Goal: Task Accomplishment & Management: Use online tool/utility

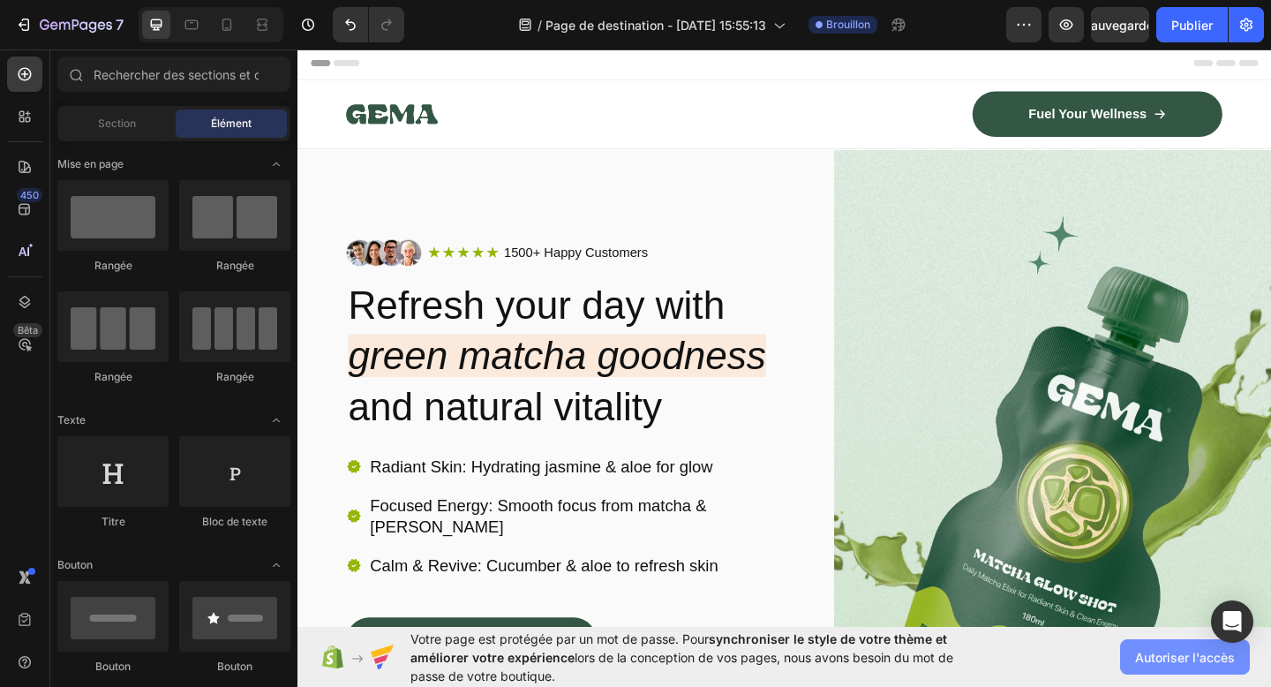
click at [1187, 644] on button "Autoriser l'accès" at bounding box center [1185, 656] width 130 height 35
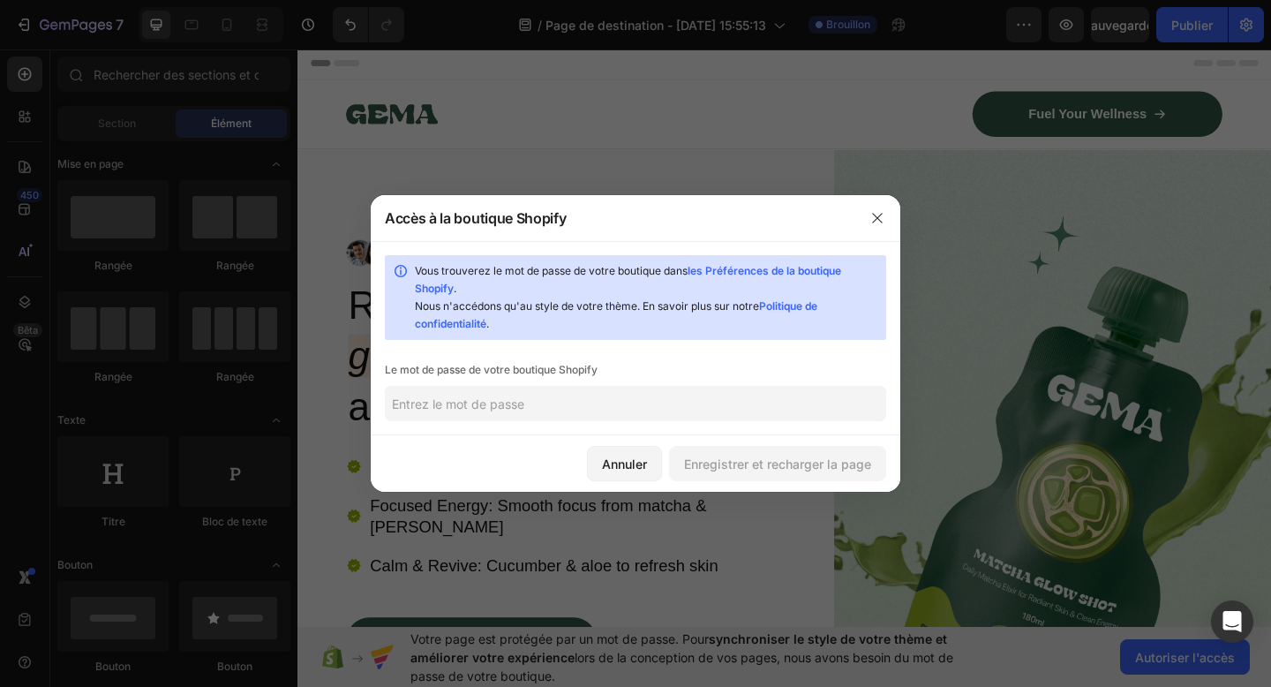
click at [539, 419] on input "text" at bounding box center [635, 403] width 501 height 35
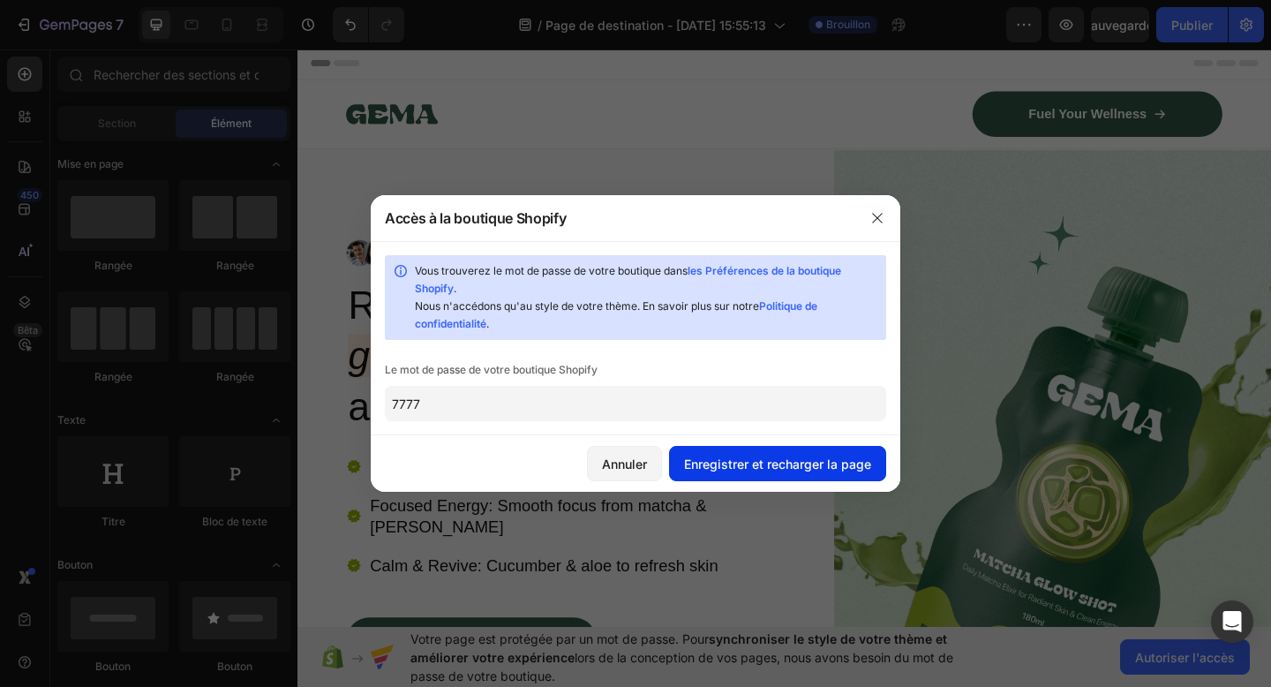
type input "7777"
click at [720, 469] on font "Enregistrer et recharger la page" at bounding box center [777, 463] width 187 height 15
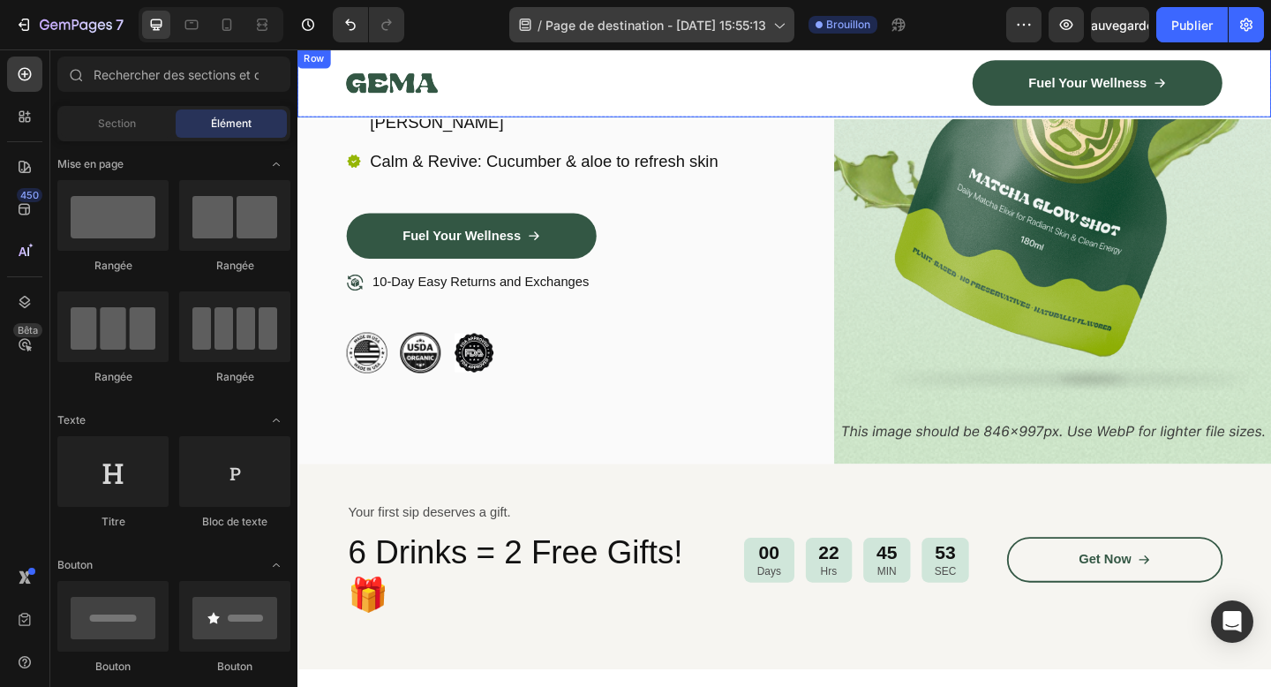
scroll to position [93, 0]
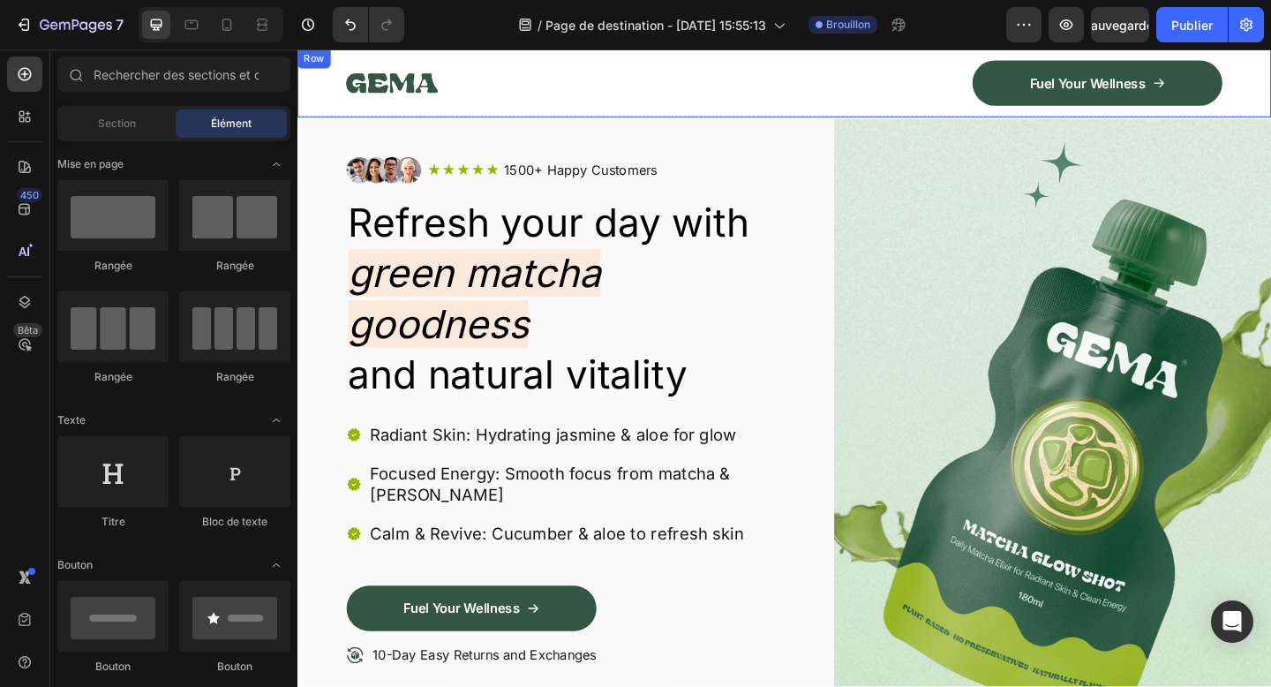
click at [745, 118] on div "Image Fuel Your Wellness Button Row Row" at bounding box center [827, 86] width 1059 height 74
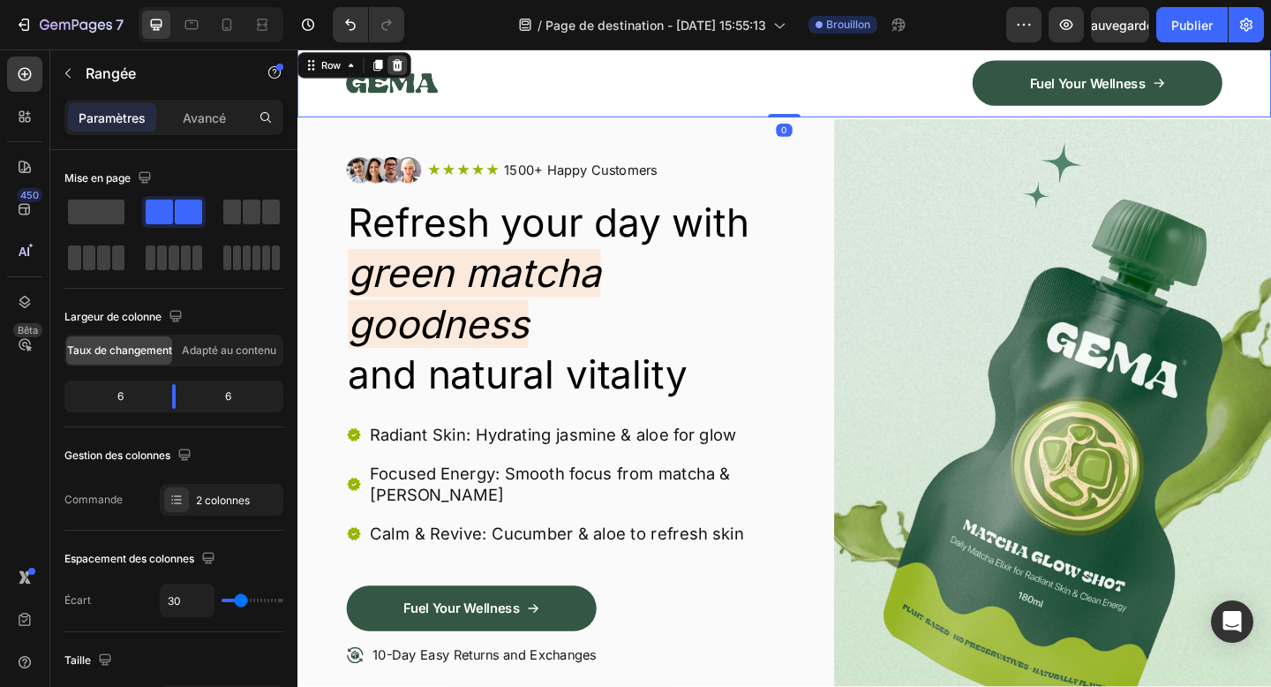
click at [402, 60] on icon at bounding box center [406, 67] width 14 height 14
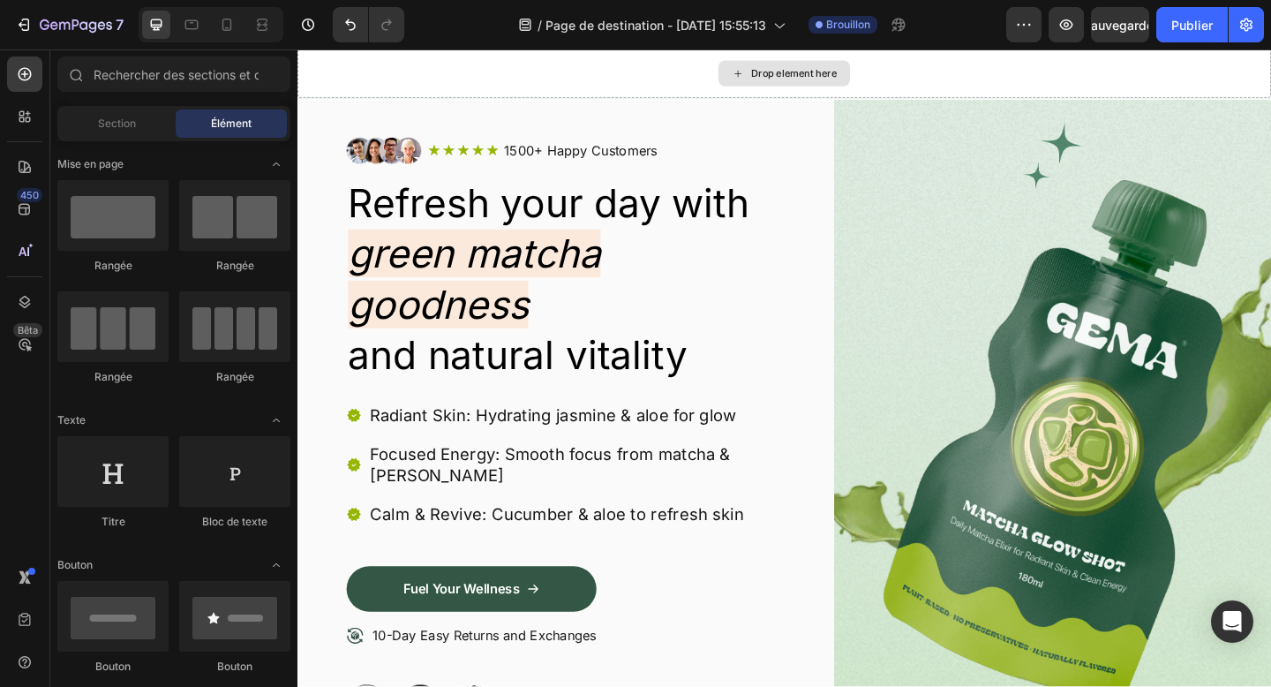
scroll to position [72, 0]
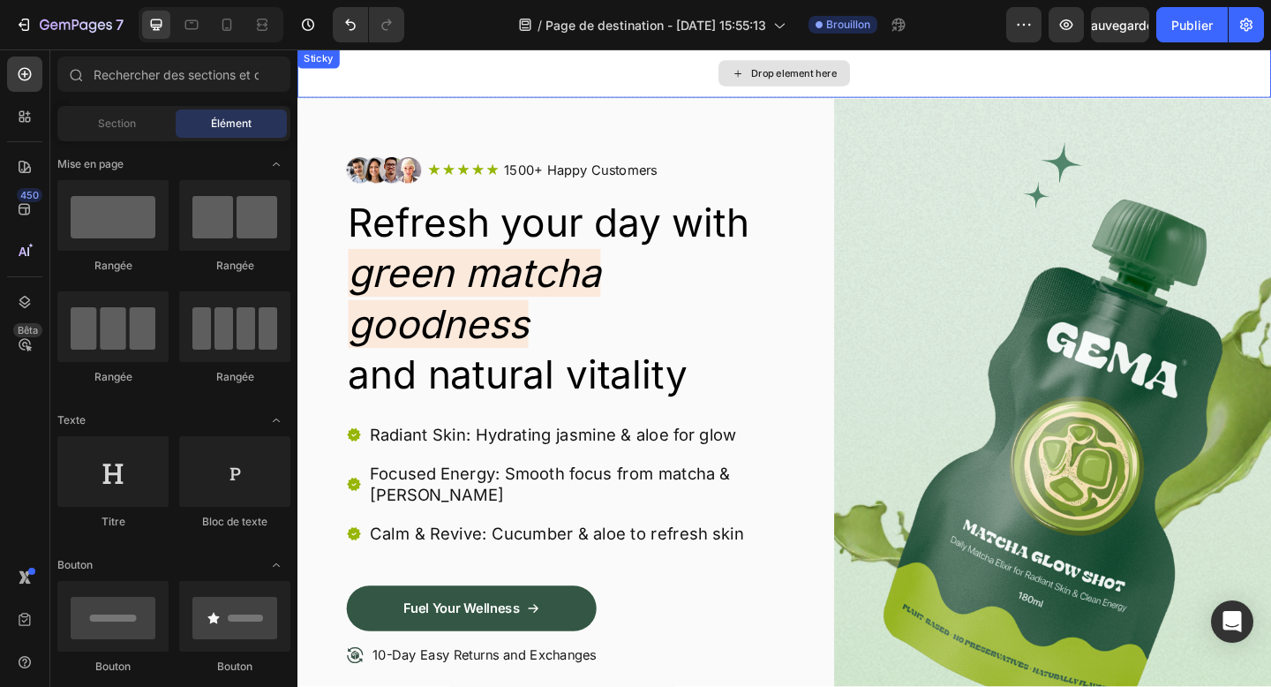
click at [471, 79] on div "Drop element here" at bounding box center [827, 75] width 1059 height 53
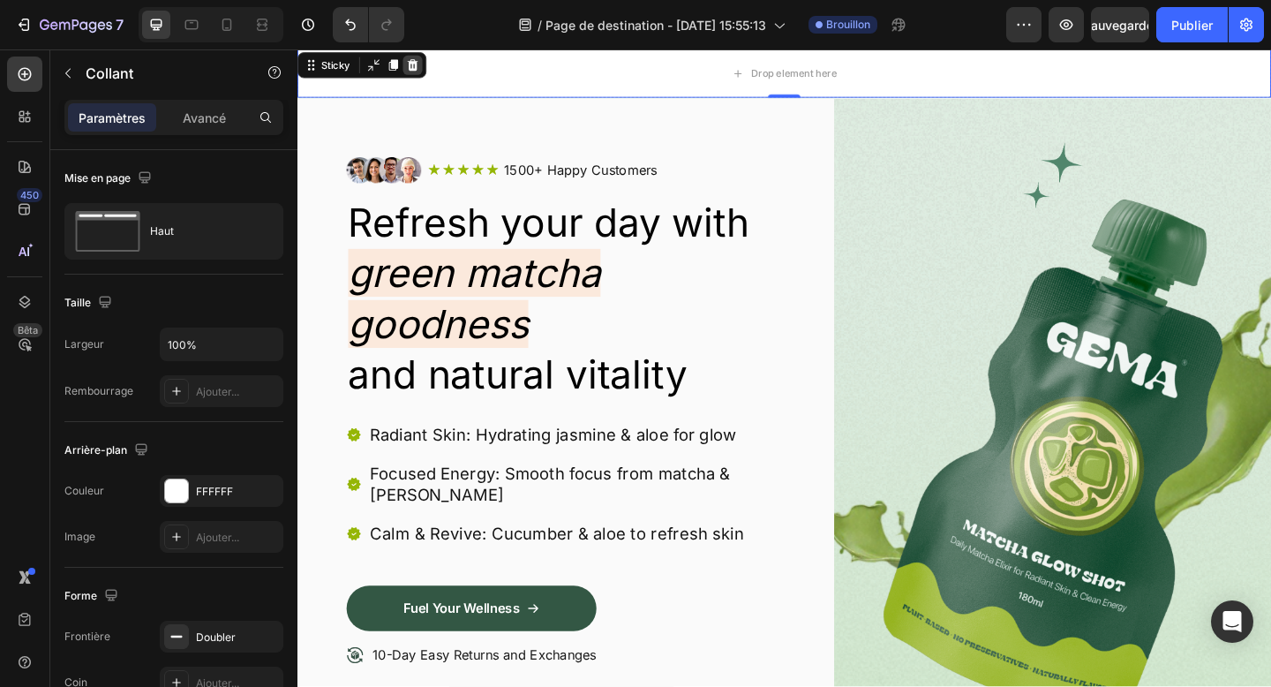
click at [419, 60] on icon at bounding box center [423, 67] width 14 height 14
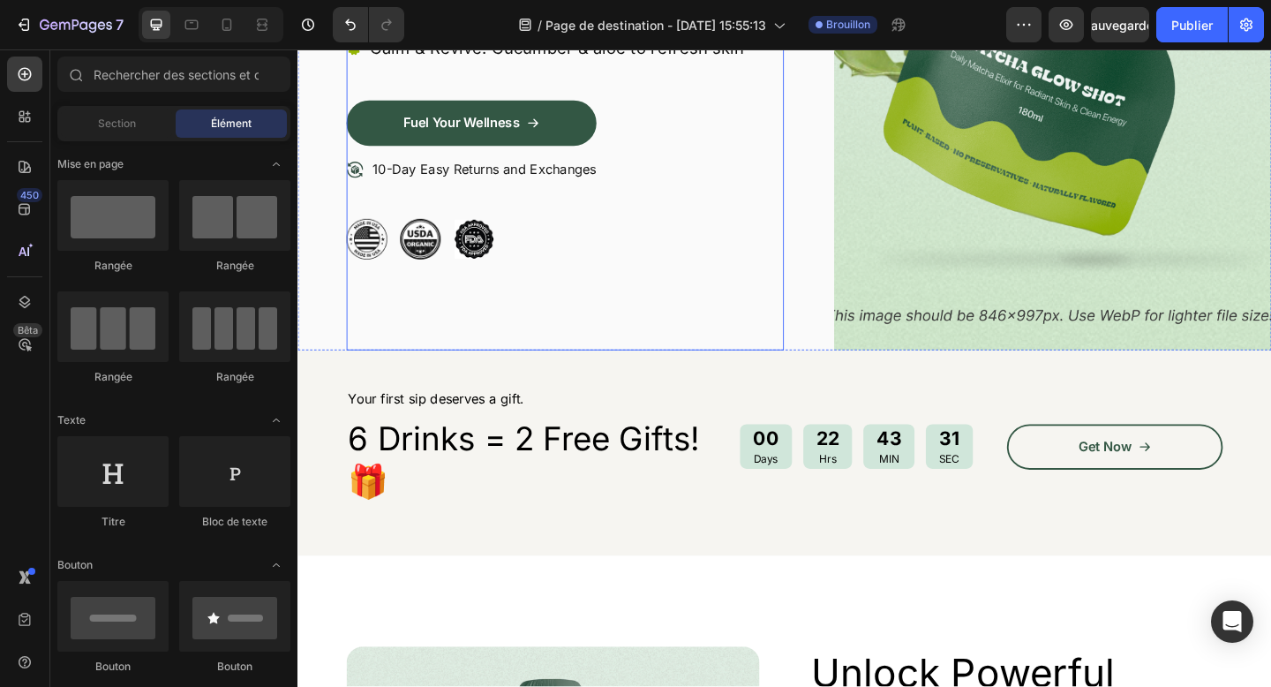
scroll to position [616, 0]
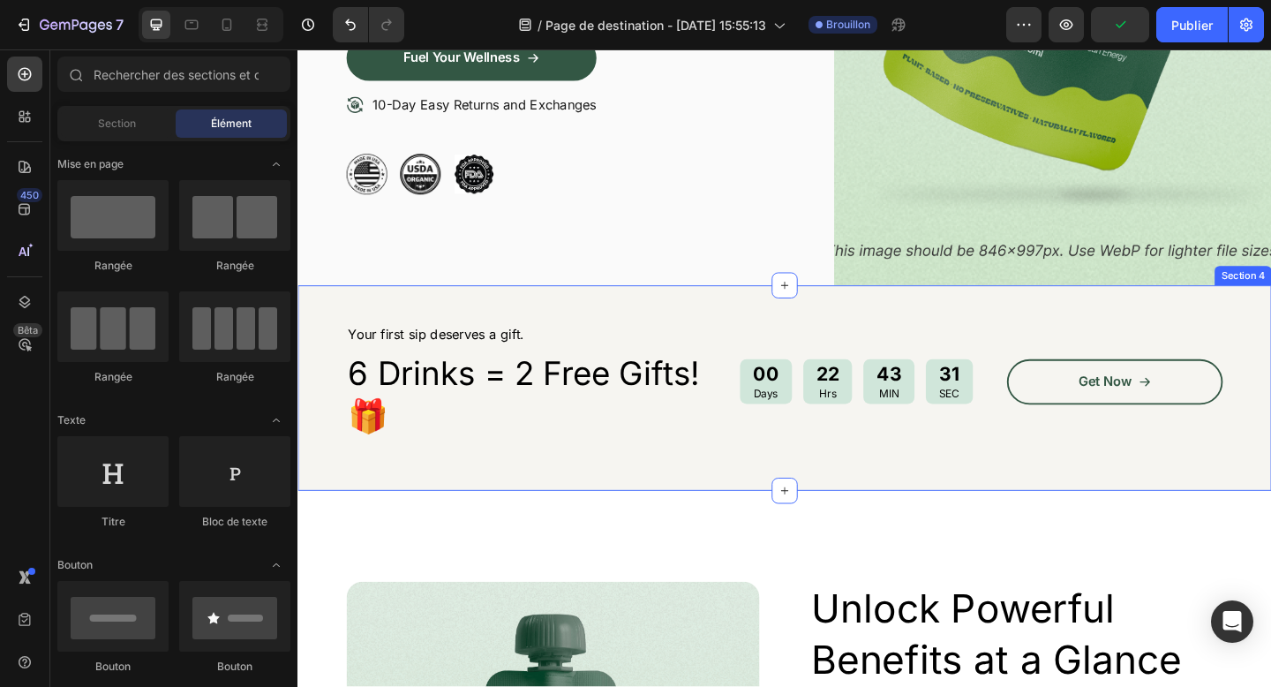
click at [712, 522] on div "Your first sip deserves a gift. Text Block 6 Drinks = 2 Free Gifts!🎁 Heading 00…" at bounding box center [827, 417] width 1059 height 223
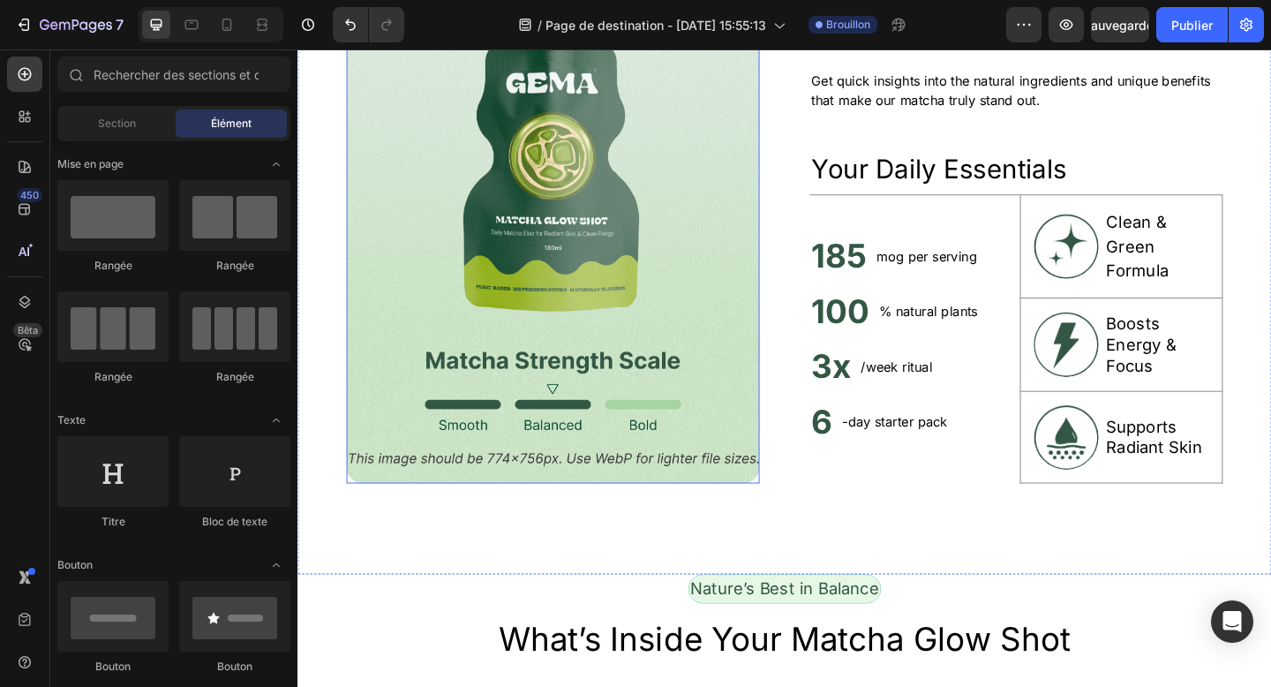
scroll to position [1052, 0]
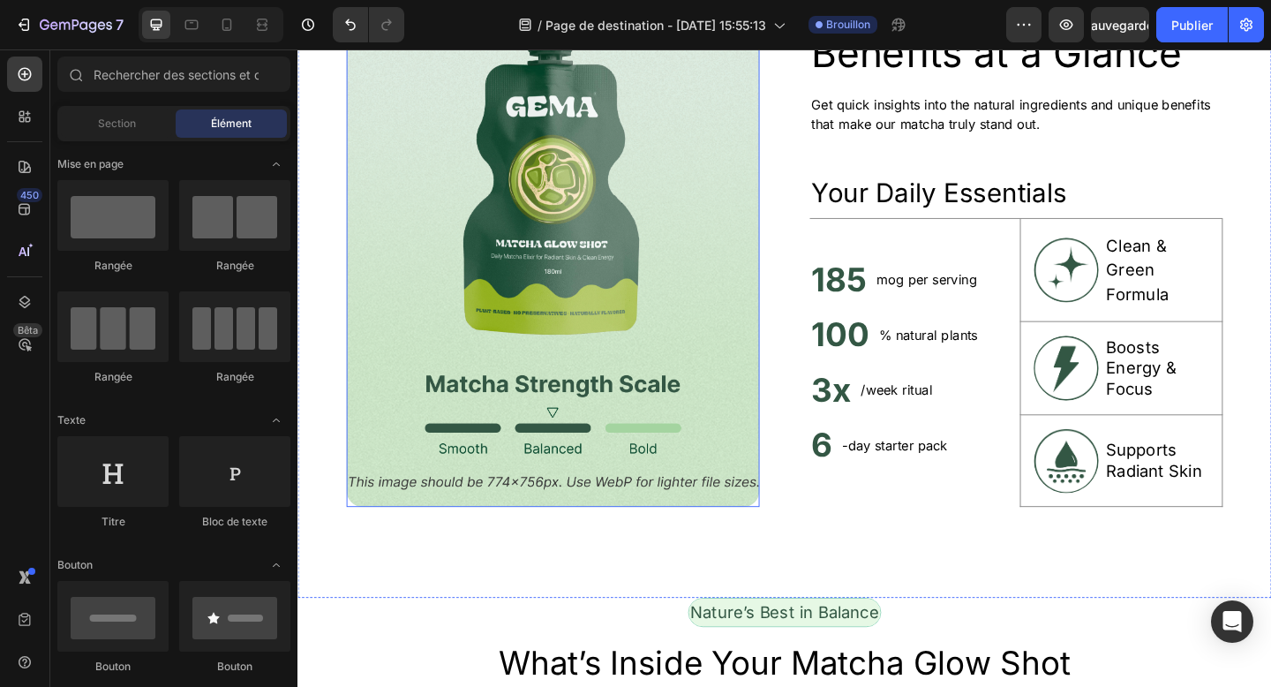
click at [643, 457] on img at bounding box center [574, 257] width 449 height 577
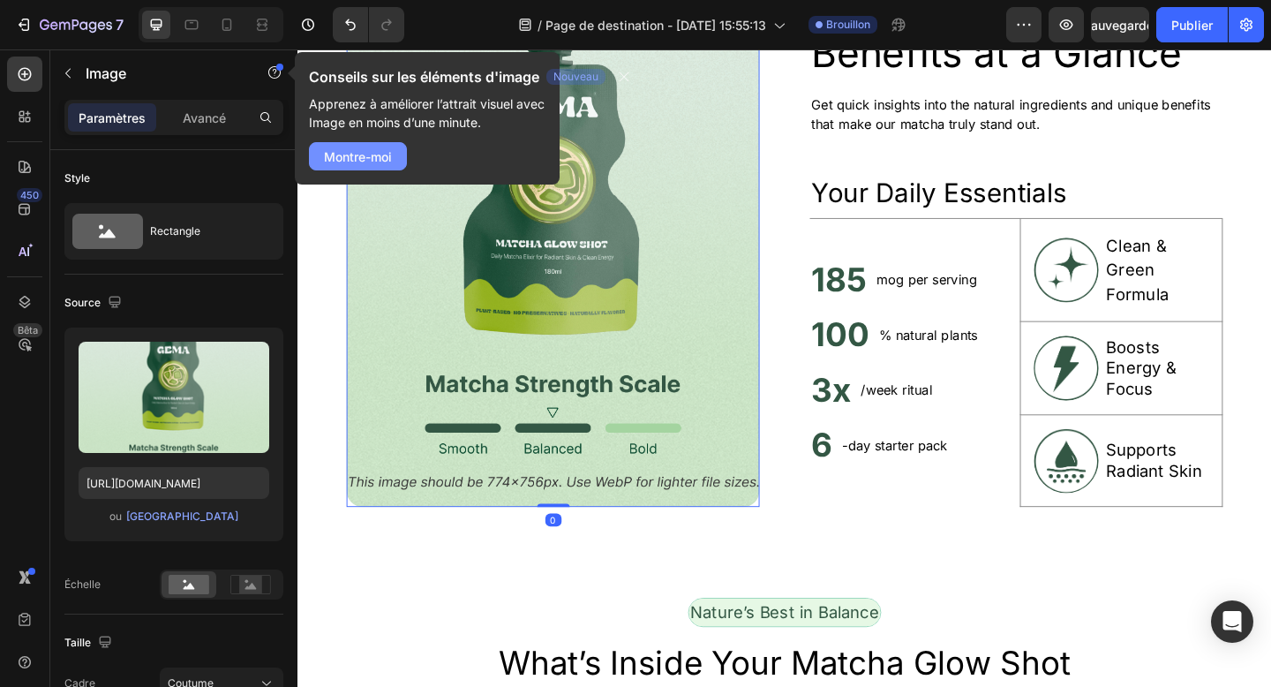
click at [384, 166] on button "Montre-moi" at bounding box center [358, 156] width 98 height 28
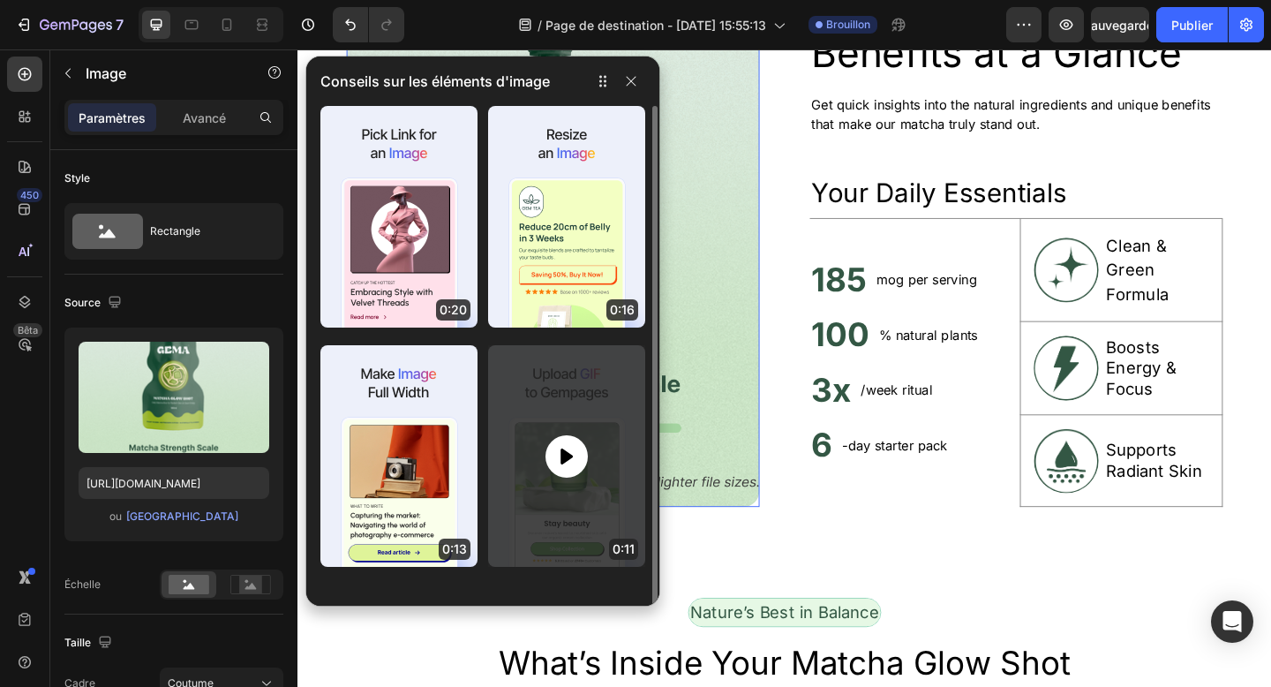
click at [561, 426] on div at bounding box center [566, 456] width 157 height 222
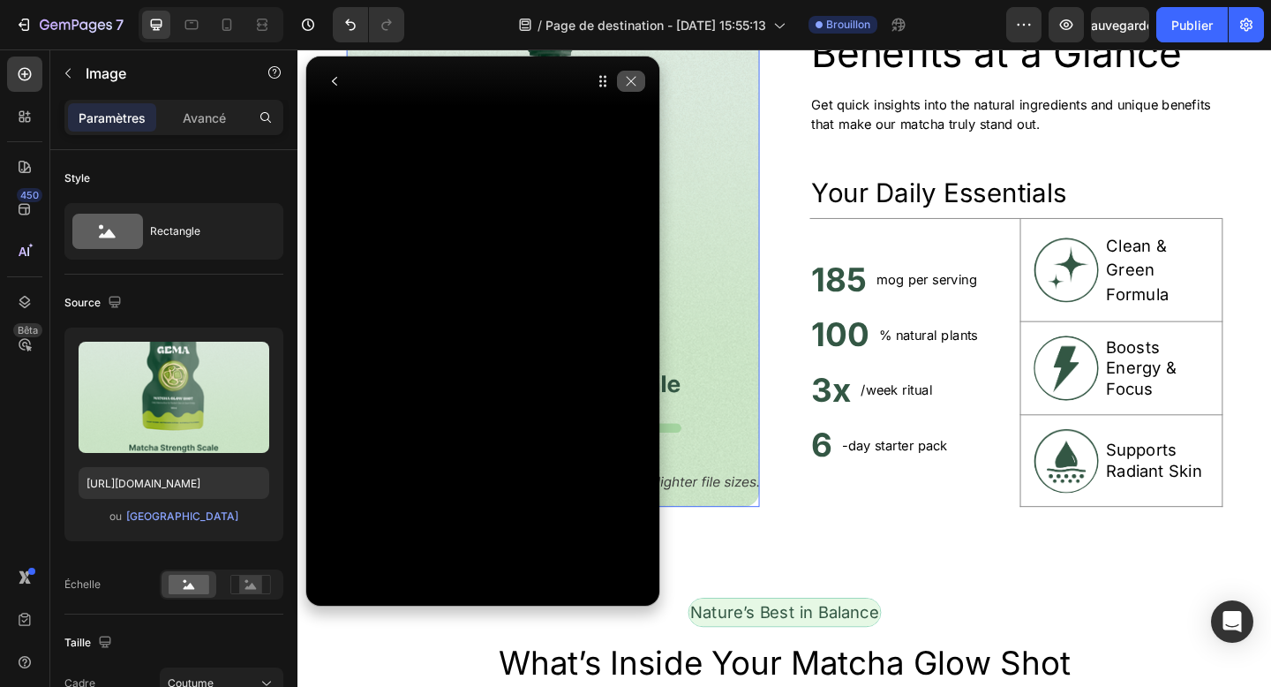
click at [633, 87] on icon "button" at bounding box center [631, 81] width 14 height 14
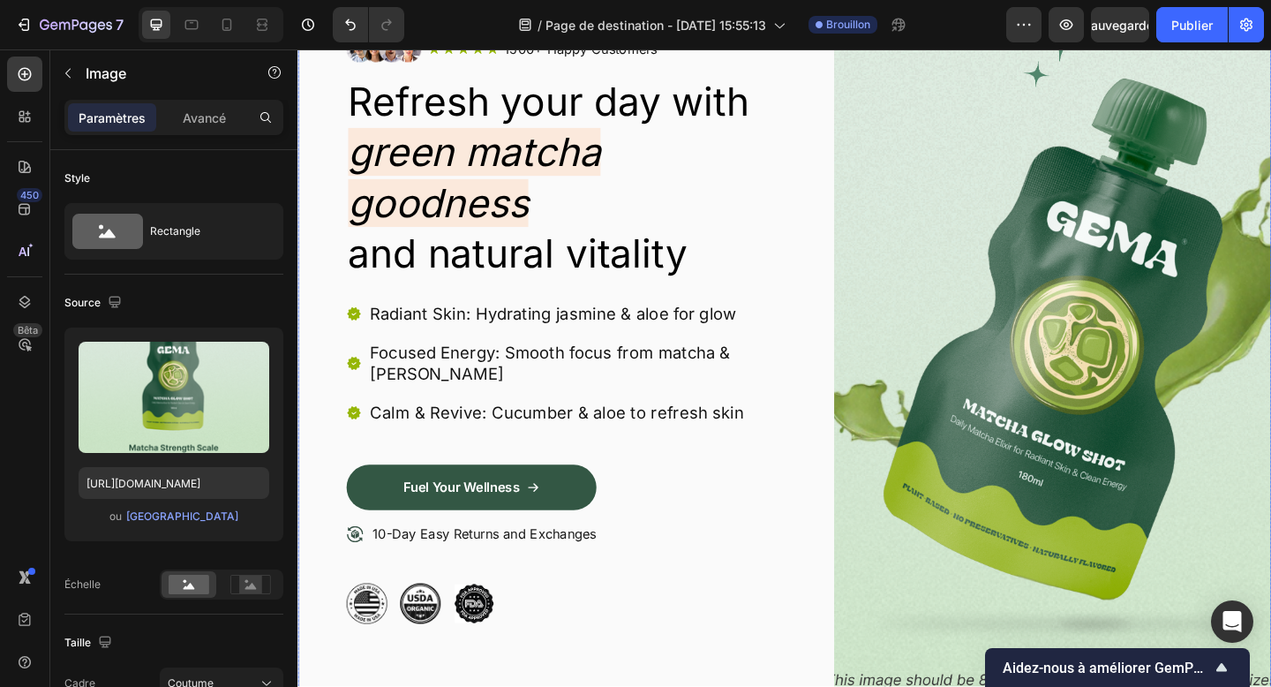
scroll to position [165, 0]
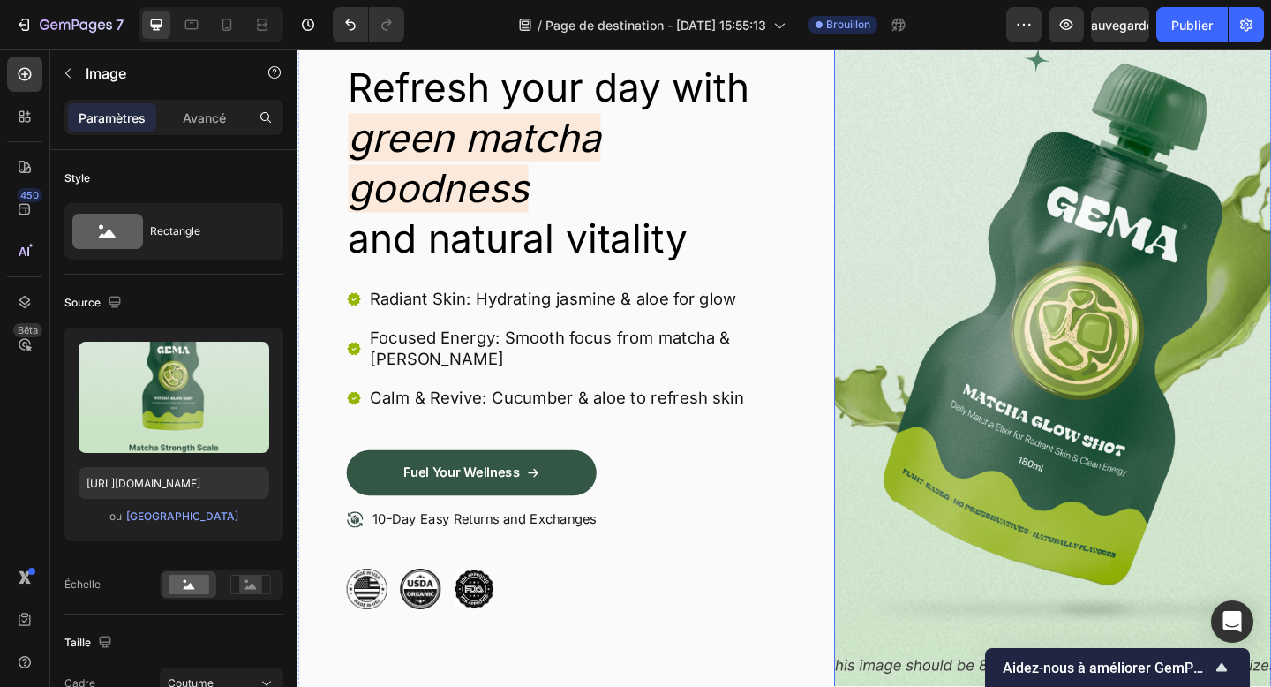
click at [994, 275] on img at bounding box center [1119, 339] width 476 height 837
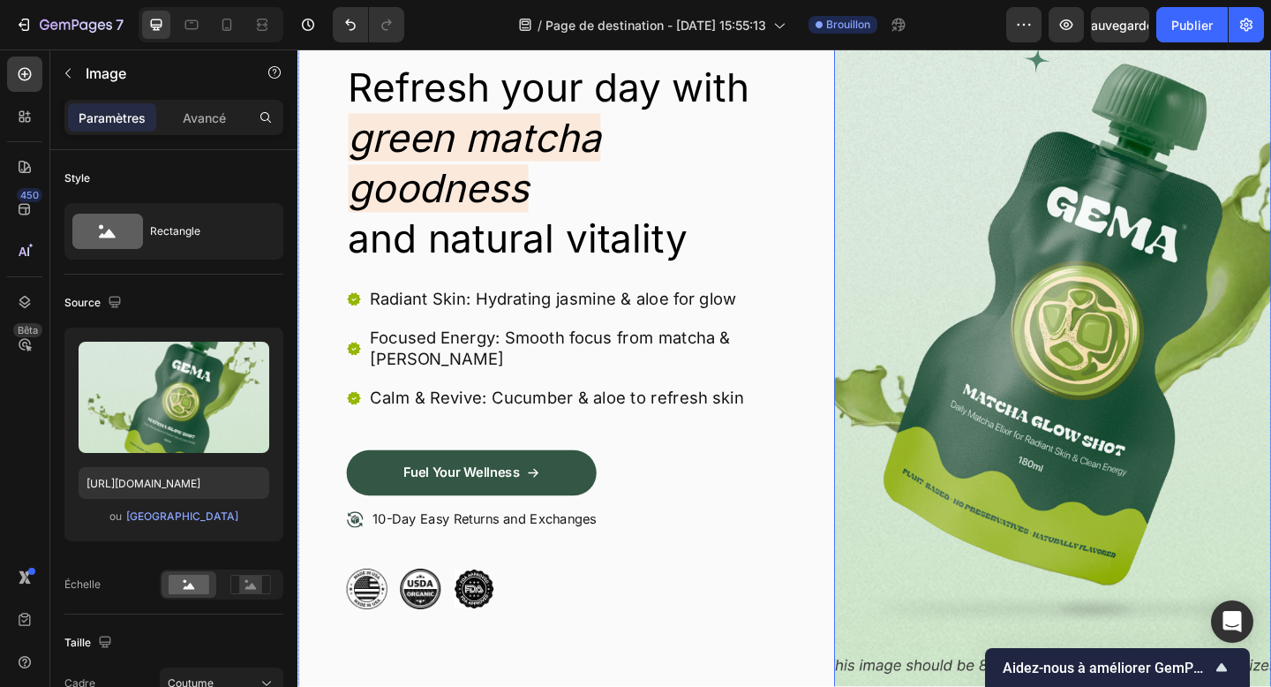
scroll to position [0, 0]
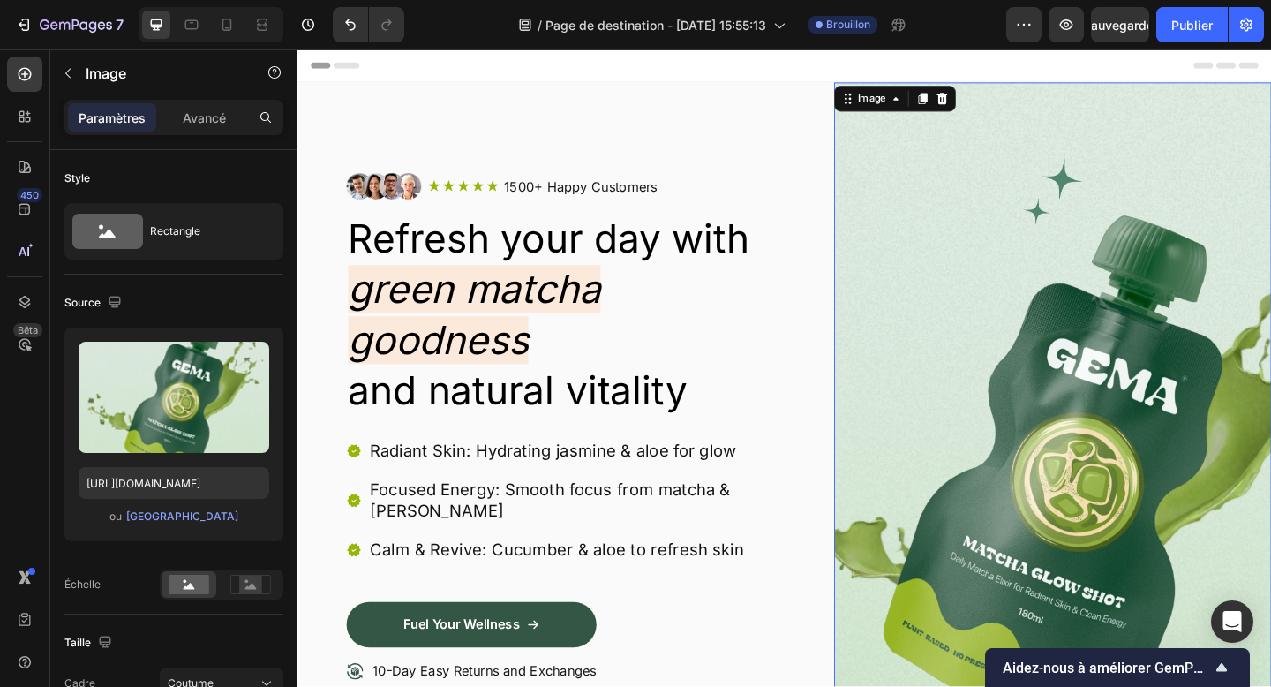
click at [843, 63] on div "Header" at bounding box center [827, 66] width 1031 height 35
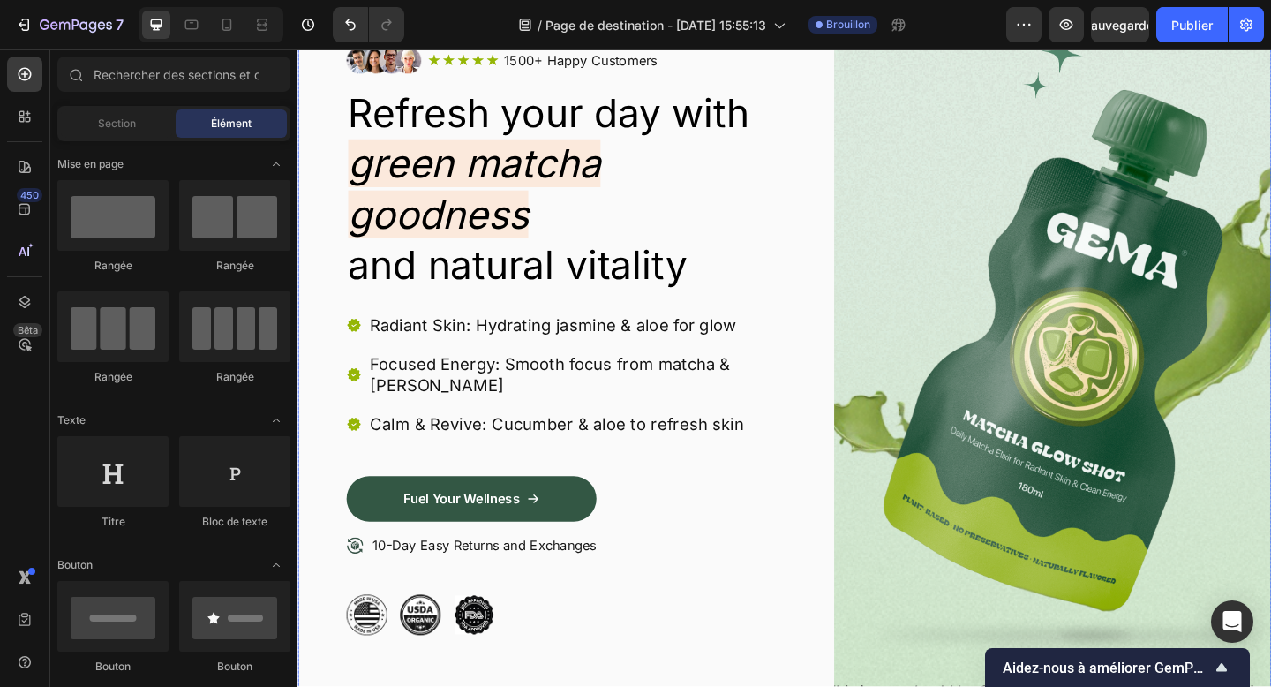
scroll to position [115, 0]
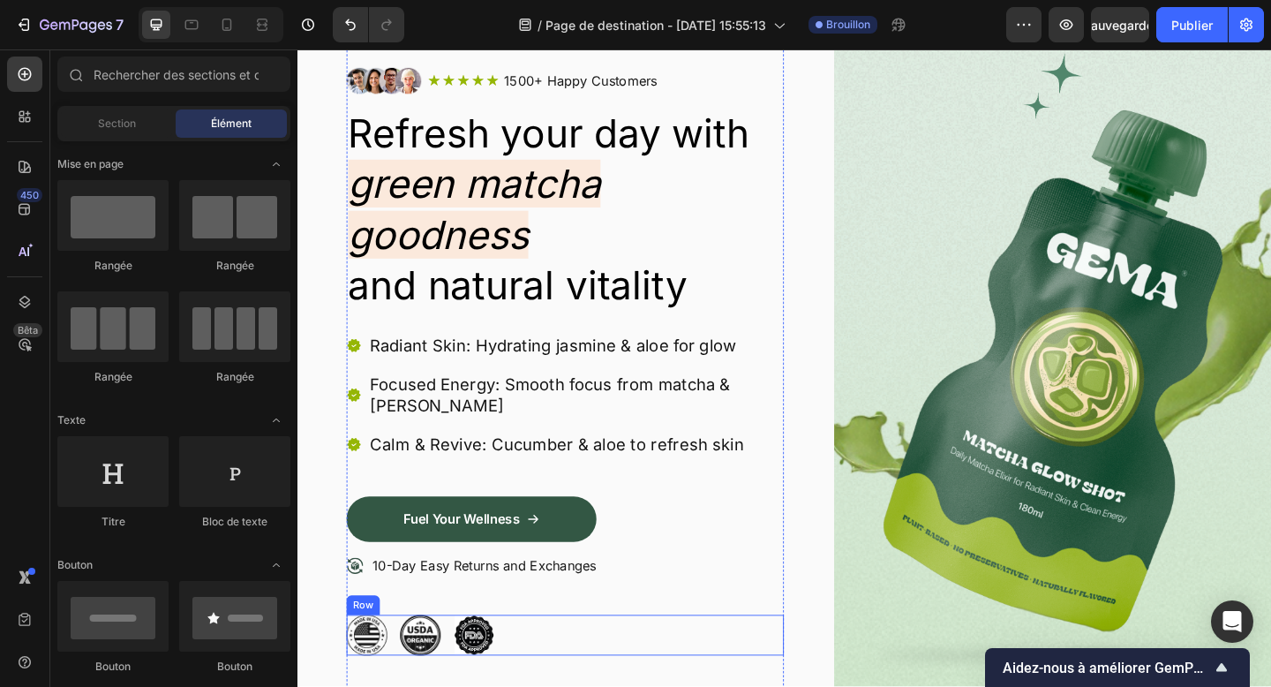
click at [627, 686] on div "Image Image Image Row" at bounding box center [588, 687] width 476 height 44
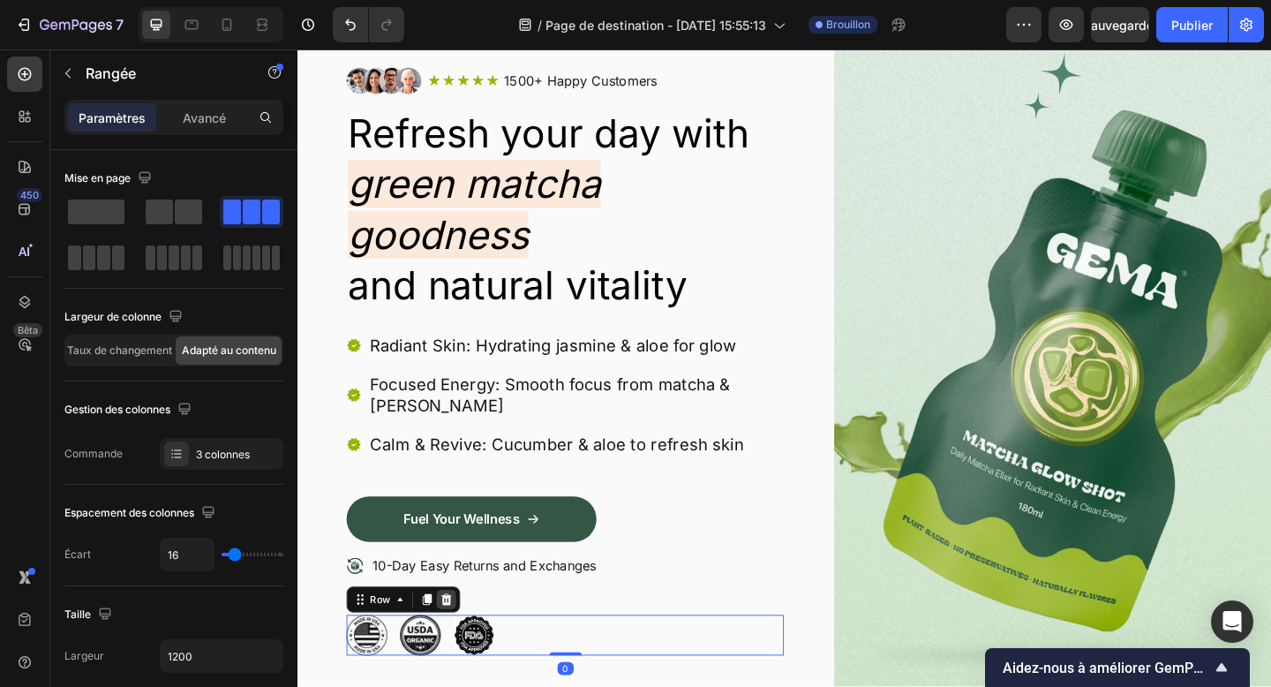
click at [459, 649] on icon at bounding box center [459, 648] width 14 height 14
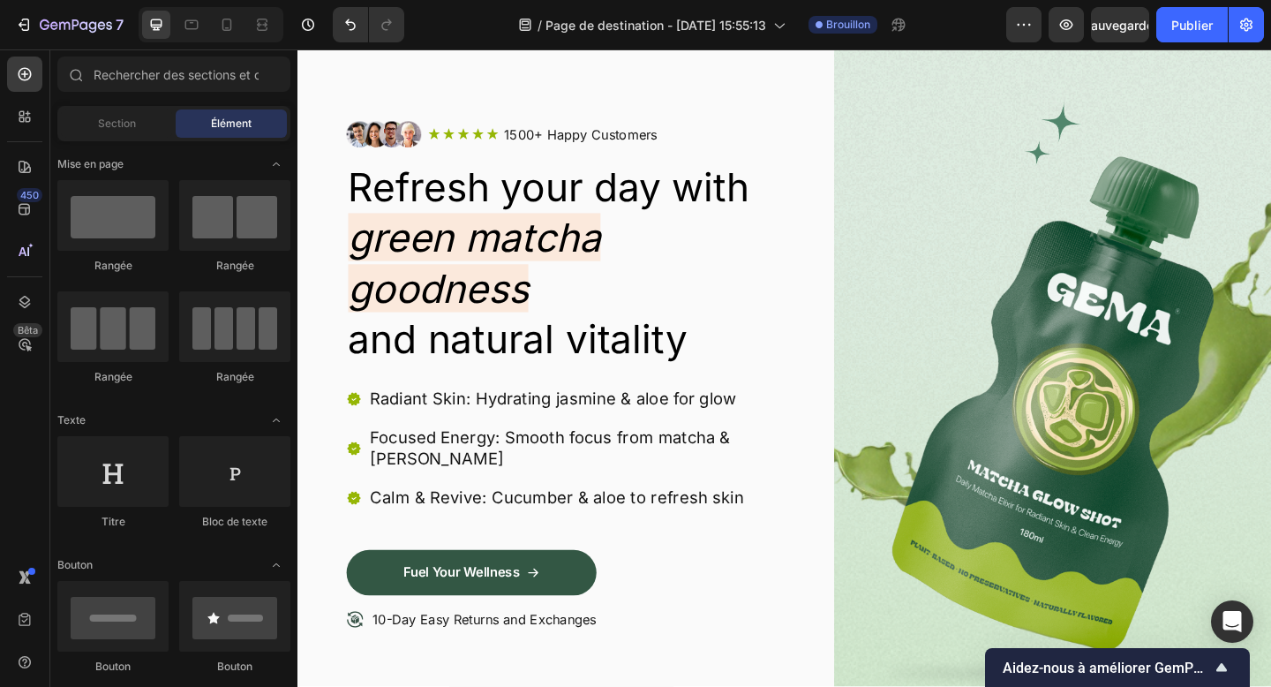
scroll to position [27, 0]
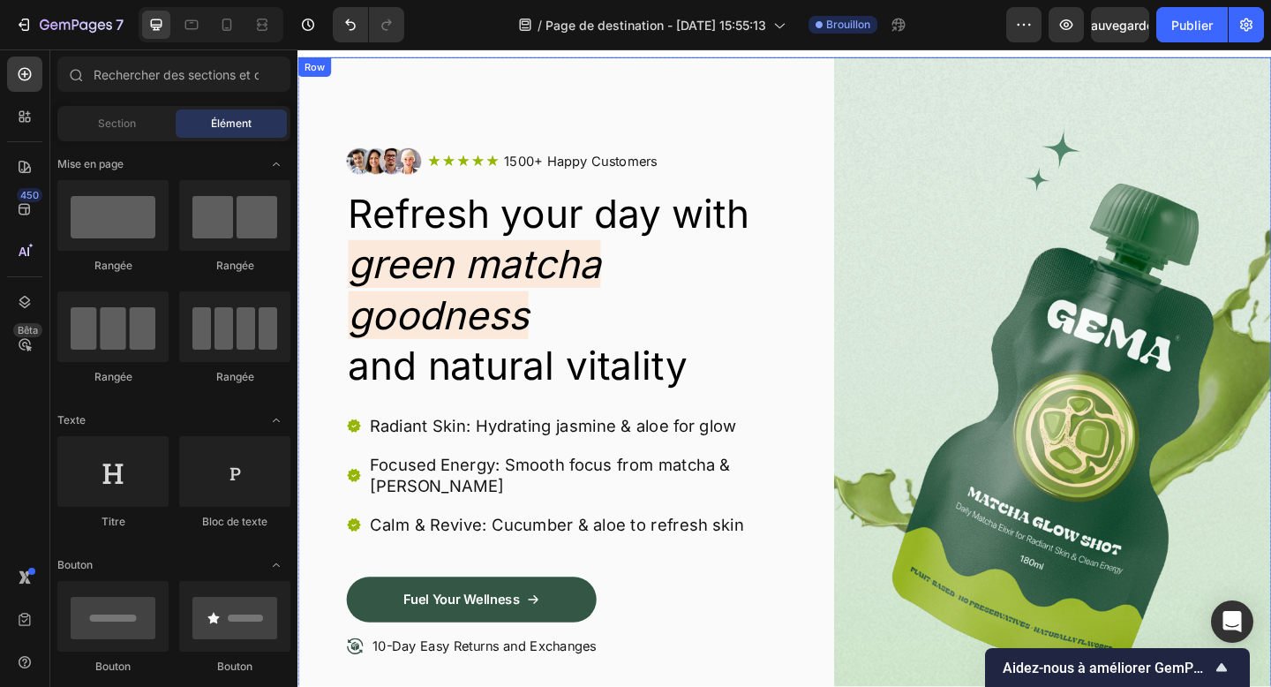
click at [339, 519] on div "Image Icon Icon Icon Icon Icon Icon List 1500+ Happy Customers Text Block Row R…" at bounding box center [827, 454] width 1059 height 793
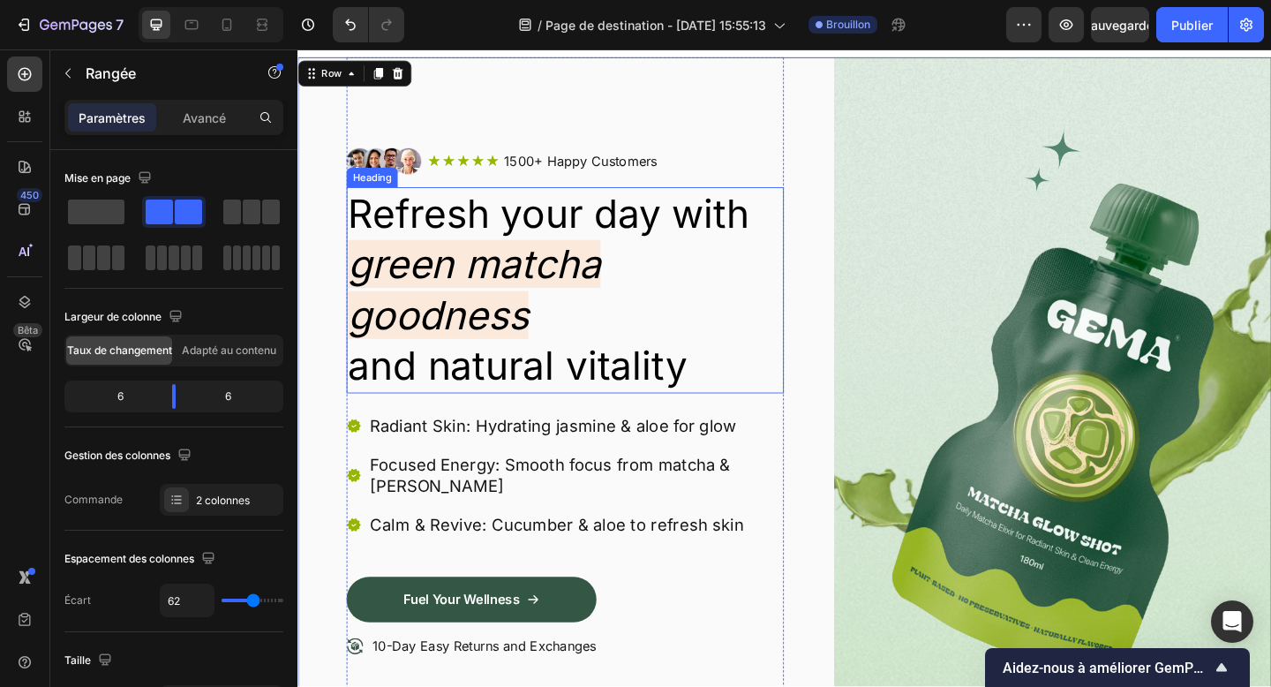
click at [474, 222] on h2 "Refresh your day with green matcha goodness and natural vitality" at bounding box center [588, 312] width 476 height 224
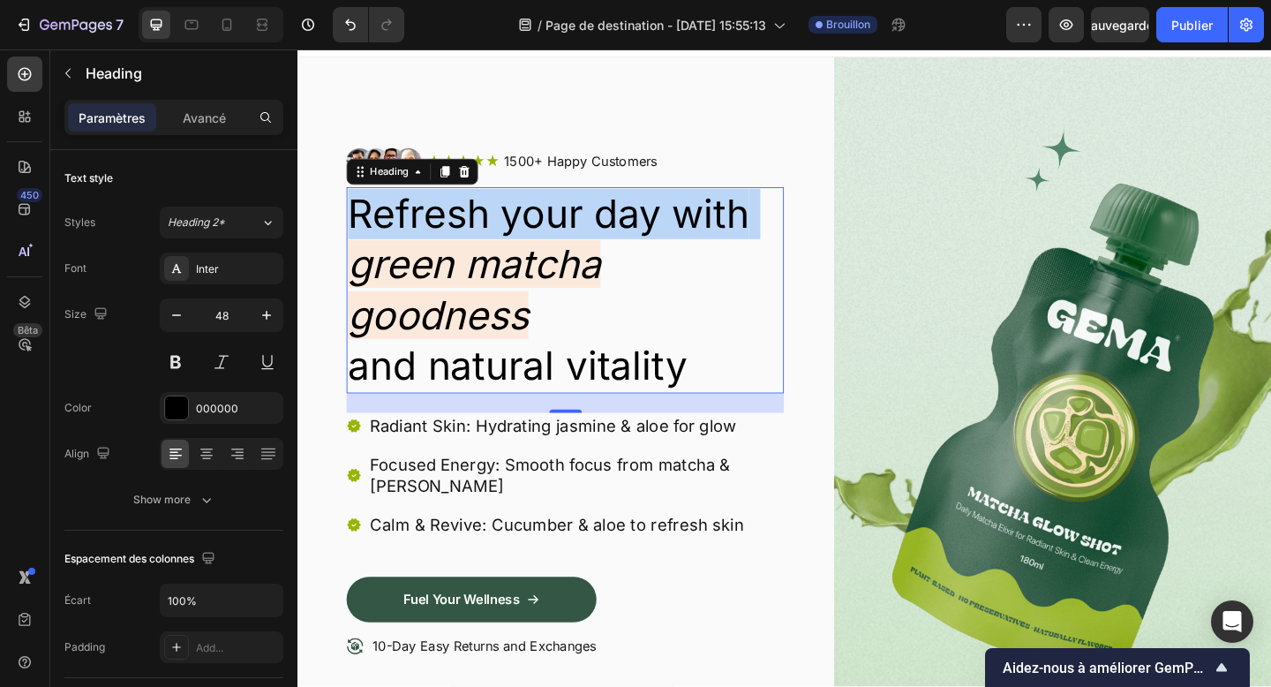
click at [474, 222] on p "Refresh your day with green matcha goodness and natural vitality" at bounding box center [588, 311] width 472 height 221
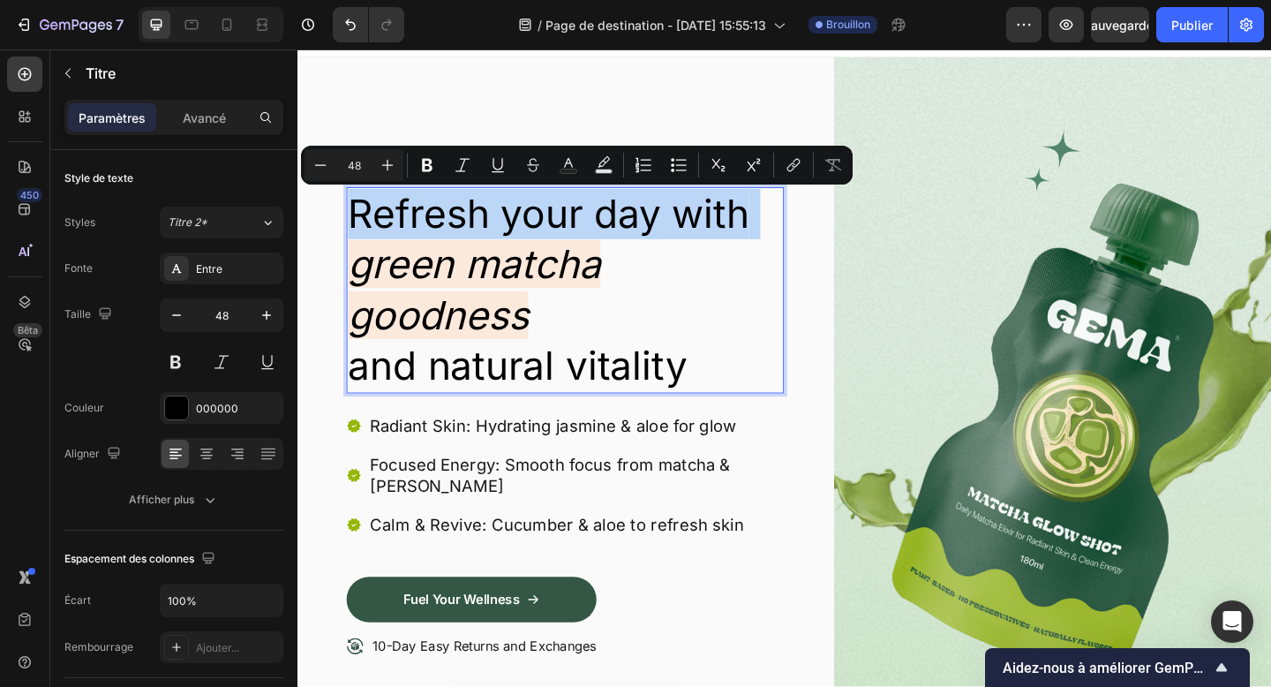
click at [761, 388] on p "Refresh your day with green matcha goodness and natural vitality" at bounding box center [588, 311] width 472 height 221
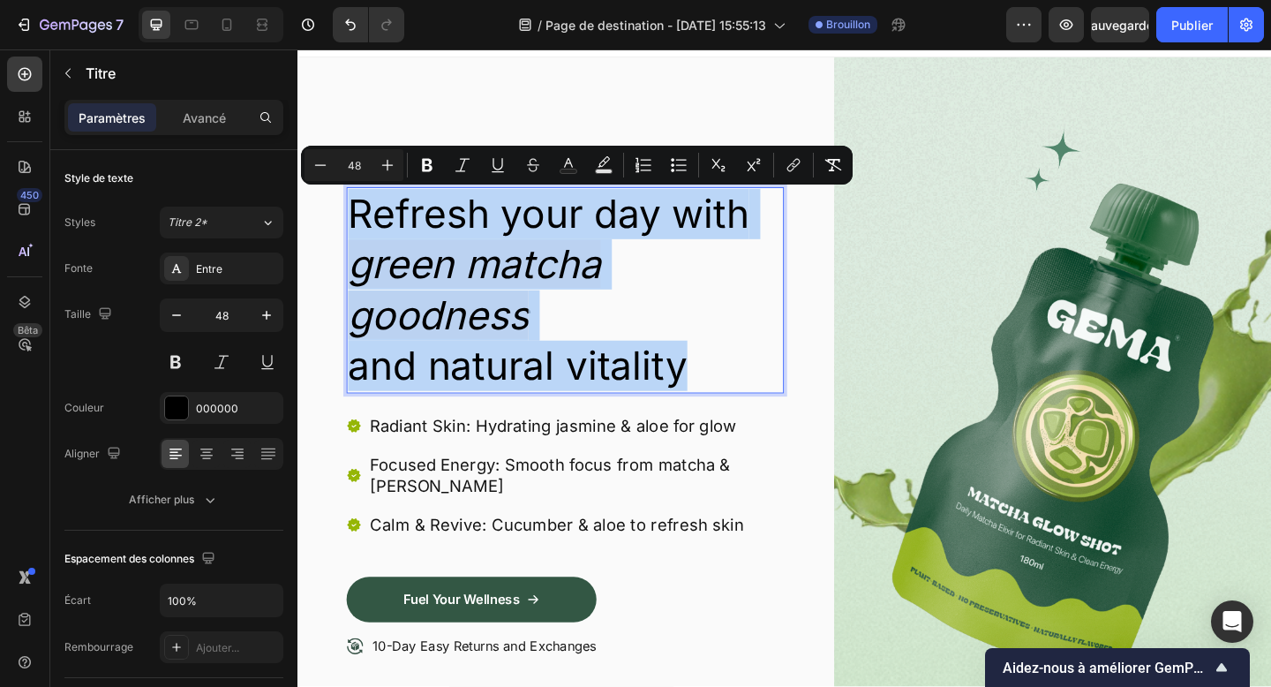
drag, startPoint x: 755, startPoint y: 396, endPoint x: 360, endPoint y: 238, distance: 425.1
click at [360, 238] on p "Refresh your day with green matcha goodness and natural vitality" at bounding box center [588, 311] width 472 height 221
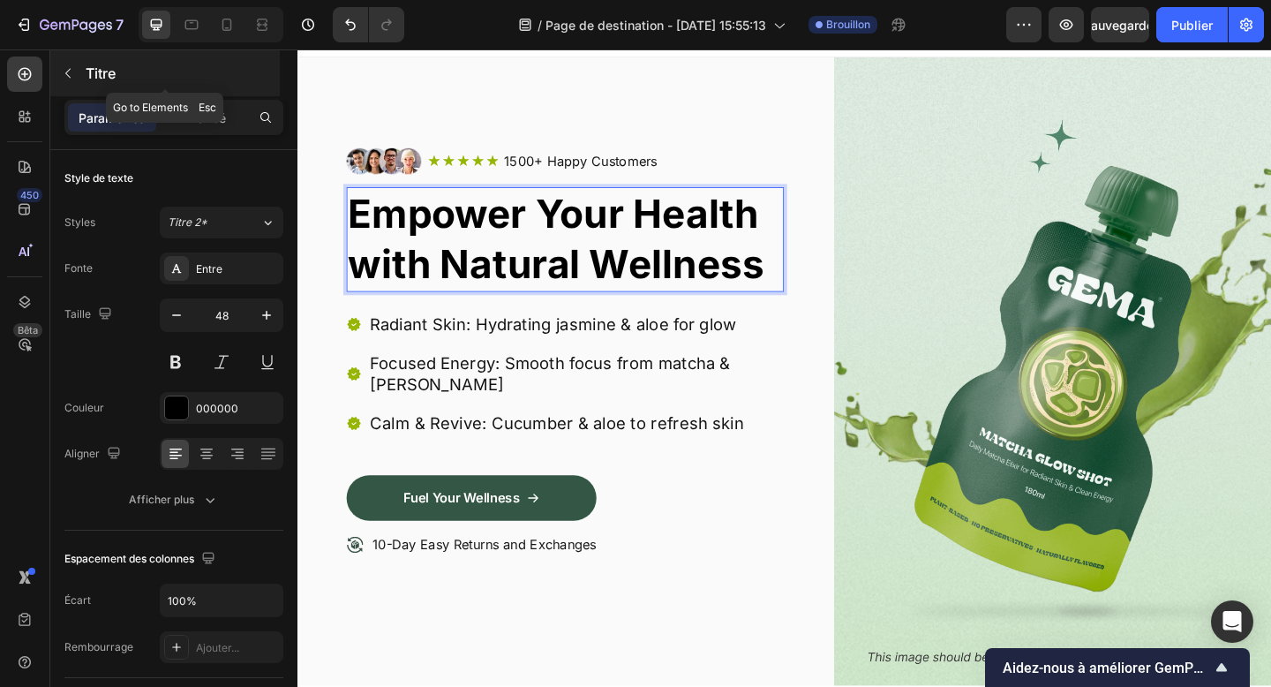
click at [100, 71] on font "Titre" at bounding box center [101, 73] width 30 height 18
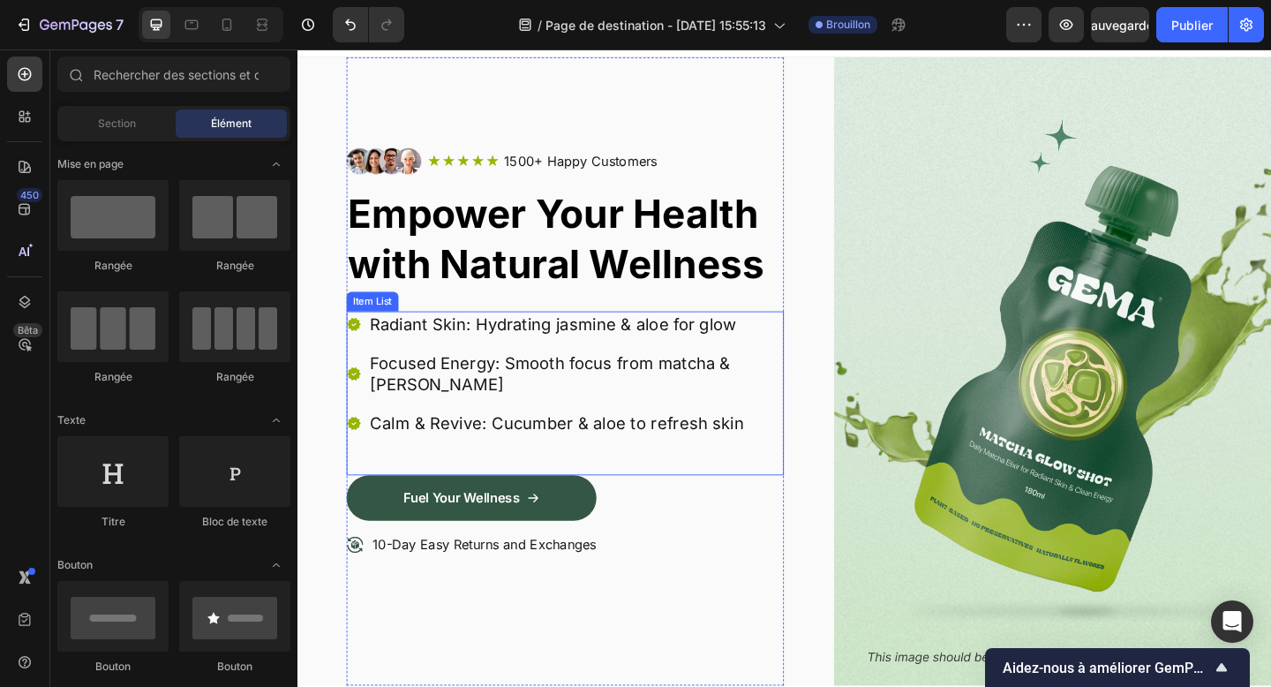
click at [573, 348] on p "Radiant Skin: Hydrating jasmine & aloe for glow" at bounding box center [600, 348] width 448 height 23
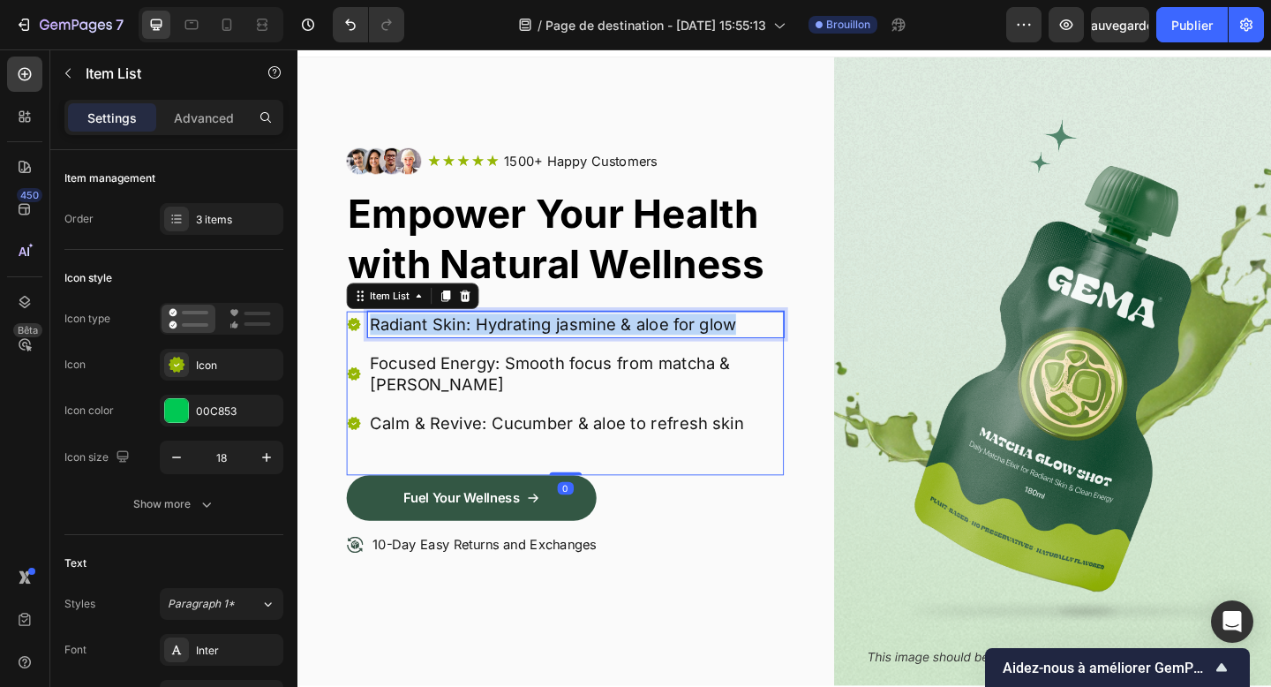
click at [573, 348] on p "Radiant Skin: Hydrating jasmine & aloe for glow" at bounding box center [600, 348] width 448 height 23
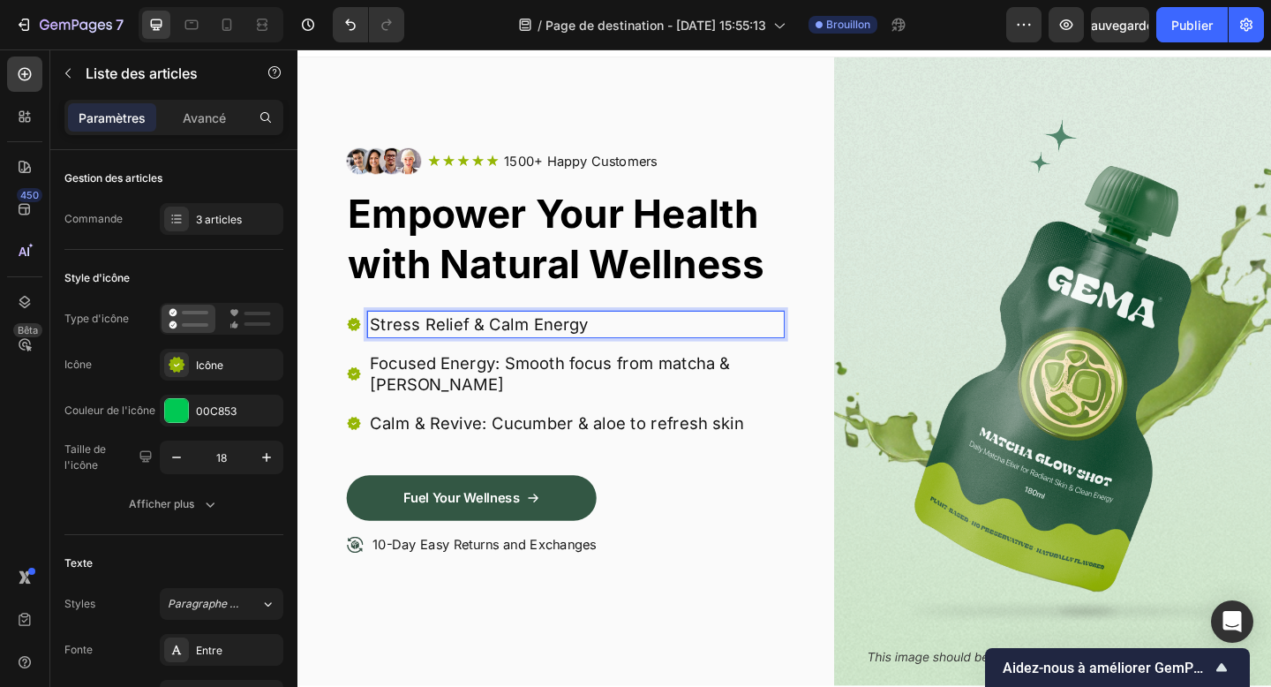
click at [591, 394] on p "Focused Energy: Smooth focus from matcha & [PERSON_NAME]" at bounding box center [600, 403] width 448 height 46
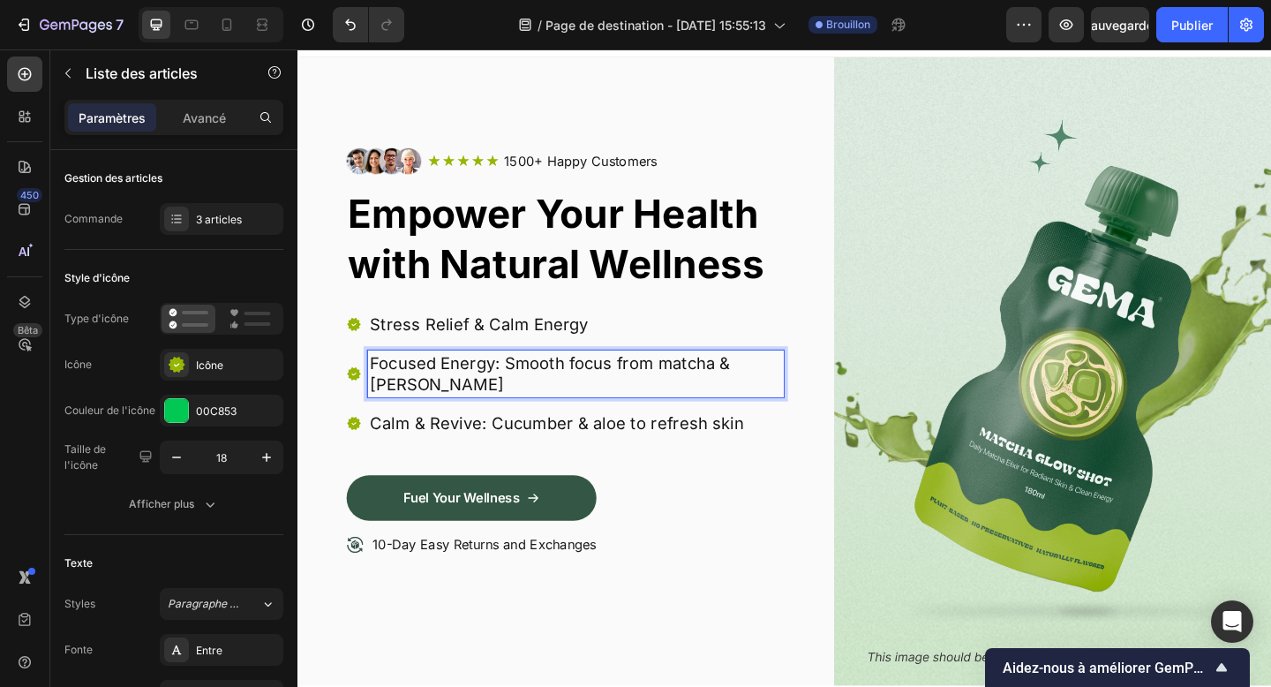
click at [466, 388] on p "Focused Energy: Smooth focus from matcha & [PERSON_NAME]" at bounding box center [600, 403] width 448 height 46
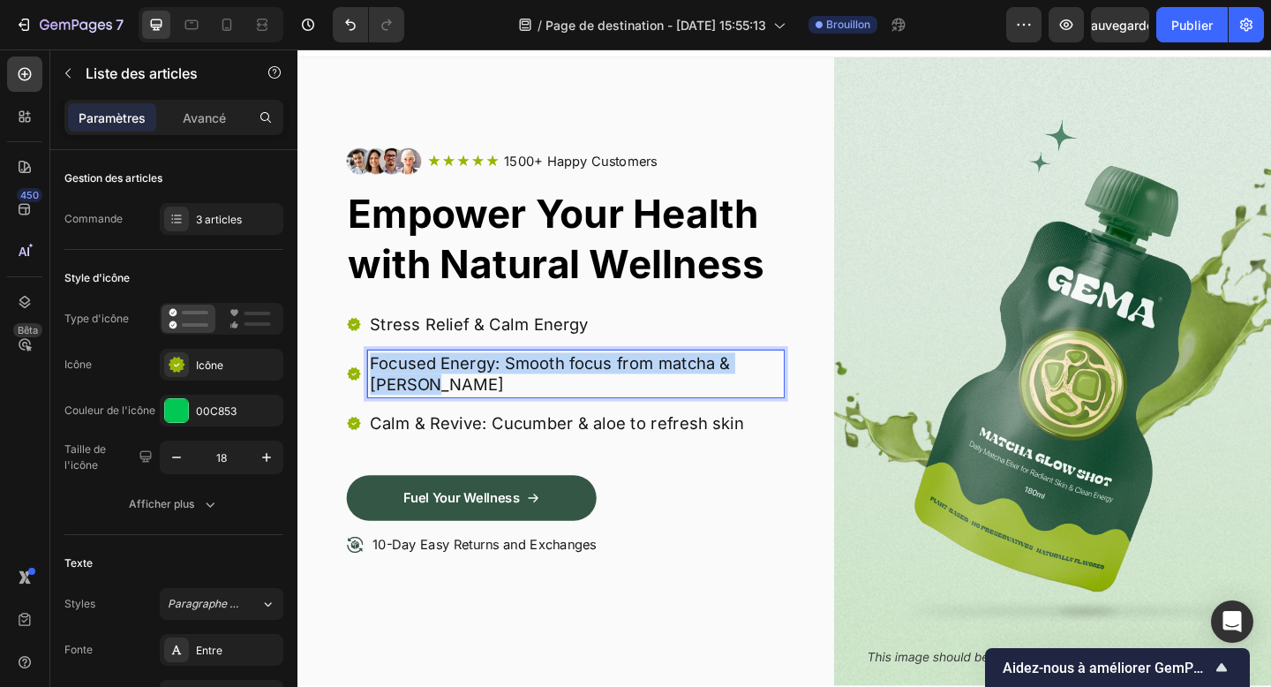
click at [466, 388] on p "Focused Energy: Smooth focus from matcha & [PERSON_NAME]" at bounding box center [600, 403] width 448 height 46
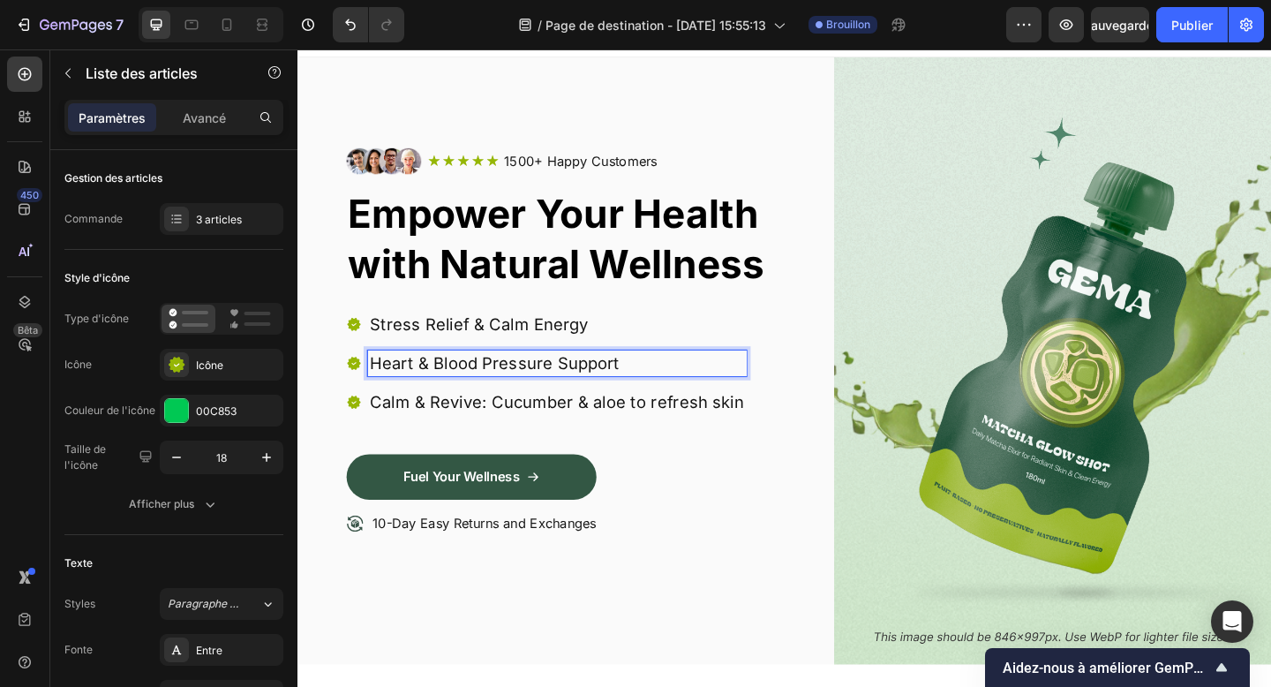
click at [463, 452] on div "Stress Relief & Calm Energy Heart & Blood Pressure Support Calm & Revive: Cucum…" at bounding box center [588, 412] width 476 height 155
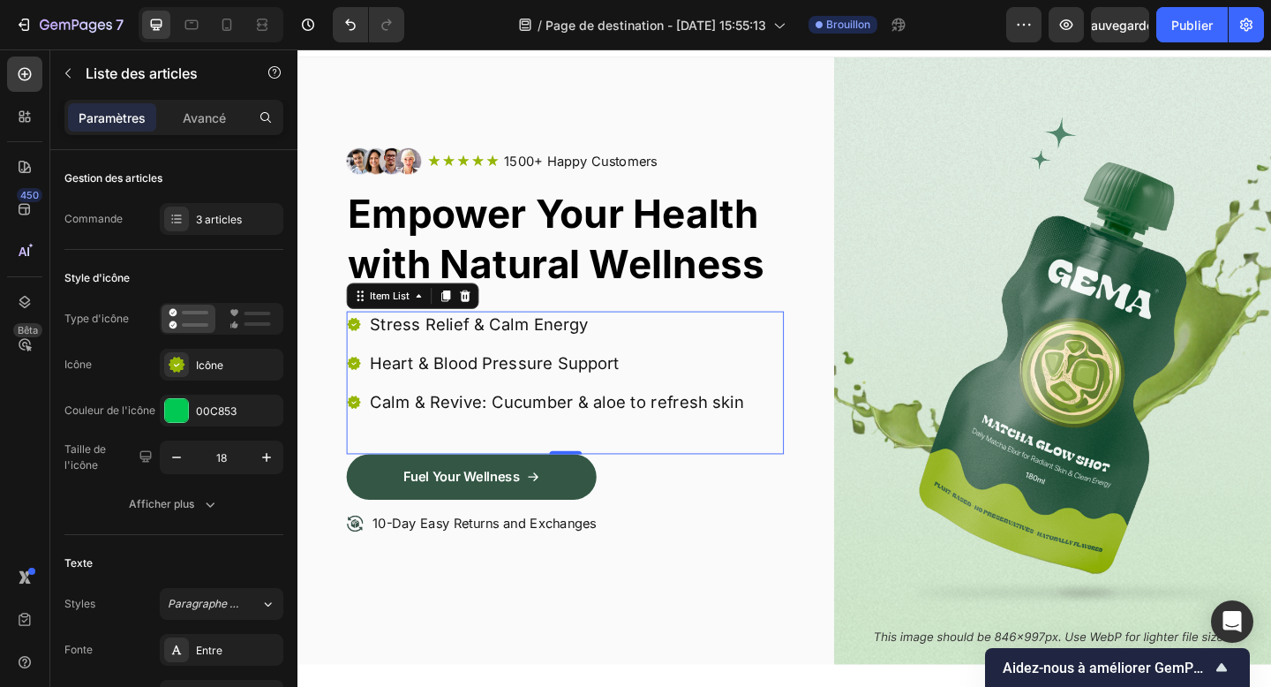
click at [489, 430] on p "Calm & Revive: Cucumber & aloe to refresh skin" at bounding box center [579, 433] width 407 height 23
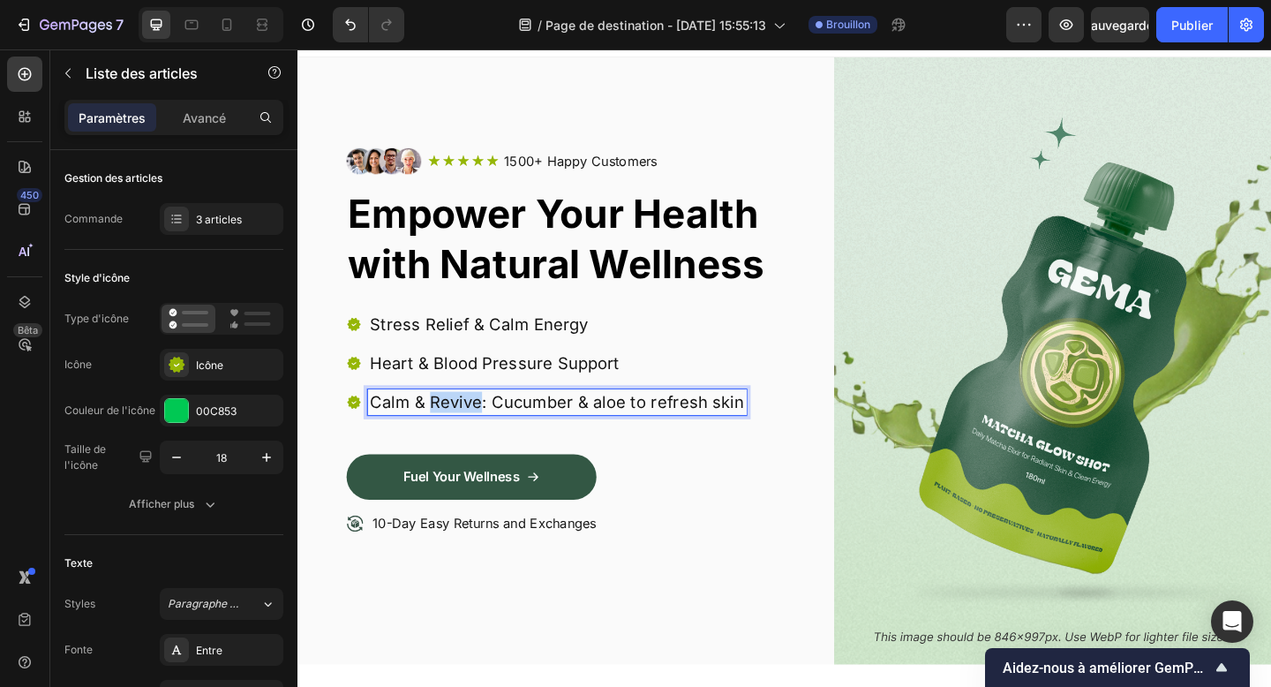
click at [489, 430] on p "Calm & Revive: Cucumber & aloe to refresh skin" at bounding box center [579, 433] width 407 height 23
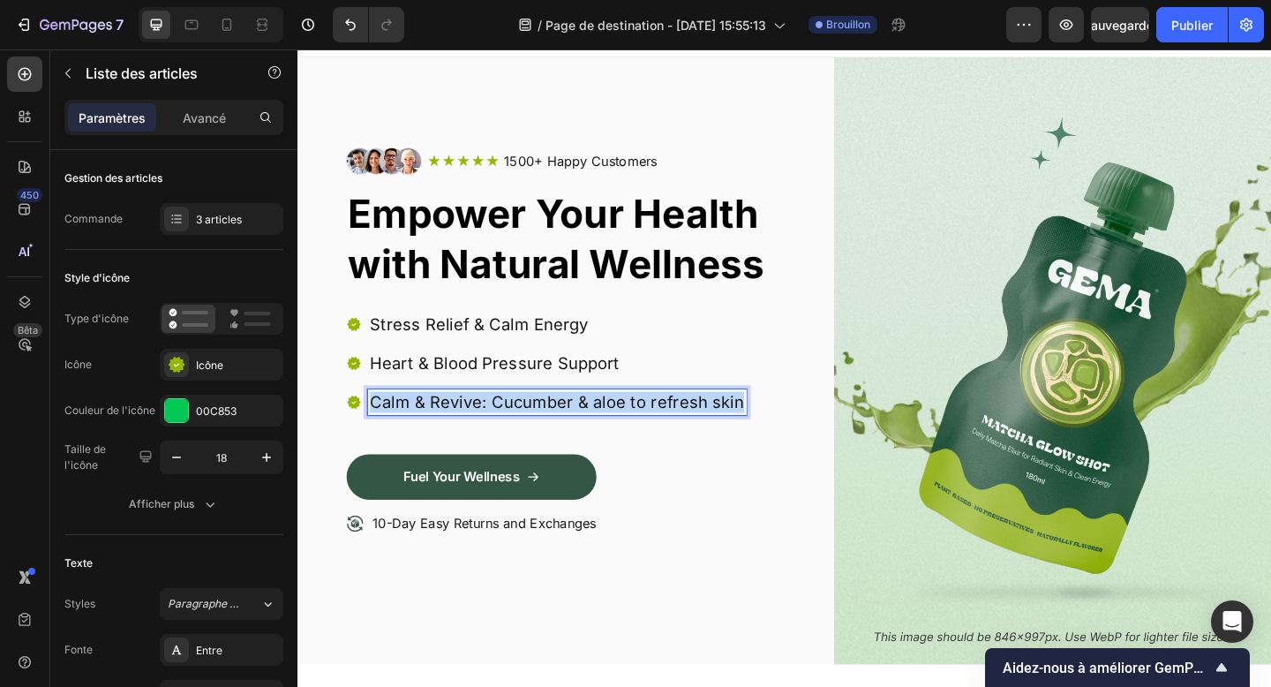
click at [489, 430] on p "Calm & Revive: Cucumber & aloe to refresh skin" at bounding box center [579, 433] width 407 height 23
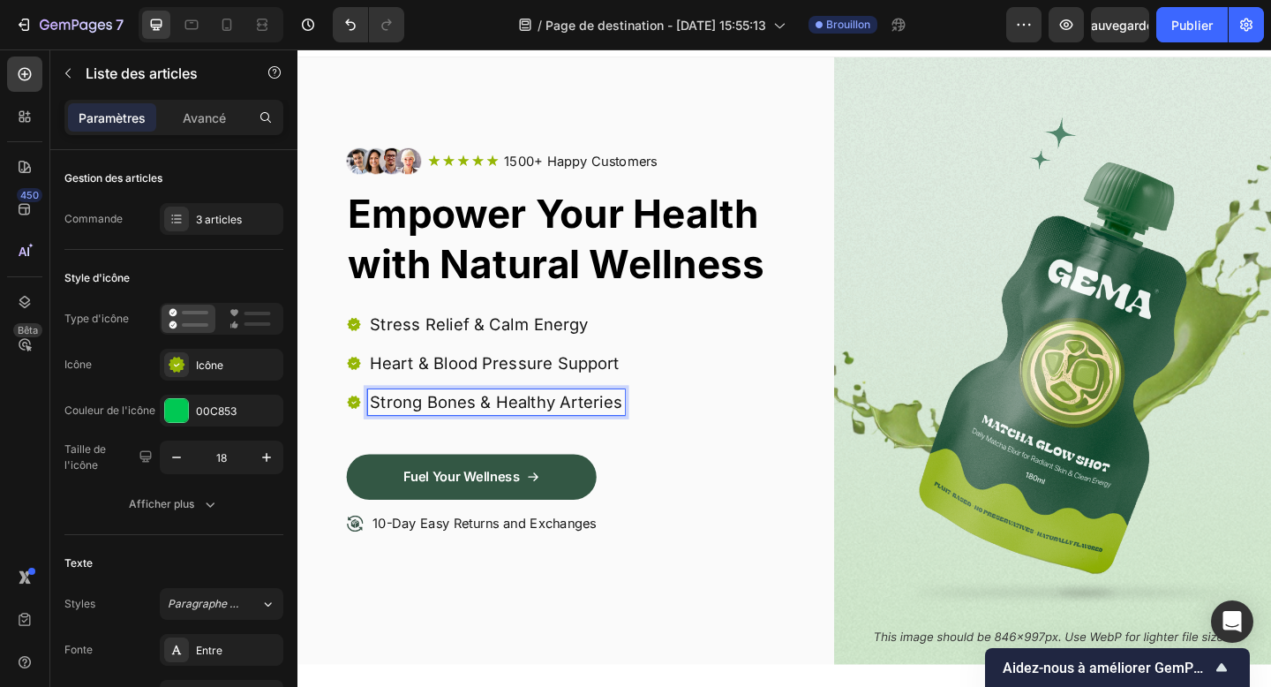
click at [667, 419] on div "Stress Relief & Calm Energy Heart & Blood Pressure Support Strong Bones & Healt…" at bounding box center [588, 412] width 476 height 155
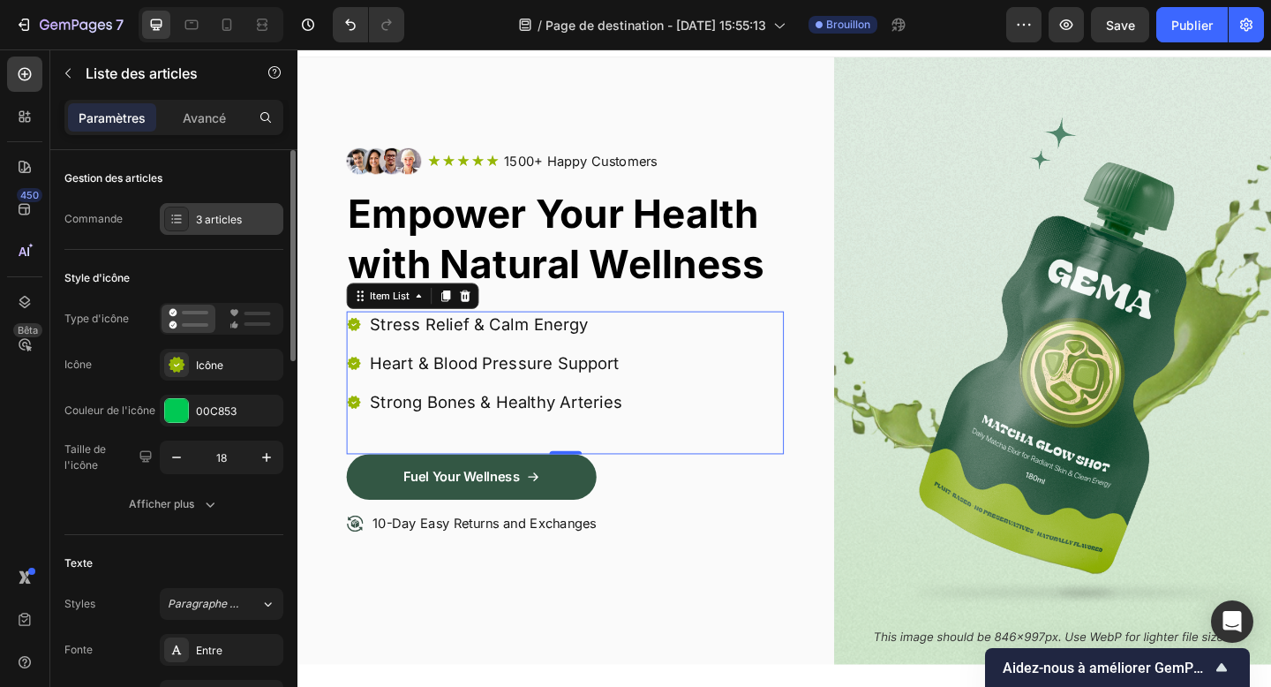
click at [214, 222] on font "3 articles" at bounding box center [219, 219] width 46 height 13
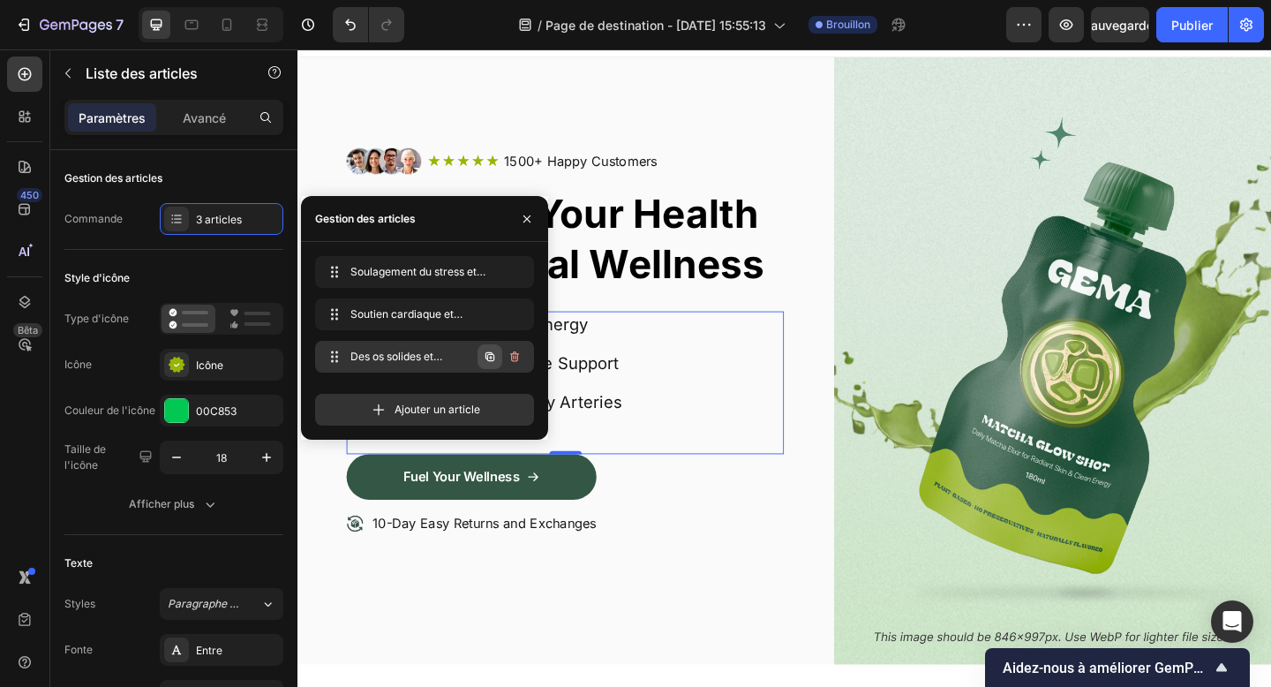
click at [486, 352] on icon "button" at bounding box center [490, 356] width 9 height 9
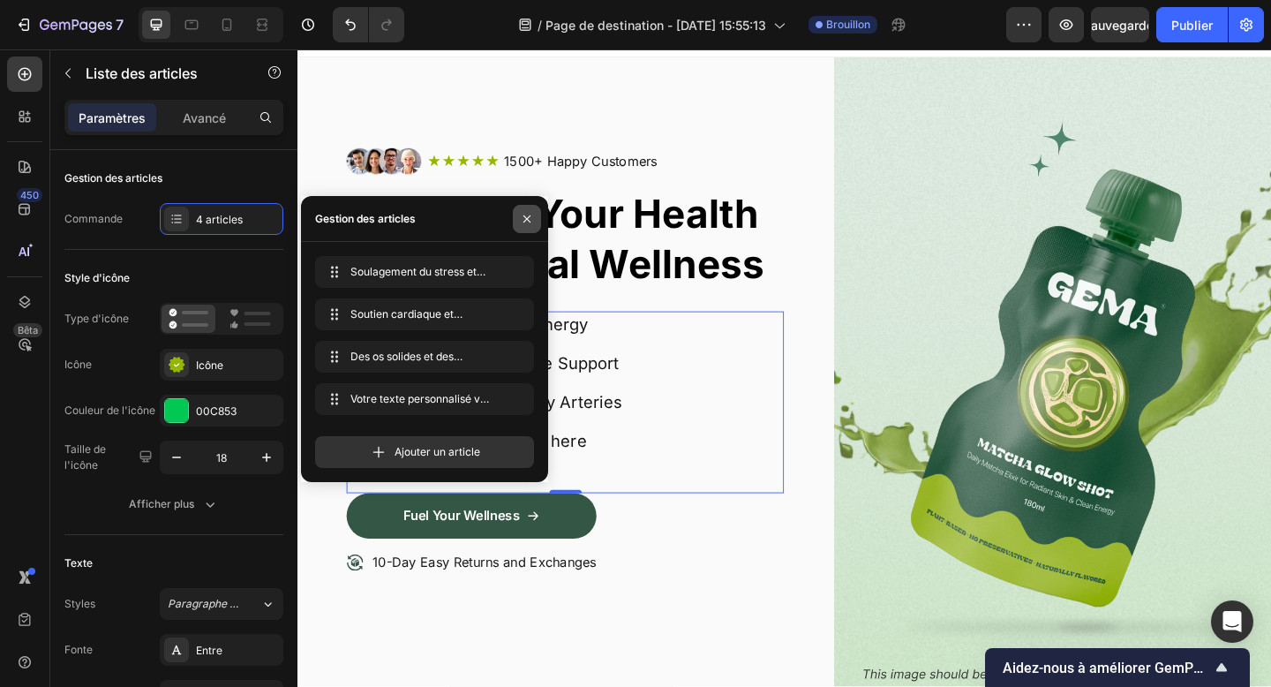
click at [533, 217] on icon "button" at bounding box center [527, 219] width 14 height 14
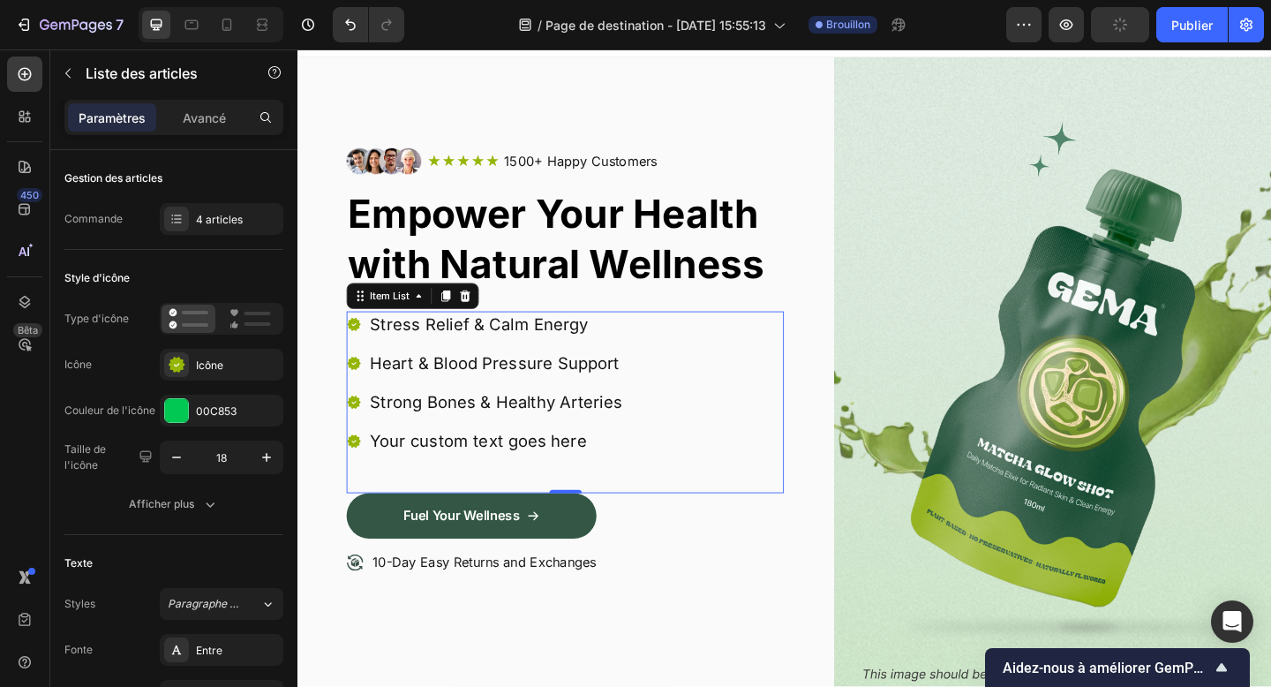
click at [439, 473] on div "Your custom text goes here" at bounding box center [513, 476] width 280 height 28
click at [439, 473] on p "Your custom text goes here" at bounding box center [513, 475] width 275 height 23
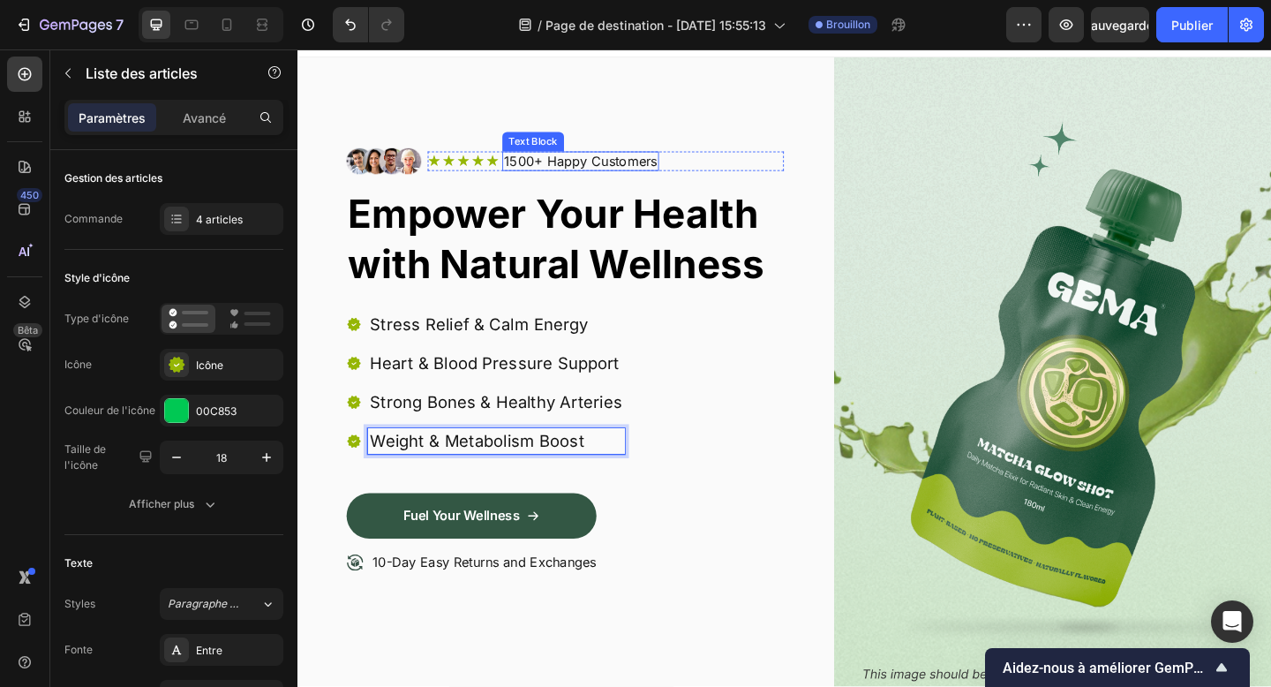
click at [550, 173] on p "1500+ Happy Customers" at bounding box center [605, 171] width 167 height 19
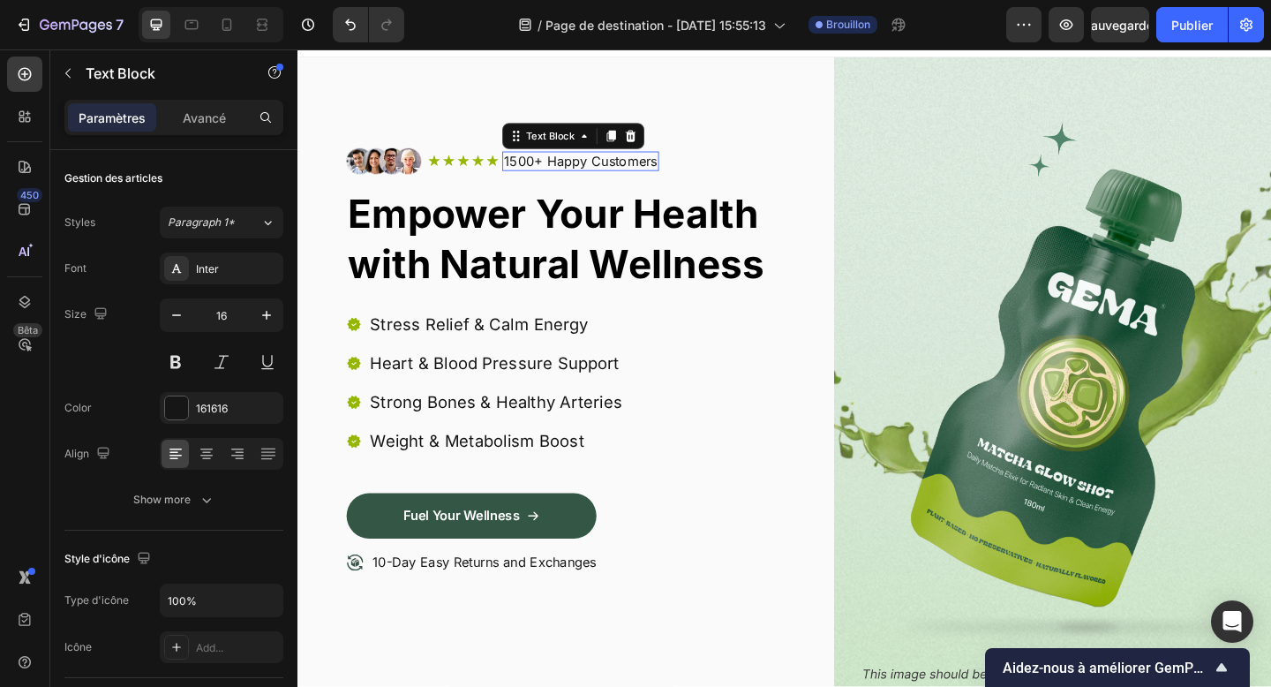
click at [550, 173] on p "1500+ Happy Customers" at bounding box center [605, 171] width 167 height 19
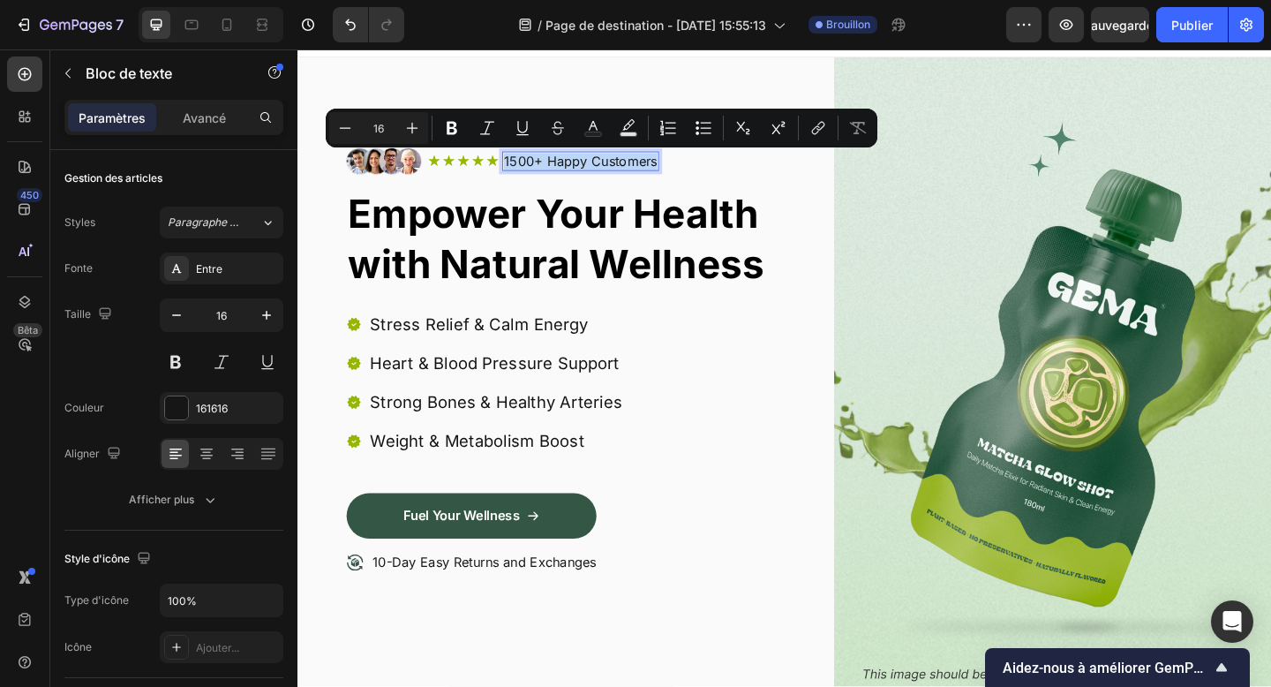
scroll to position [24, 0]
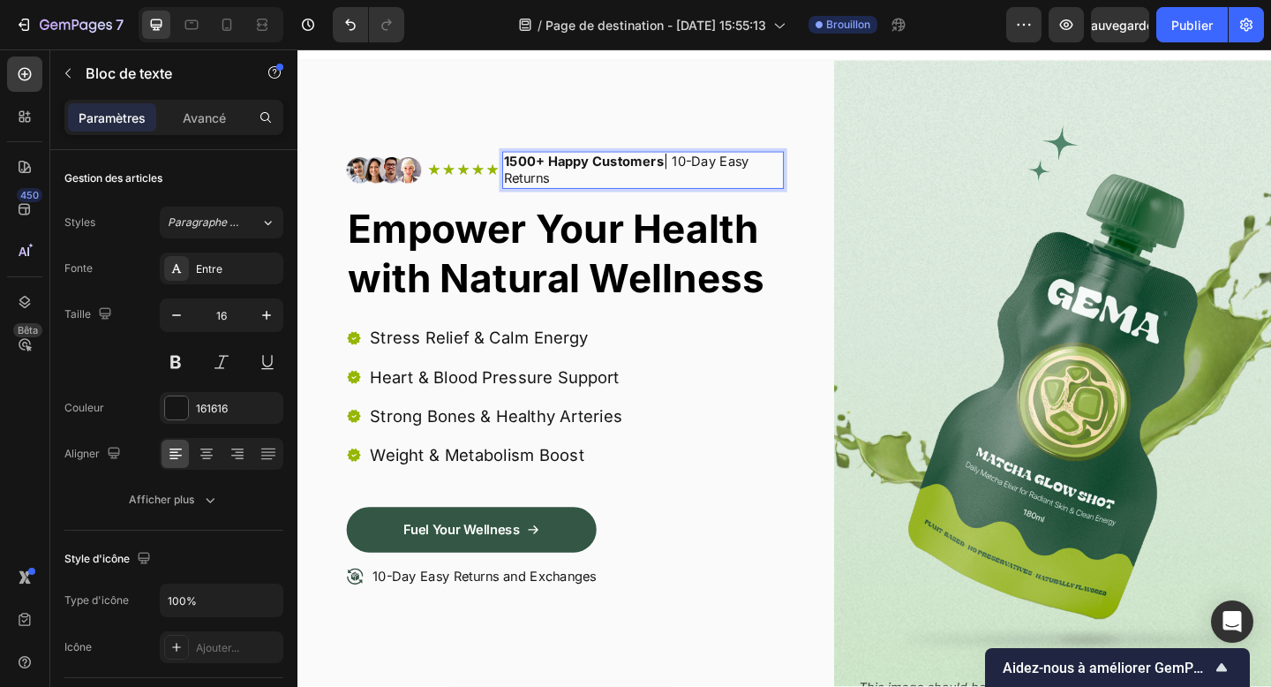
click at [712, 173] on p "1500+ Happy Customers | 10-Day Easy Returns" at bounding box center [673, 180] width 303 height 37
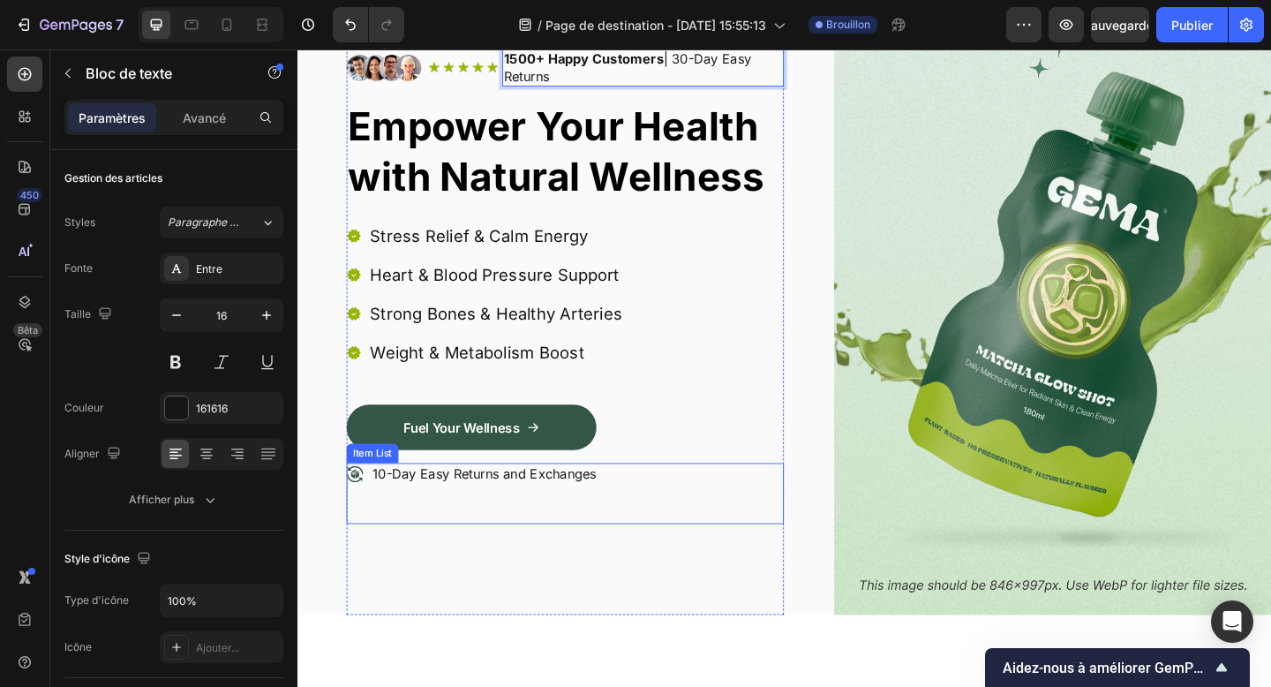
click at [823, 519] on div "10-Day Easy Returns and Exchanges" at bounding box center [588, 533] width 476 height 66
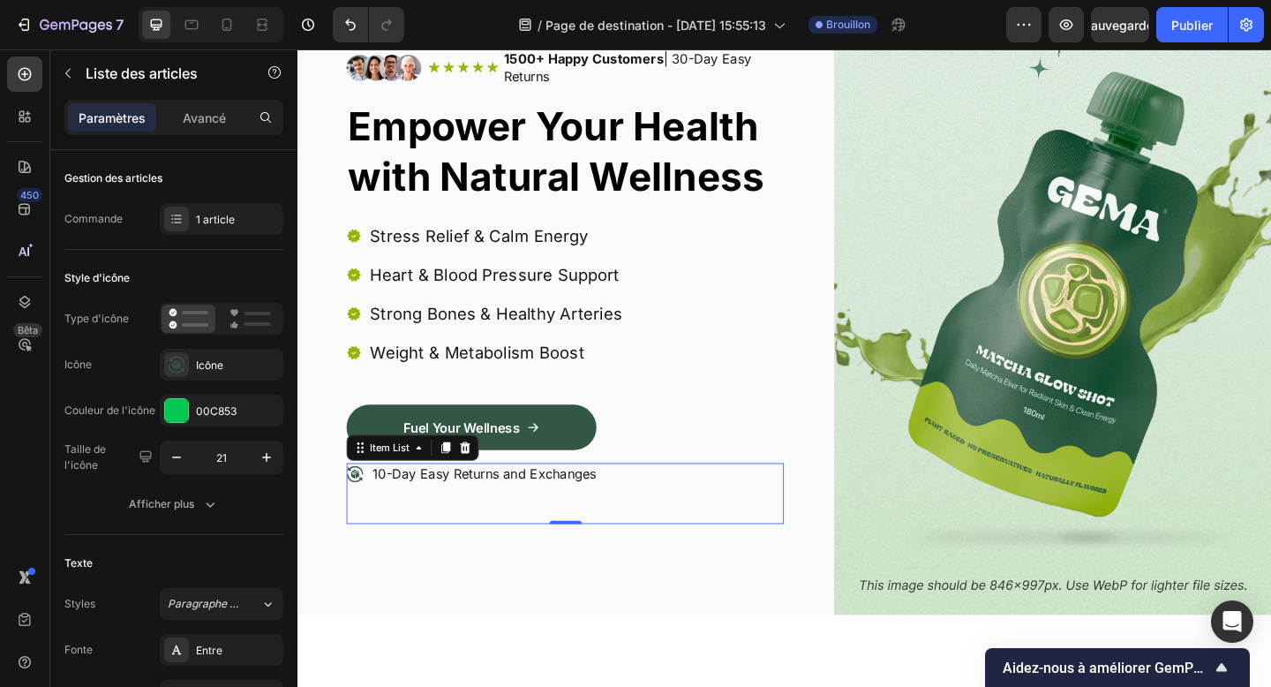
click at [387, 509] on p "10-Day Easy Returns and Exchanges" at bounding box center [501, 511] width 244 height 19
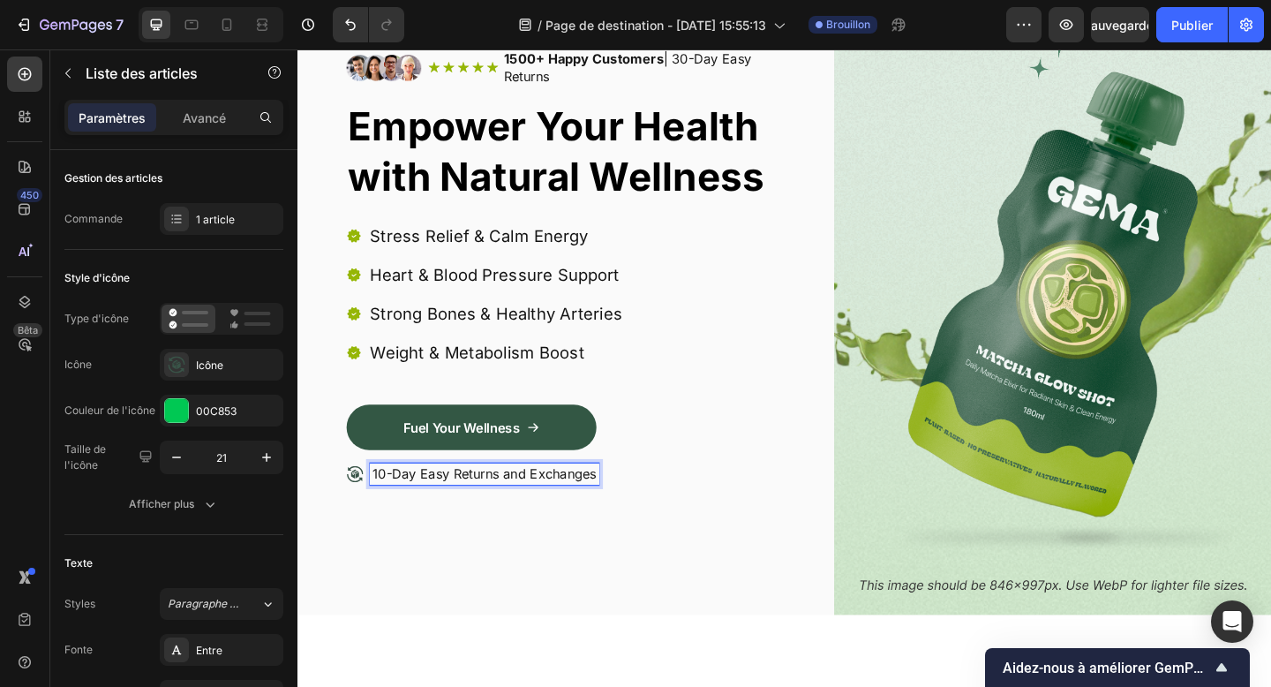
click at [387, 509] on p "10-Day Easy Returns and Exchanges" at bounding box center [501, 511] width 244 height 19
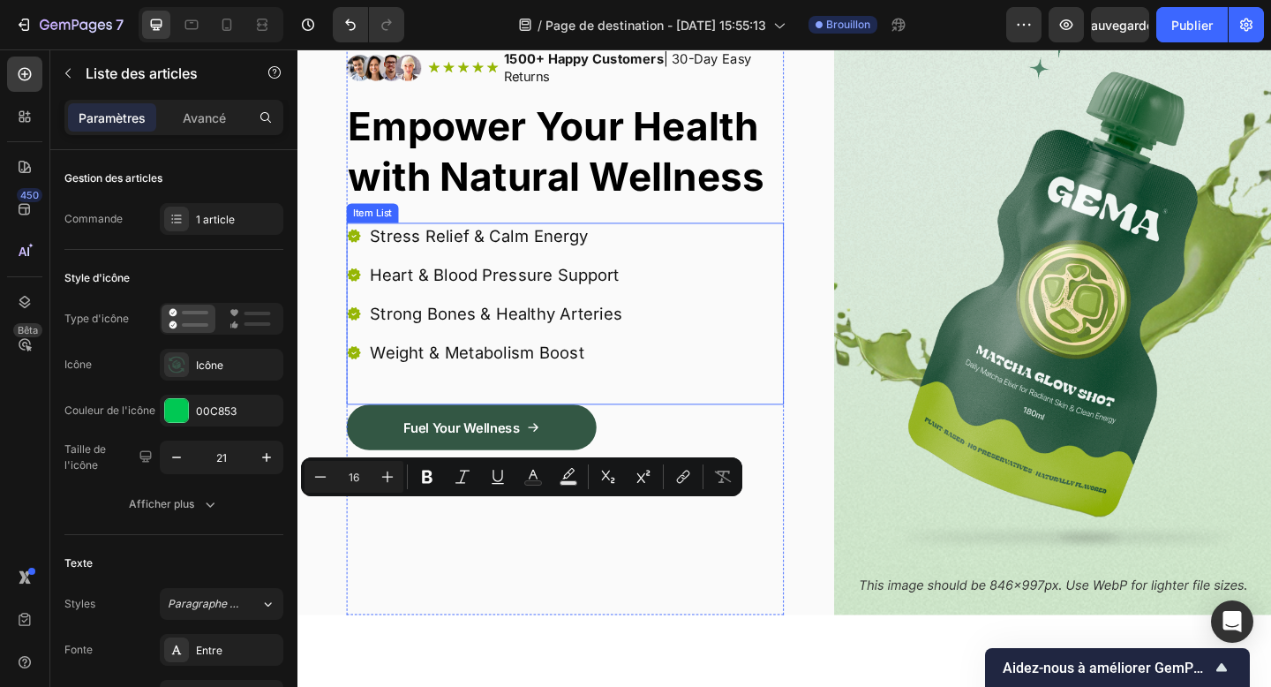
scroll to position [0, 0]
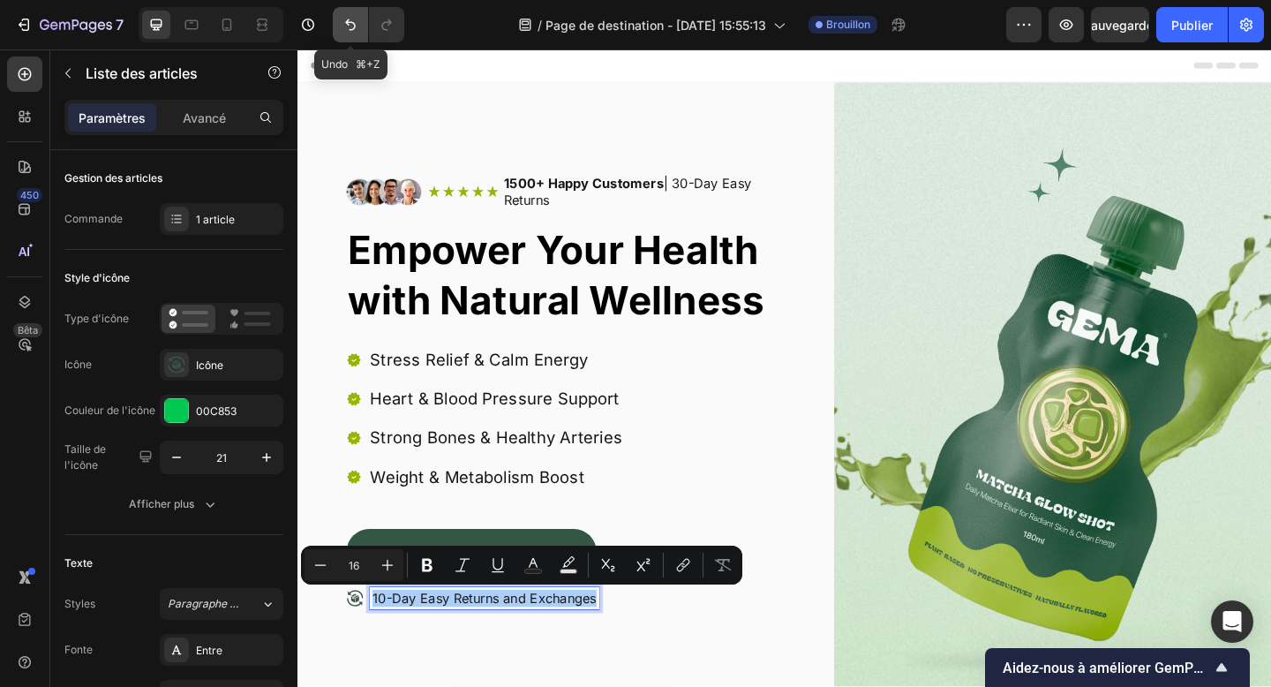
click at [351, 21] on icon "Annuler/Rétablir" at bounding box center [350, 24] width 11 height 11
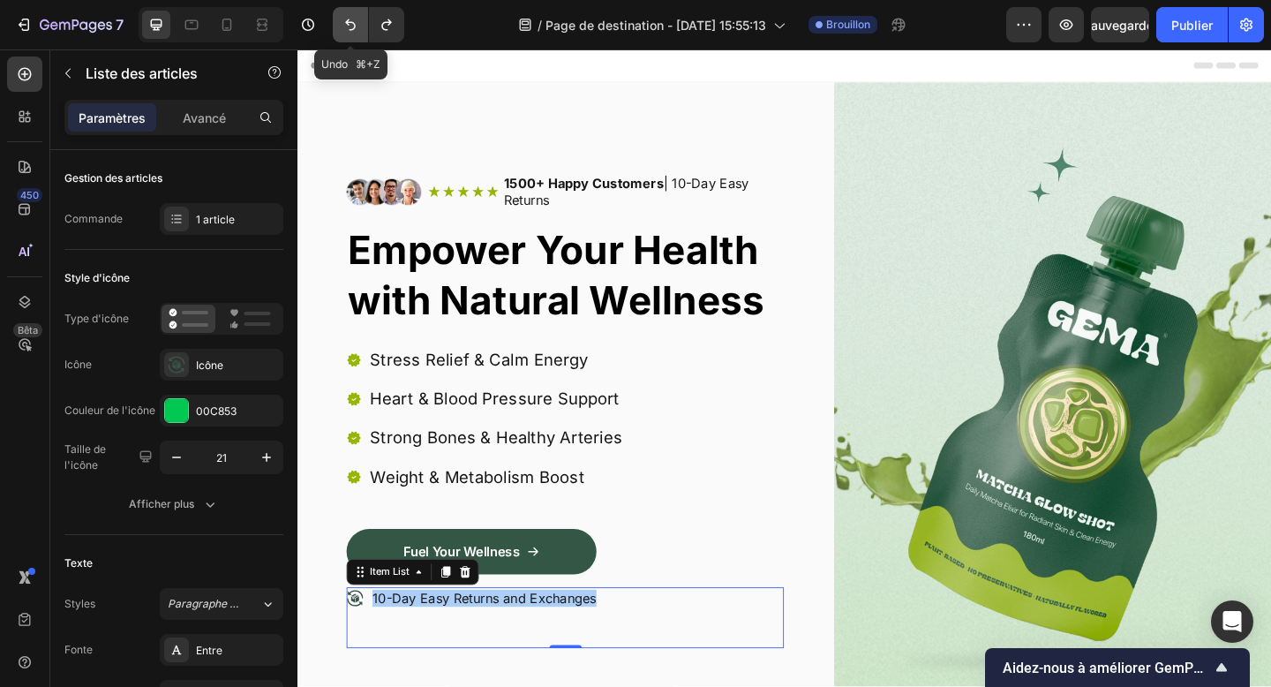
click at [351, 21] on icon "Annuler/Rétablir" at bounding box center [350, 24] width 11 height 11
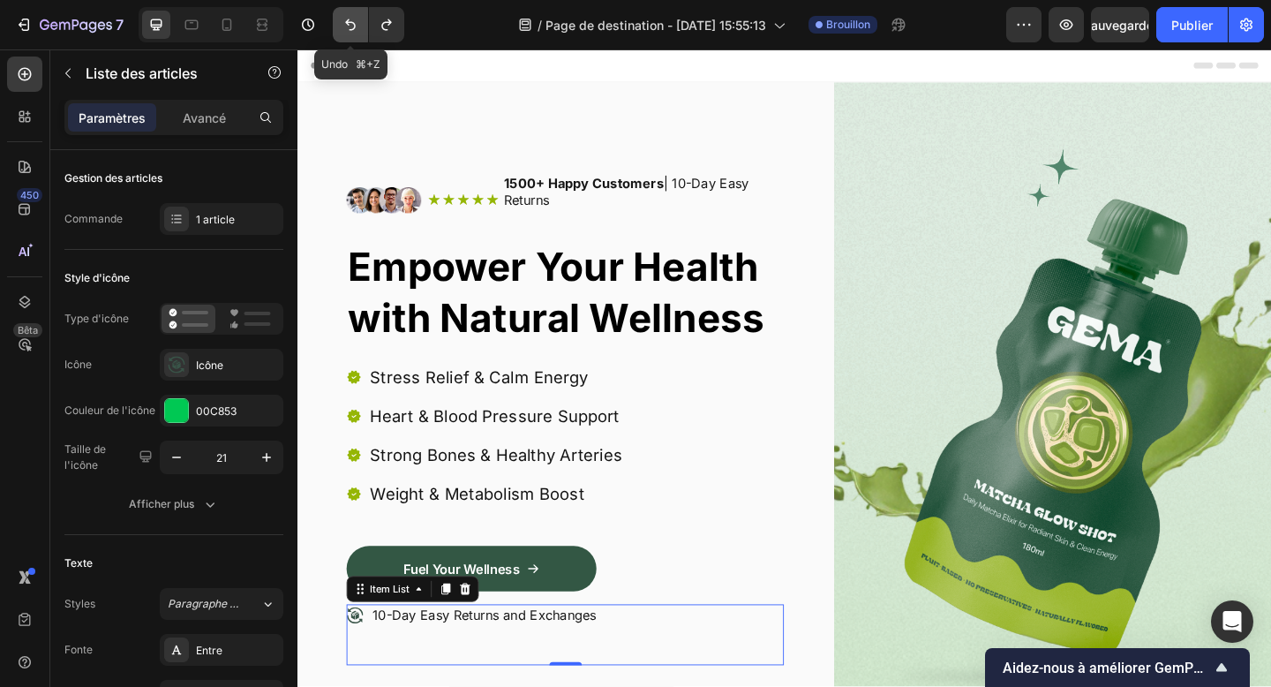
click at [351, 21] on icon "Annuler/Rétablir" at bounding box center [350, 24] width 11 height 11
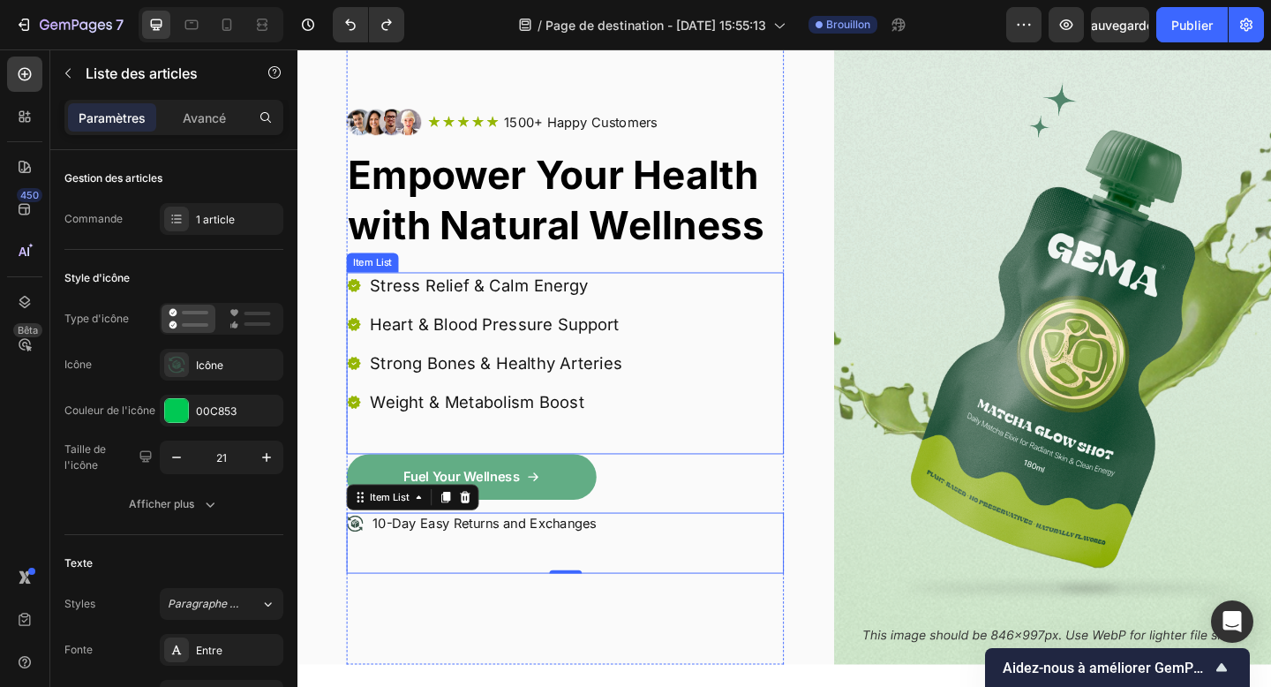
scroll to position [116, 0]
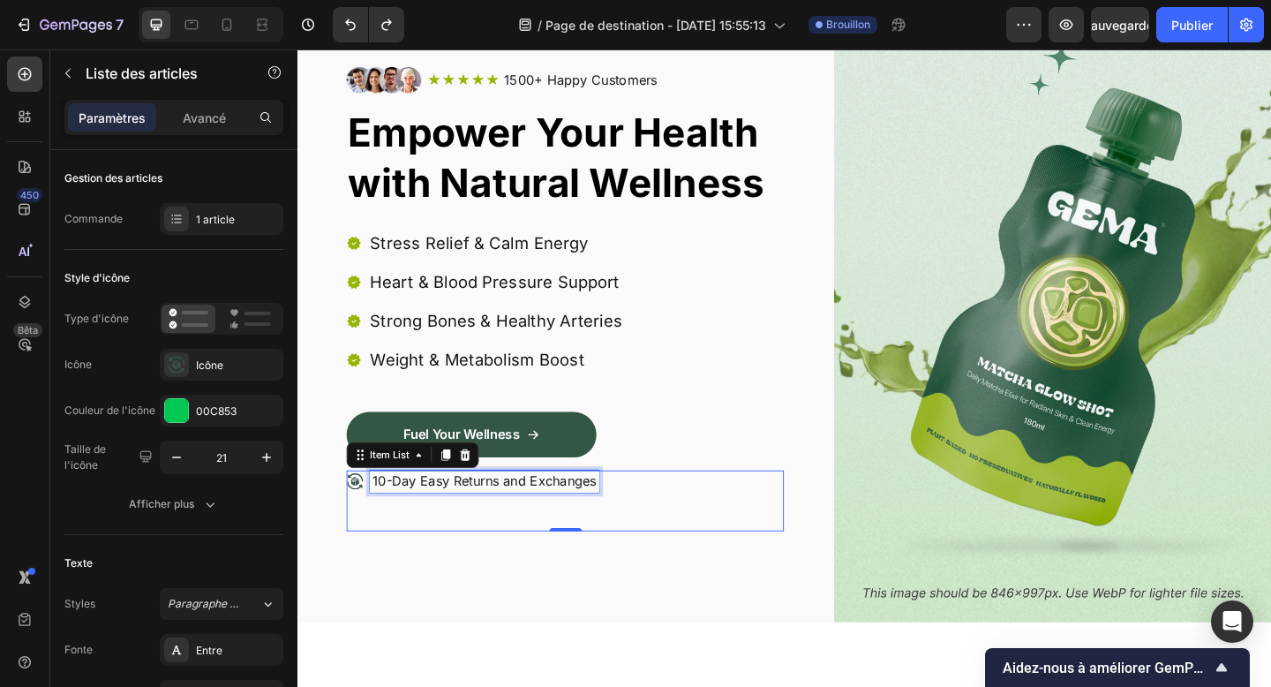
click at [532, 523] on p "10-Day Easy Returns and Exchanges" at bounding box center [501, 519] width 244 height 19
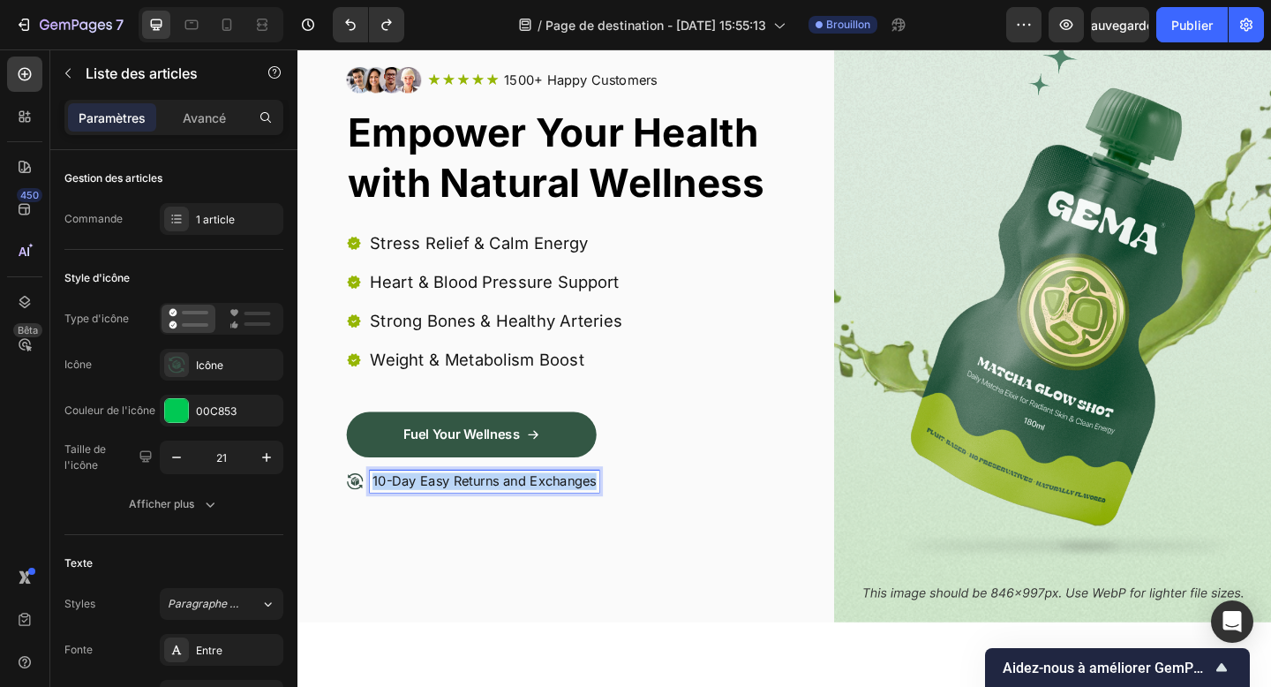
click at [532, 523] on p "10-Day Easy Returns and Exchanges" at bounding box center [501, 519] width 244 height 19
click at [569, 518] on p "1500+ Happy Customers | 10-Day Easy Returns" at bounding box center [539, 519] width 320 height 19
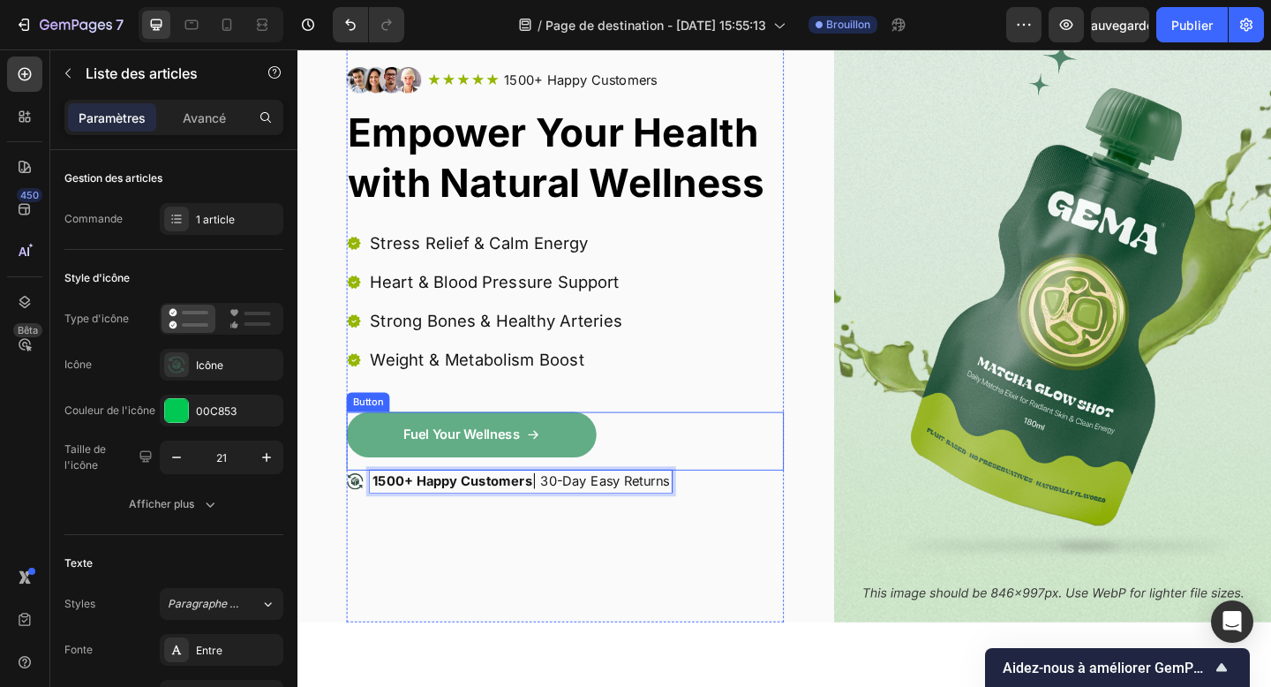
click at [566, 480] on link "Fuel Your Wellness" at bounding box center [486, 468] width 272 height 49
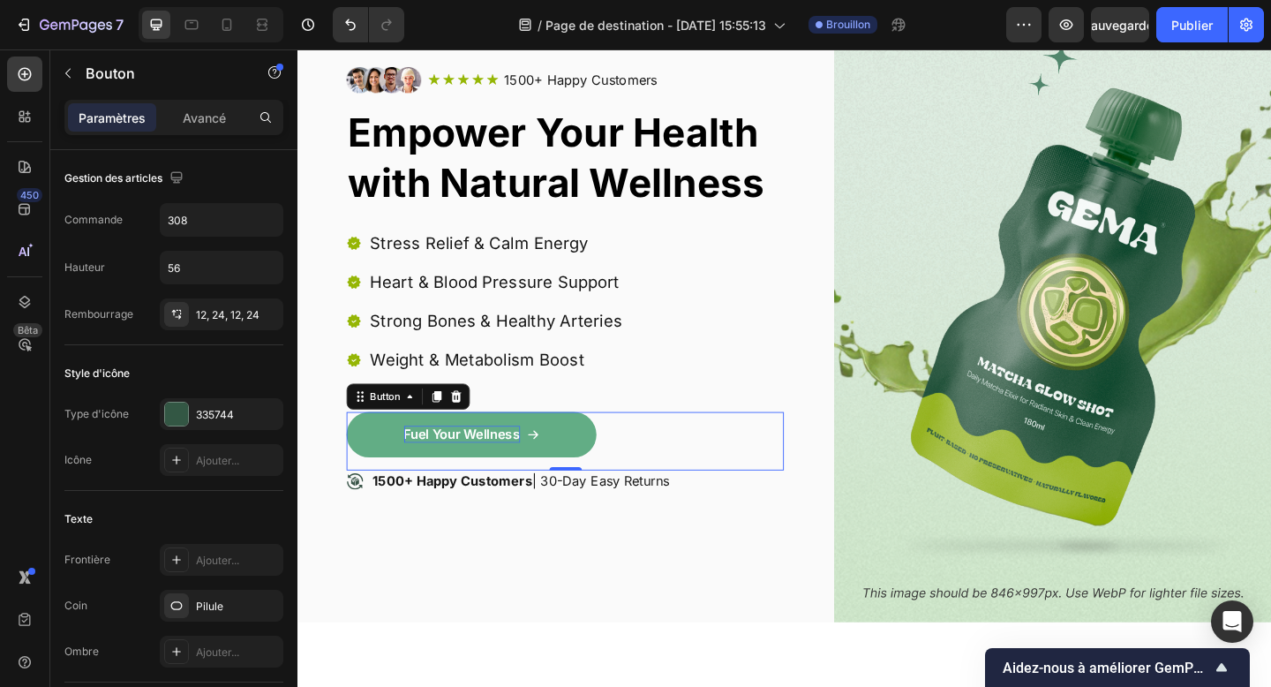
click at [503, 469] on p "Fuel Your Wellness" at bounding box center [476, 468] width 126 height 19
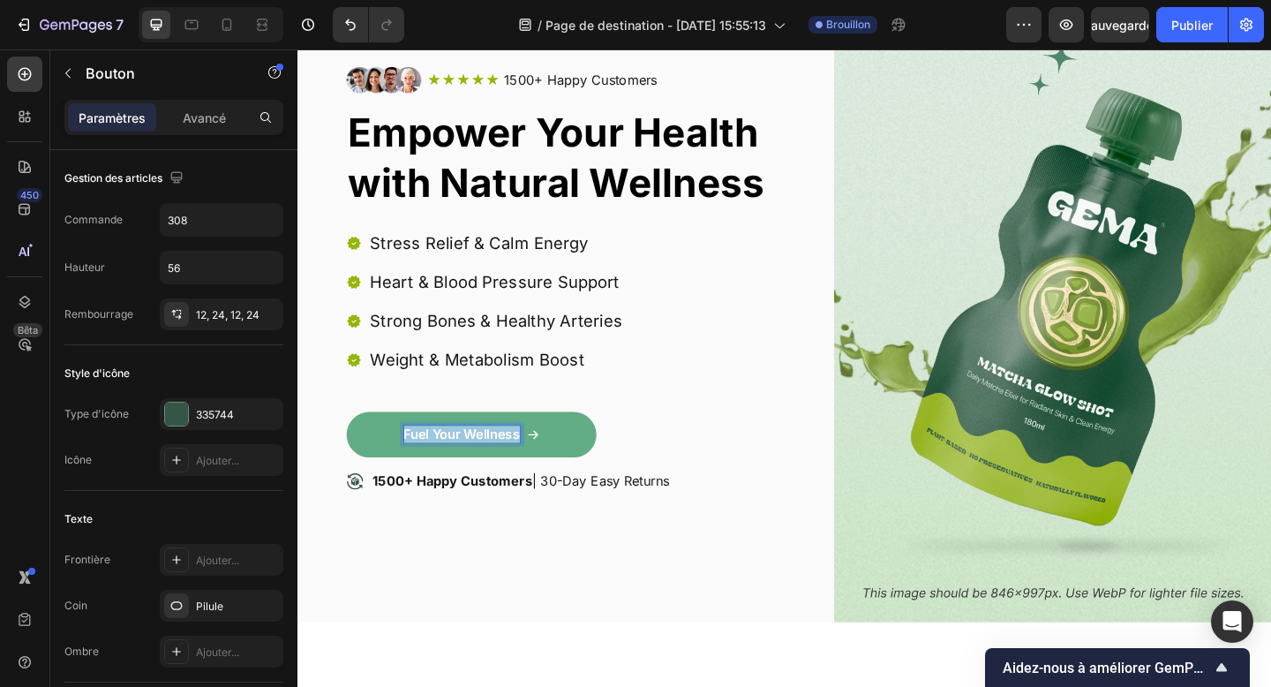
click at [503, 469] on p "Fuel Your Wellness" at bounding box center [476, 468] width 126 height 19
click at [344, 17] on icon "Annuler/Rétablir" at bounding box center [351, 25] width 18 height 18
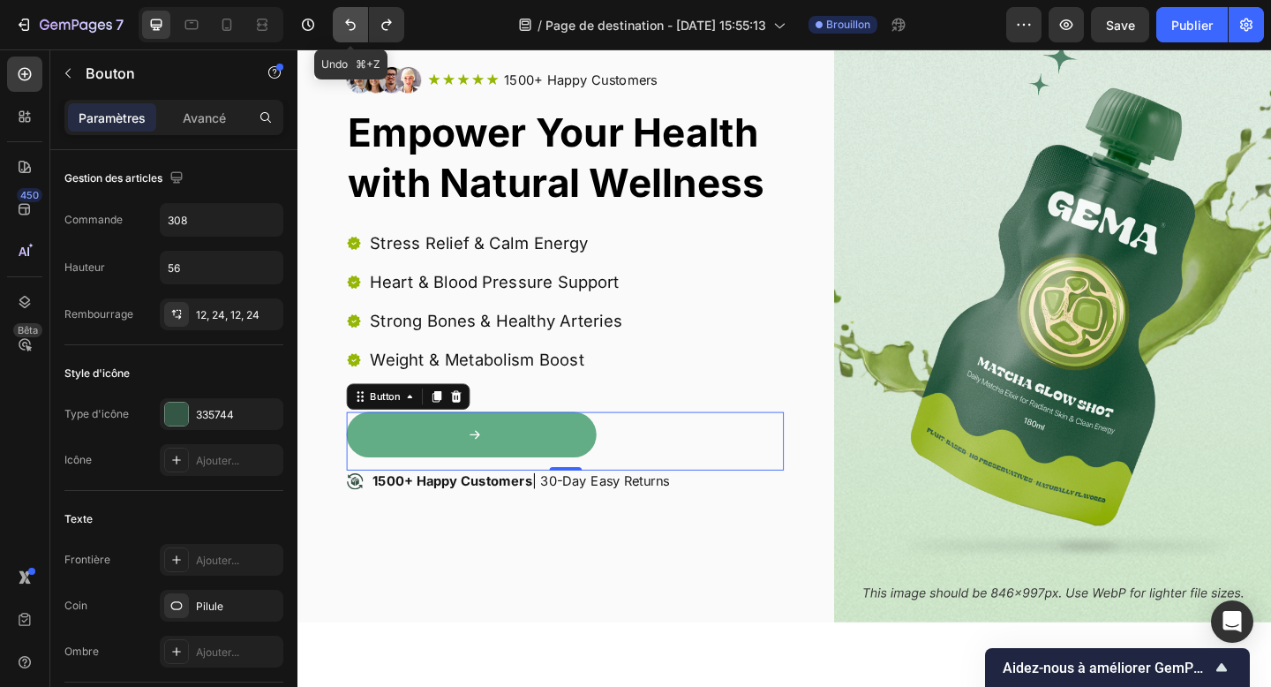
click at [344, 17] on icon "Annuler/Rétablir" at bounding box center [351, 25] width 18 height 18
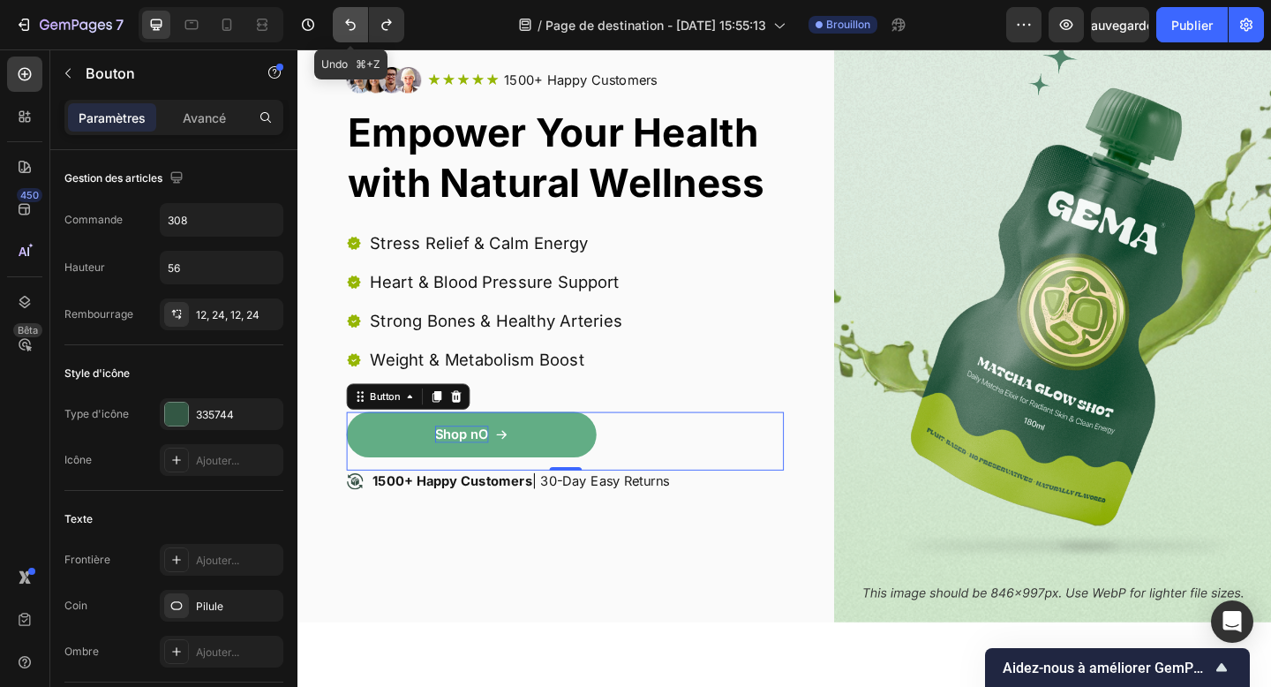
click at [344, 17] on icon "Annuler/Rétablir" at bounding box center [351, 25] width 18 height 18
click at [478, 466] on p "Shop n" at bounding box center [476, 468] width 48 height 19
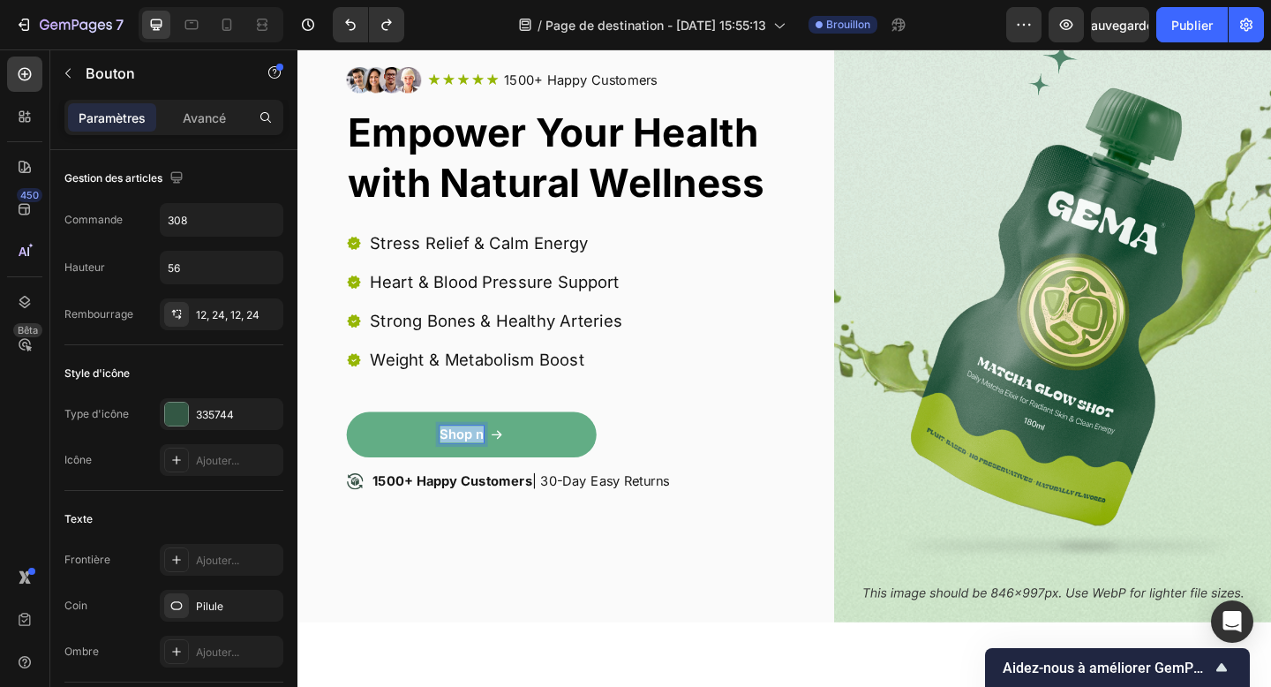
click at [478, 466] on p "Shop n" at bounding box center [476, 468] width 48 height 19
click at [566, 487] on link "Fuel Your Wellness" at bounding box center [486, 468] width 272 height 49
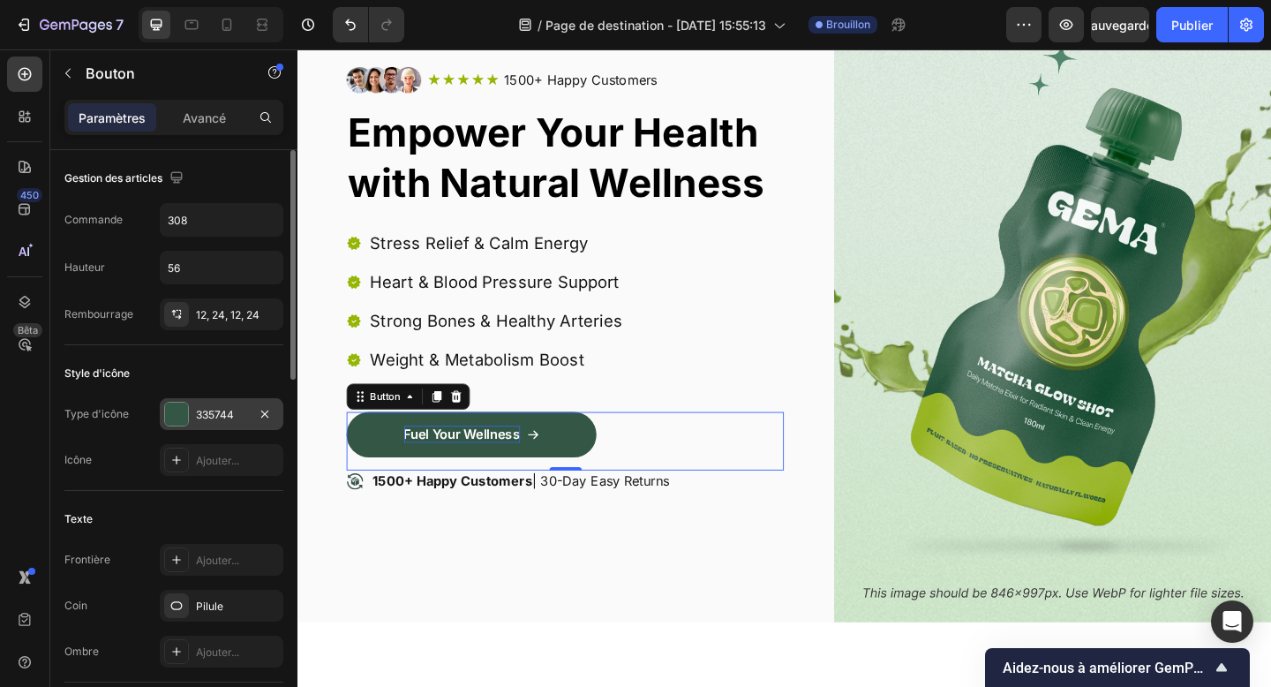
click at [182, 417] on div at bounding box center [176, 414] width 23 height 23
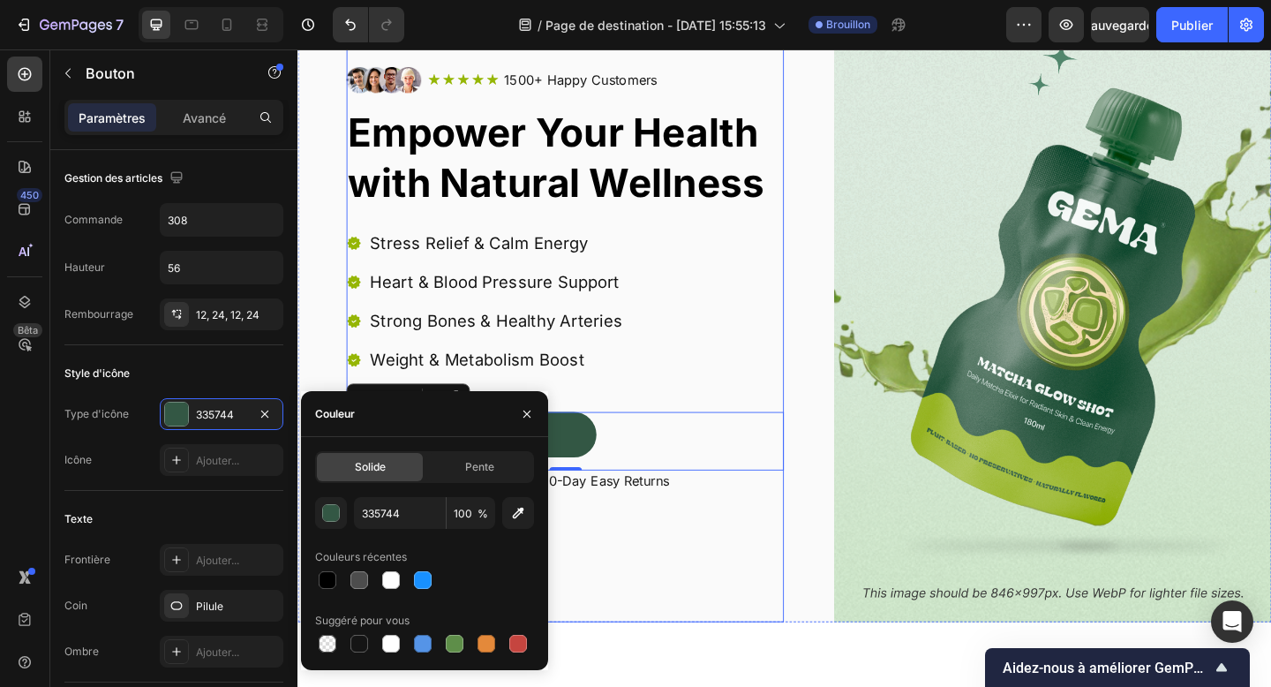
click at [597, 615] on div "Image Icon Icon Icon Icon Icon Icon List 1500+ Happy Customers Text Block Row R…" at bounding box center [588, 321] width 476 height 703
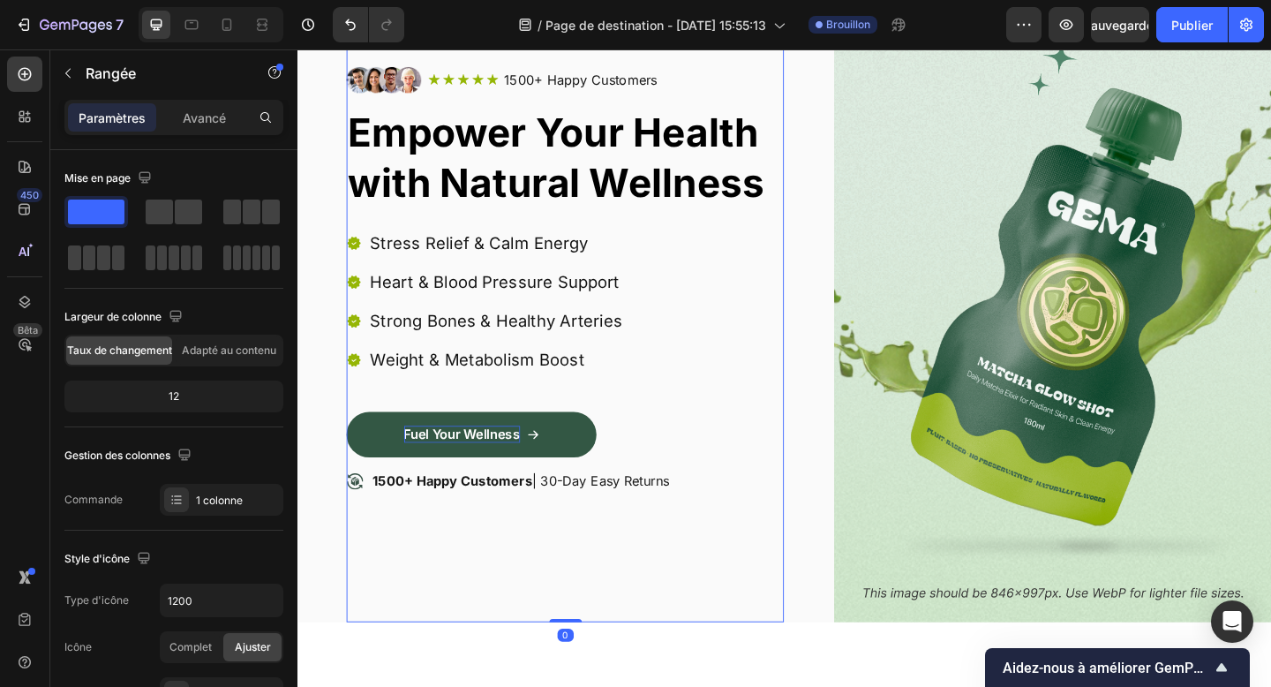
scroll to position [225, 0]
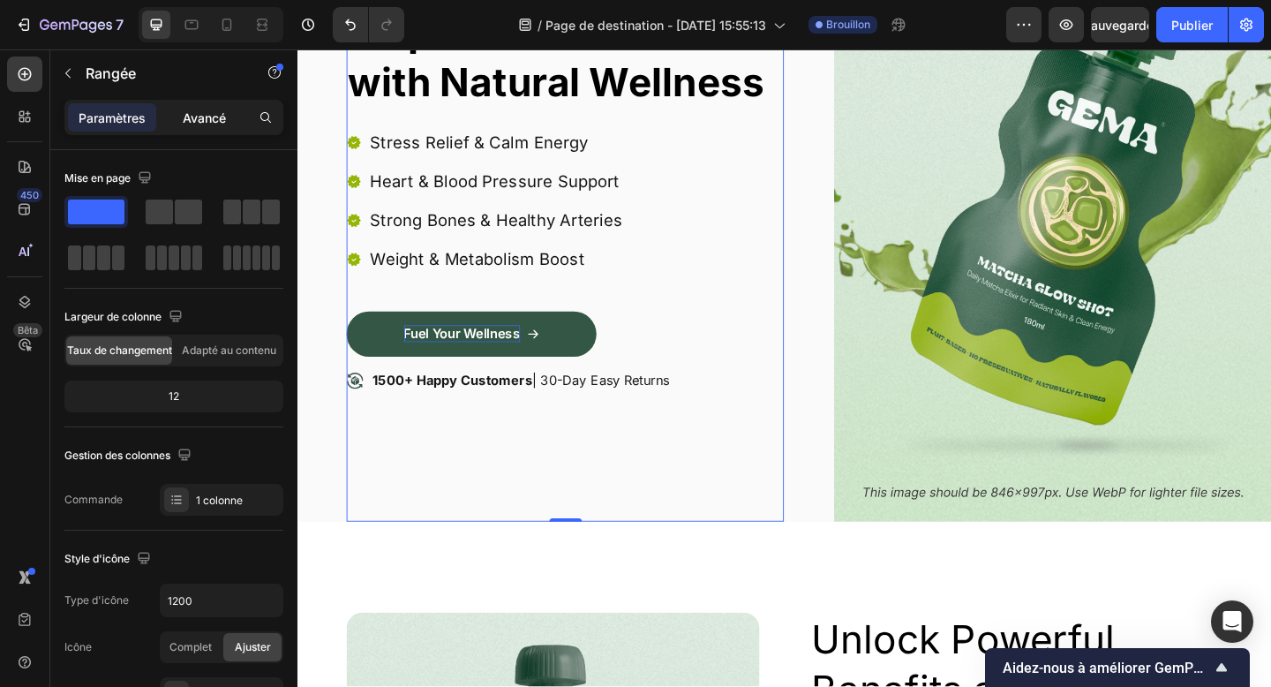
click at [216, 110] on font "Avancé" at bounding box center [204, 117] width 43 height 15
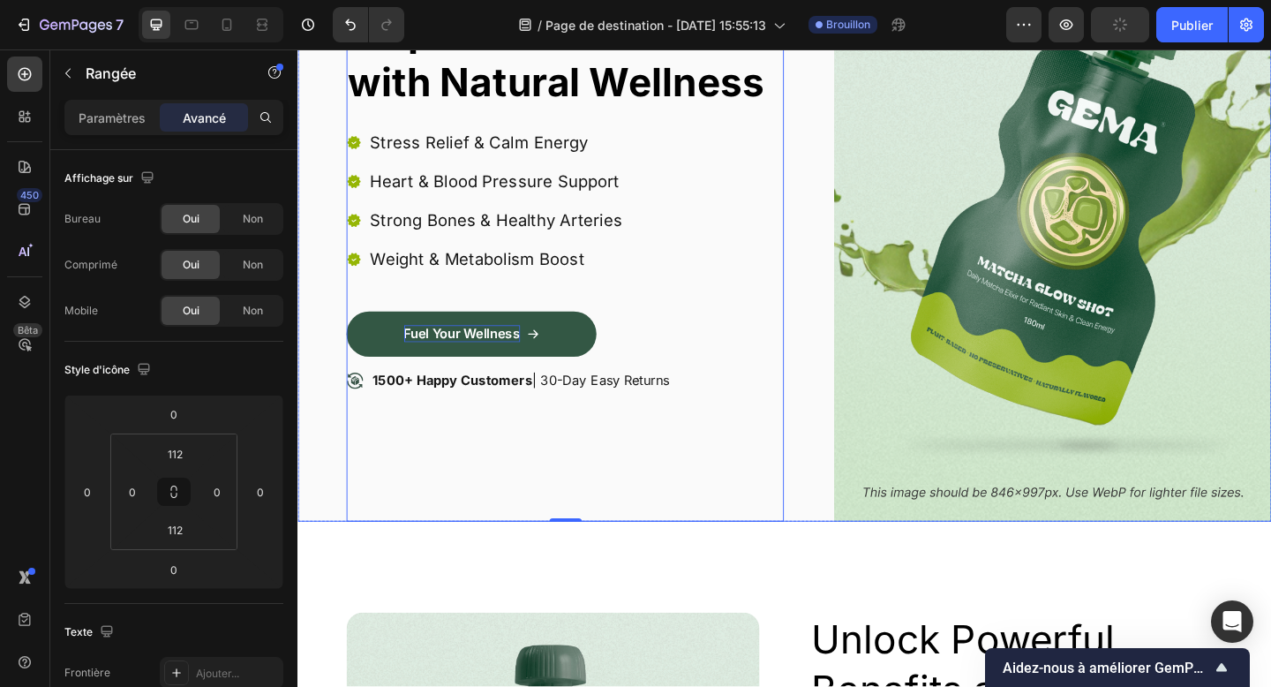
click at [851, 554] on div "Image Icon Icon Icon Icon Icon Icon List 1500+ Happy Customers Text Block Row R…" at bounding box center [827, 212] width 1059 height 703
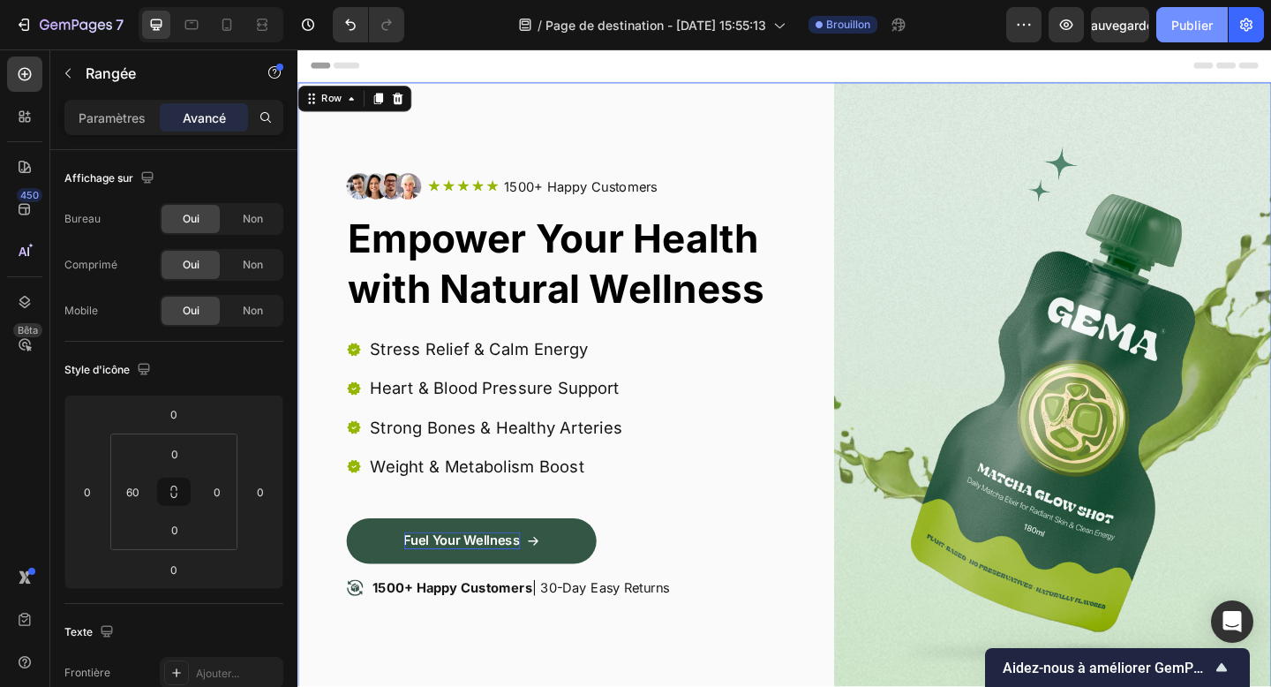
click at [1189, 31] on font "Publier" at bounding box center [1192, 25] width 41 height 15
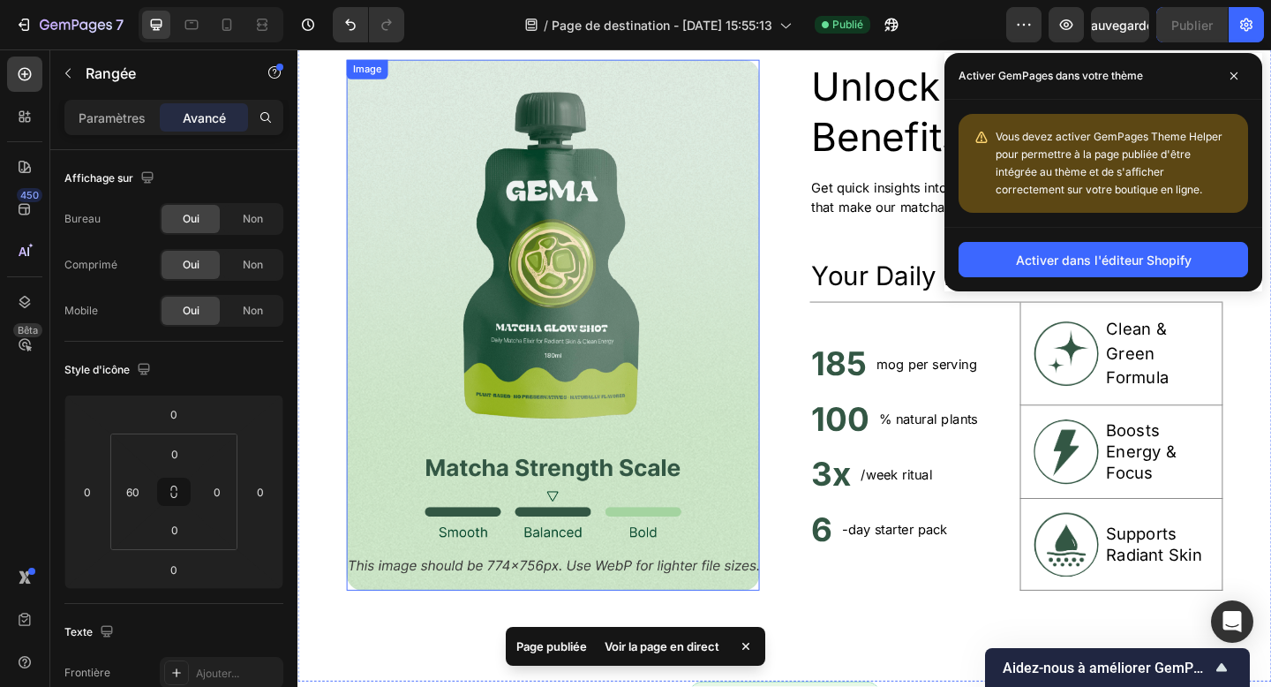
scroll to position [805, 0]
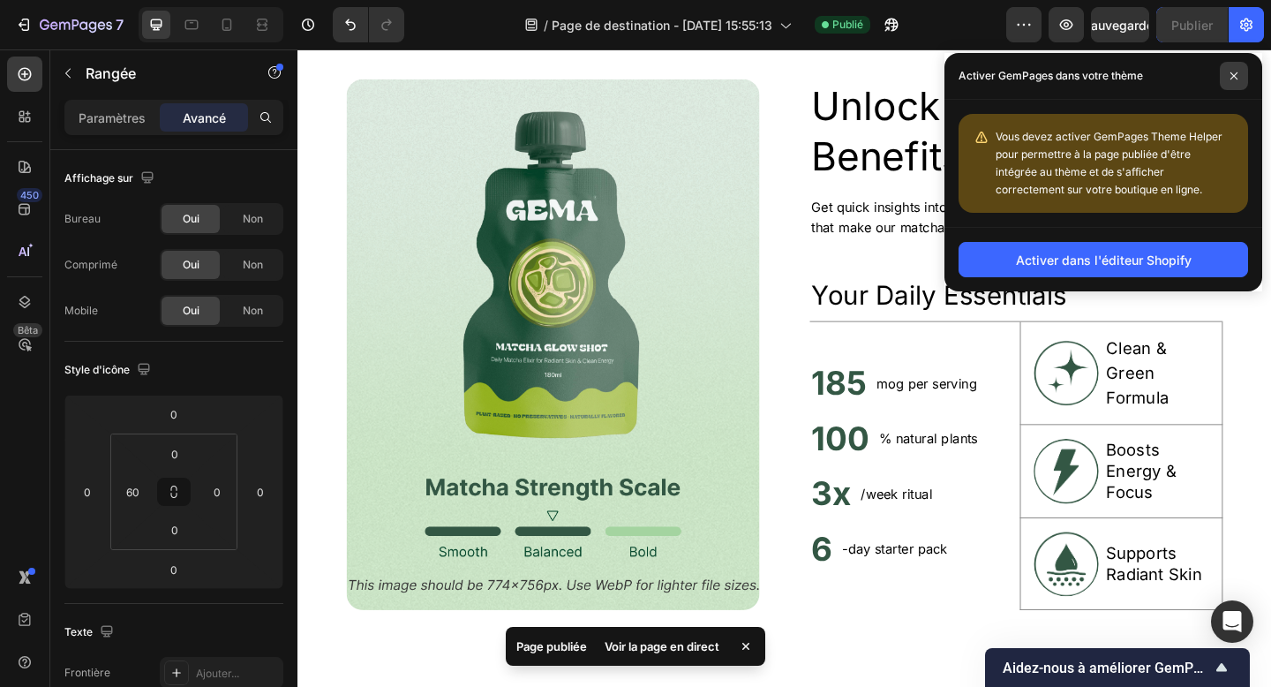
click at [1227, 83] on span at bounding box center [1234, 76] width 28 height 28
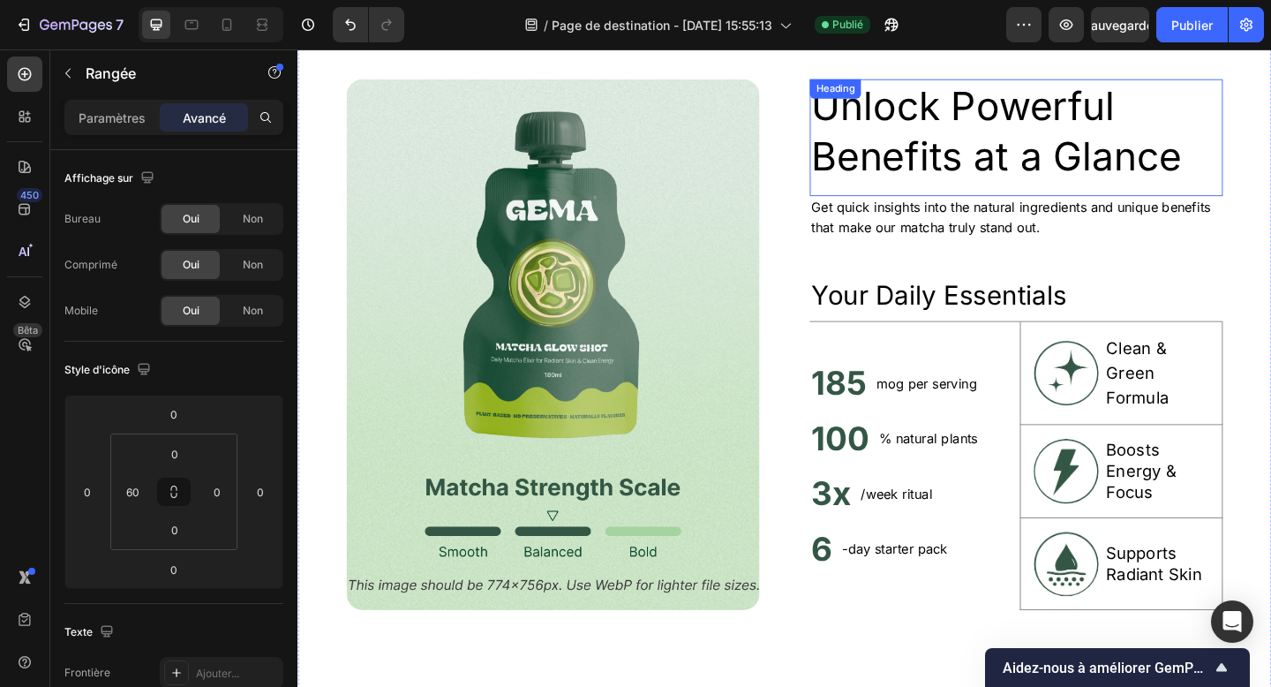
scroll to position [774, 0]
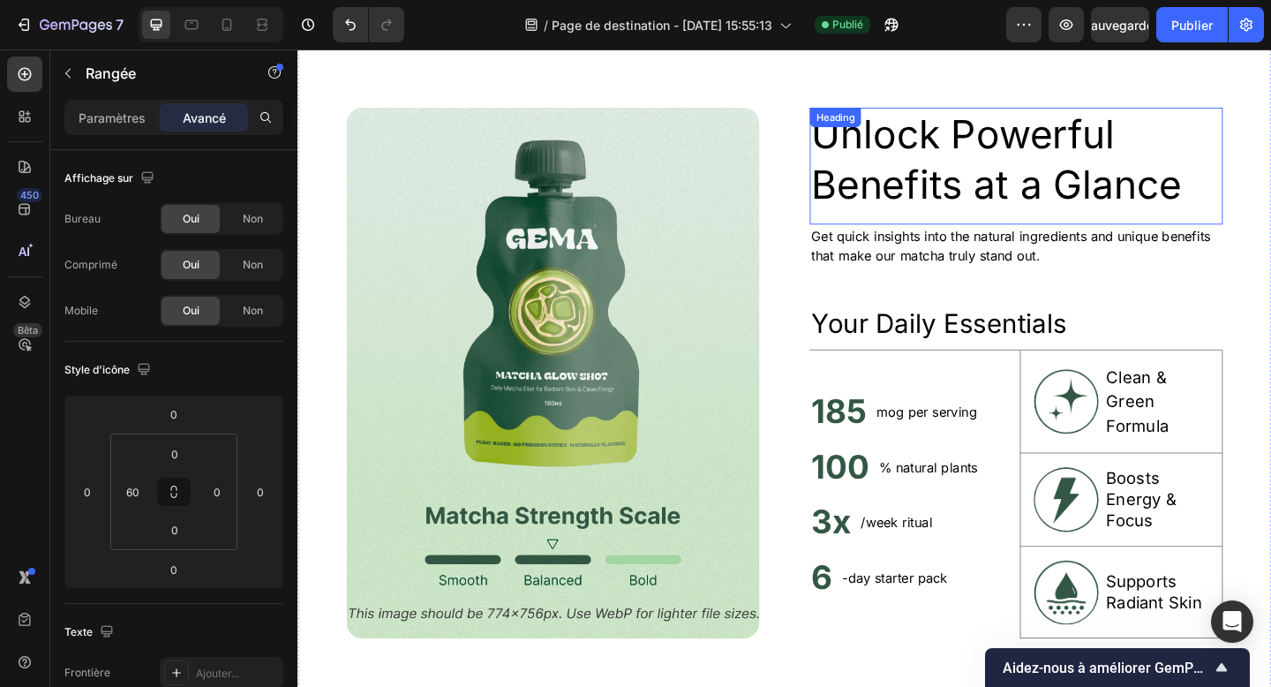
click at [909, 185] on h2 "Unlock Powerful Benefits at a Glance" at bounding box center [1079, 170] width 449 height 114
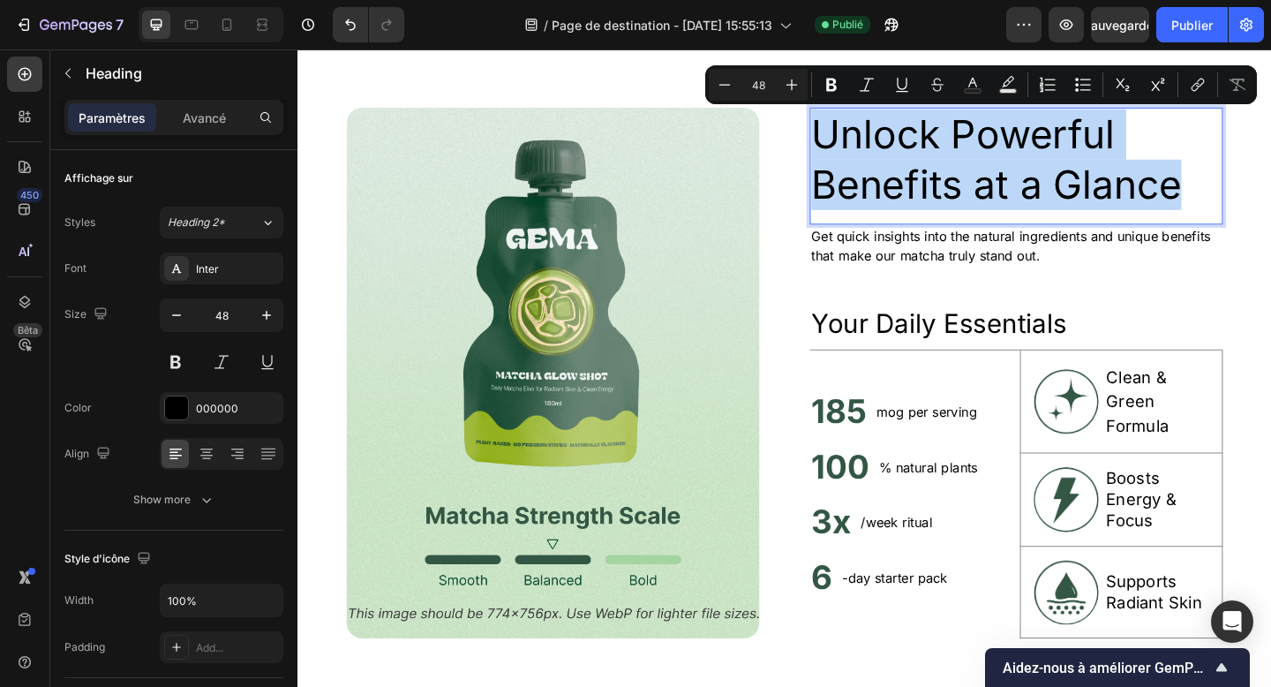
click at [1040, 207] on p "Unlock Powerful Benefits at a Glance" at bounding box center [1079, 170] width 446 height 110
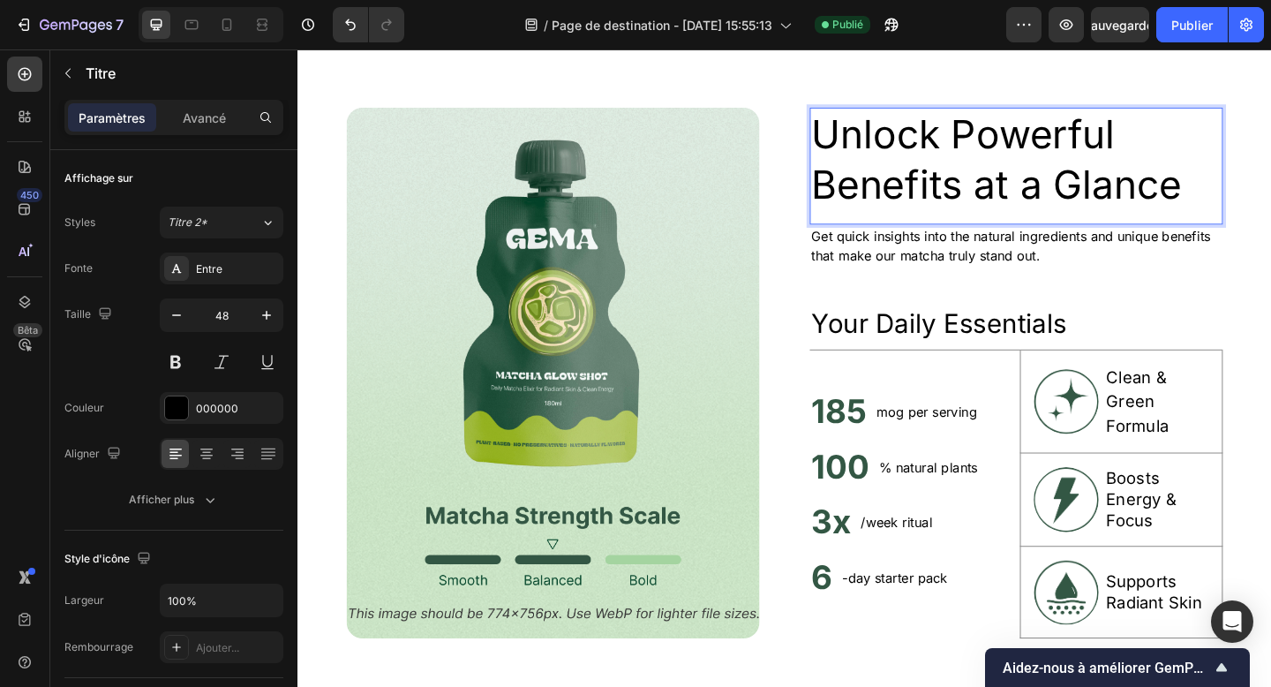
click at [1040, 207] on p "Unlock Powerful Benefits at a Glance" at bounding box center [1079, 170] width 446 height 110
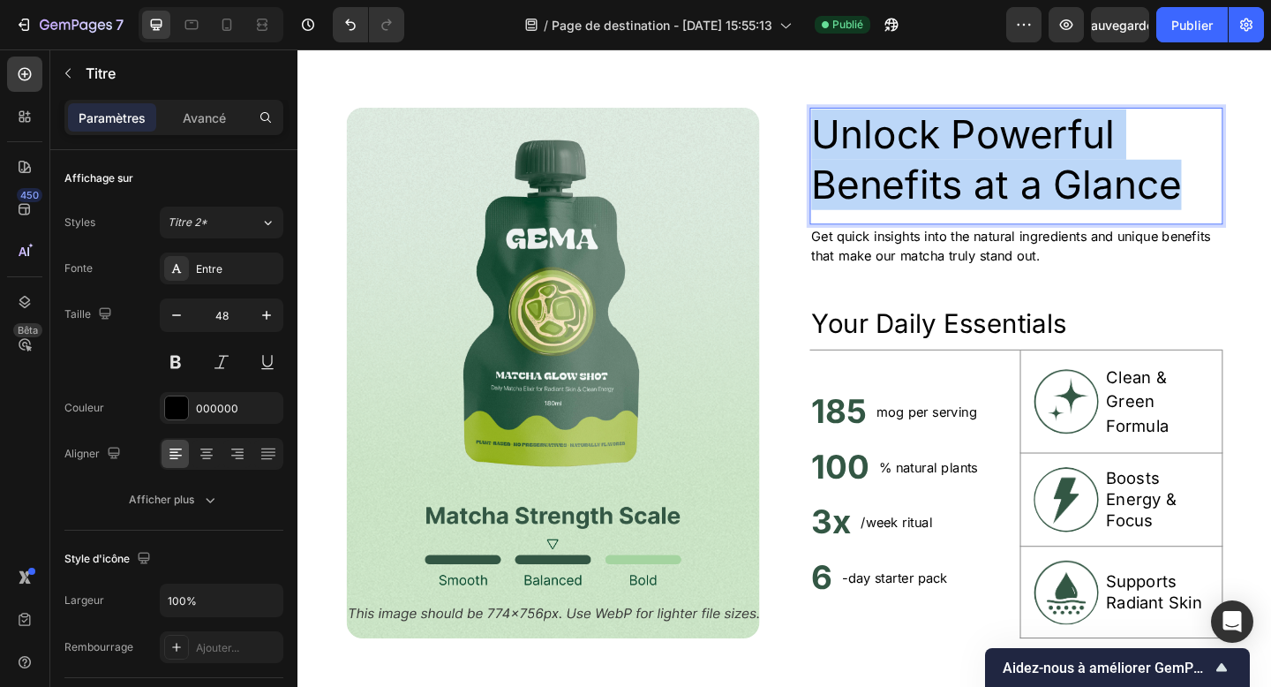
click at [1040, 207] on p "Unlock Powerful Benefits at a Glance" at bounding box center [1079, 170] width 446 height 110
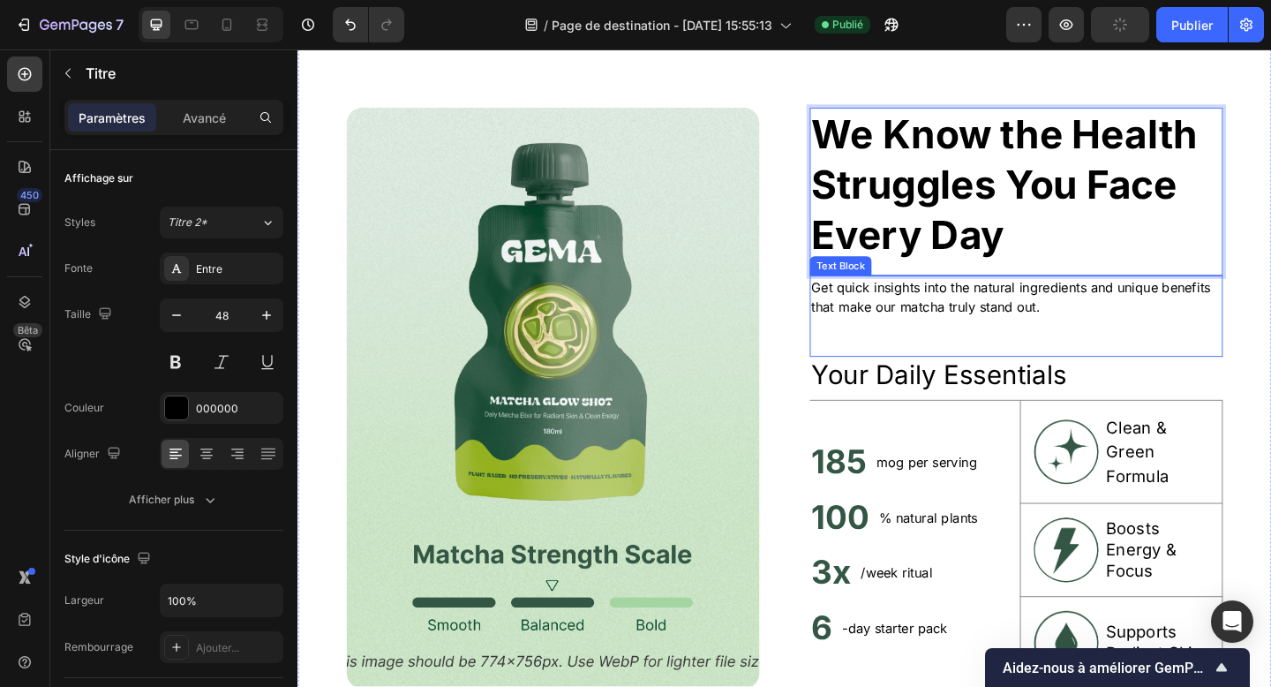
click at [907, 316] on p "Get quick insights into the natural ingredients and unique benefits that make o…" at bounding box center [1079, 319] width 446 height 42
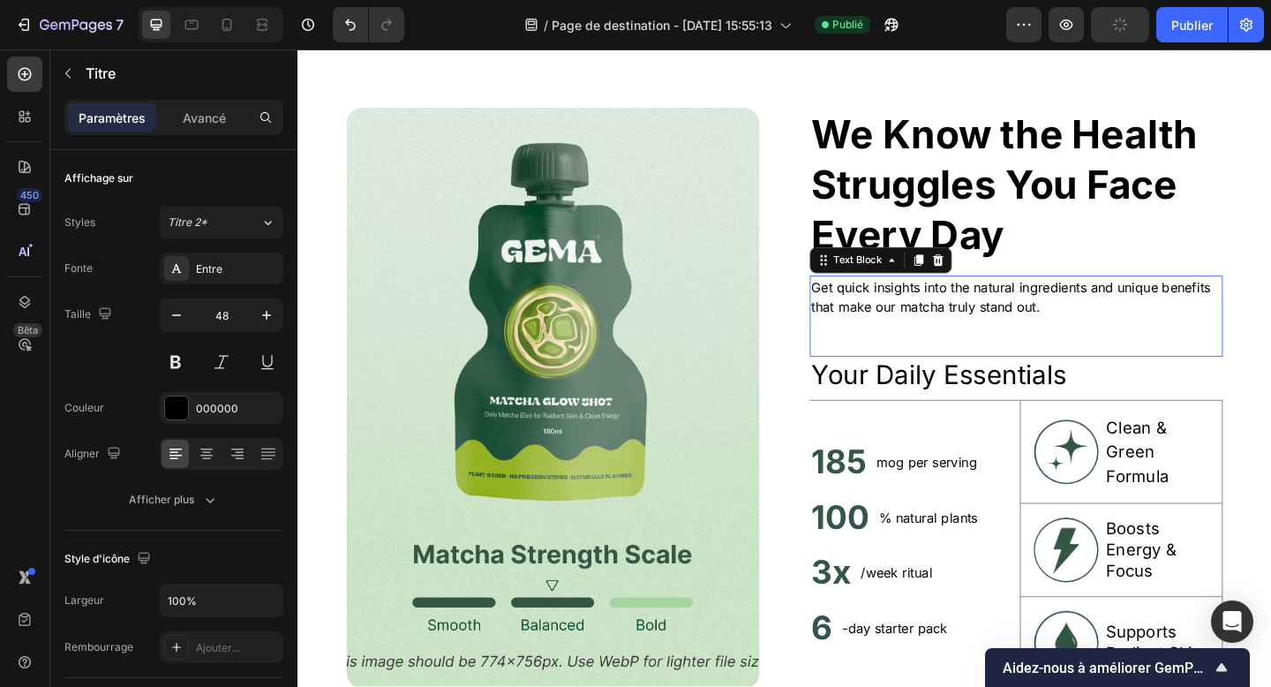
click at [907, 316] on p "Get quick insights into the natural ingredients and unique benefits that make o…" at bounding box center [1079, 319] width 446 height 42
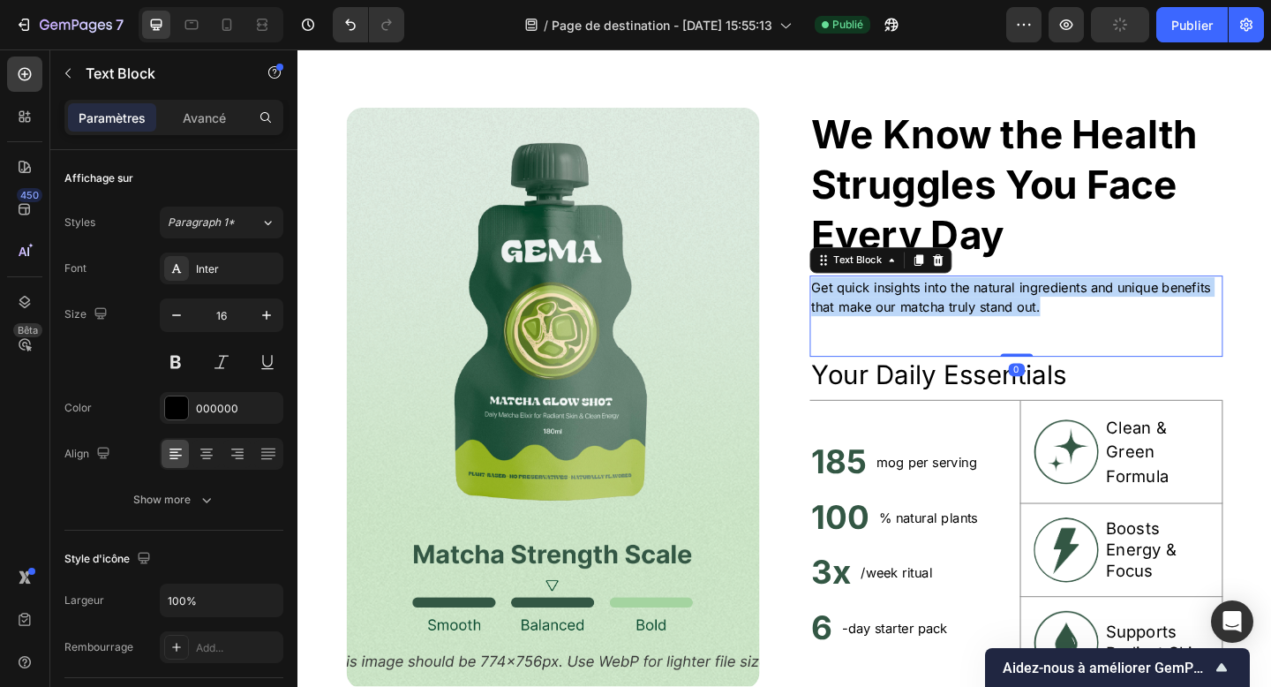
click at [907, 316] on p "Get quick insights into the natural ingredients and unique benefits that make o…" at bounding box center [1079, 319] width 446 height 42
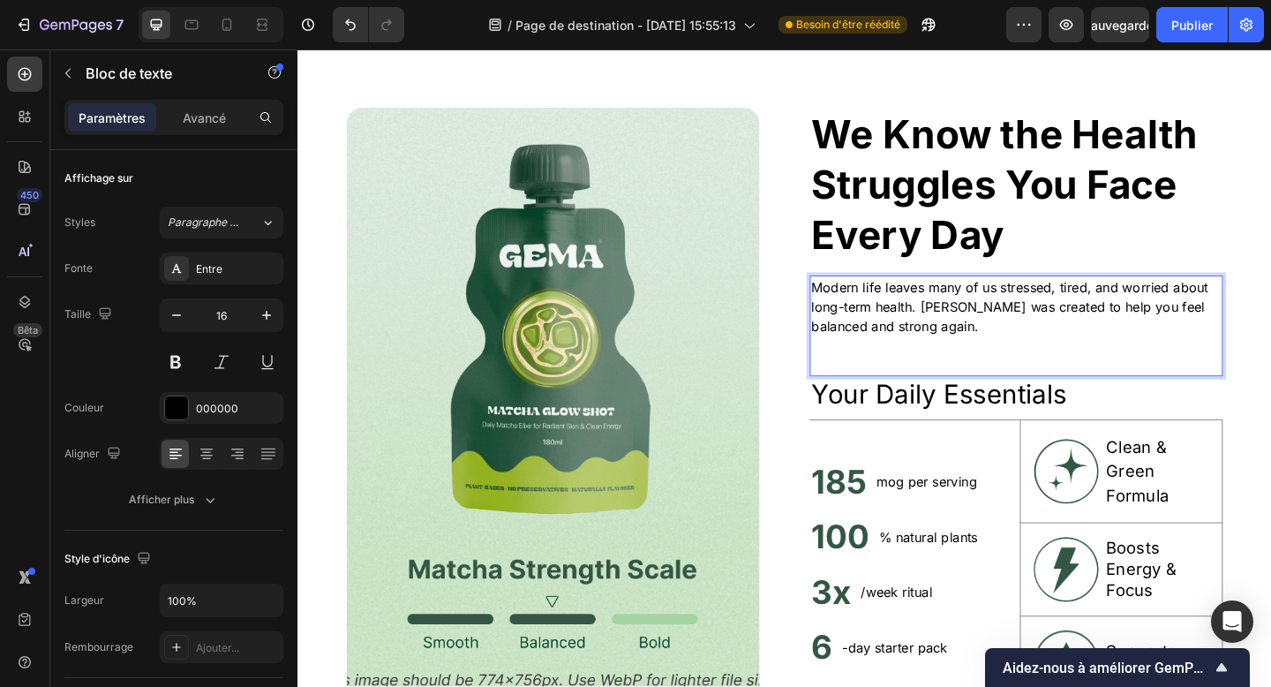
click at [885, 394] on div "Modern life leaves many of us stressed, tired, and worried about long-term heal…" at bounding box center [1079, 350] width 449 height 109
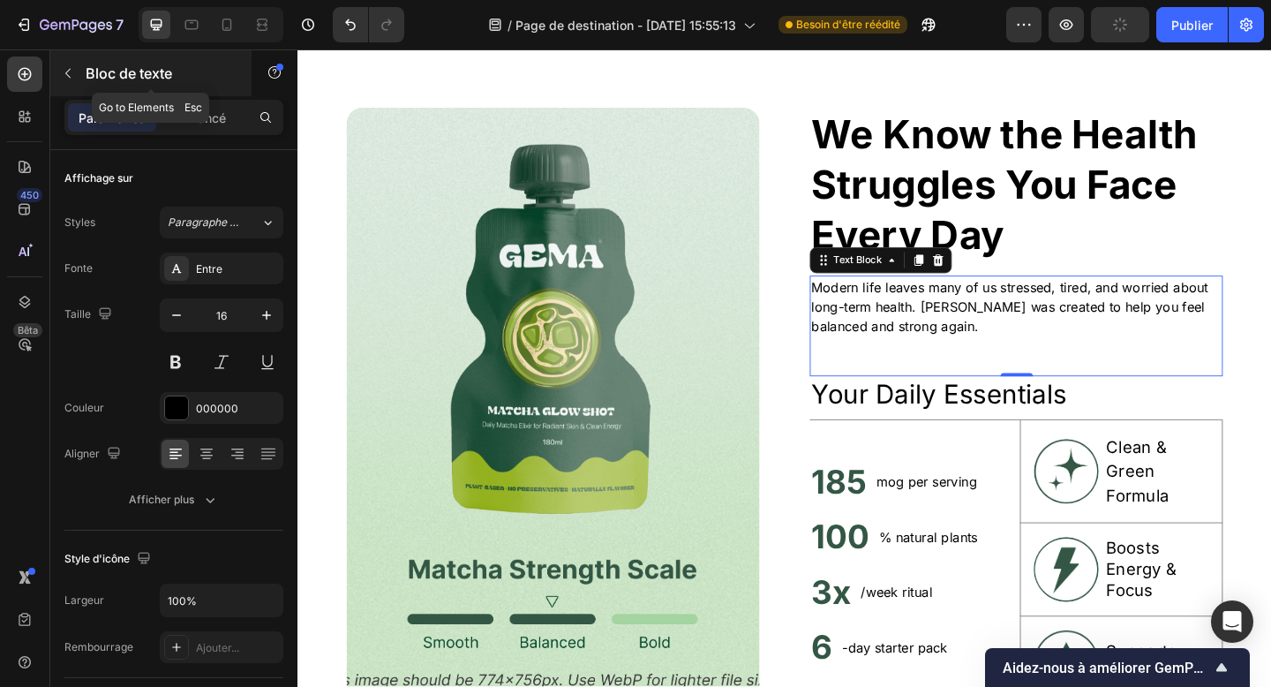
click at [143, 75] on font "Bloc de texte" at bounding box center [129, 73] width 87 height 18
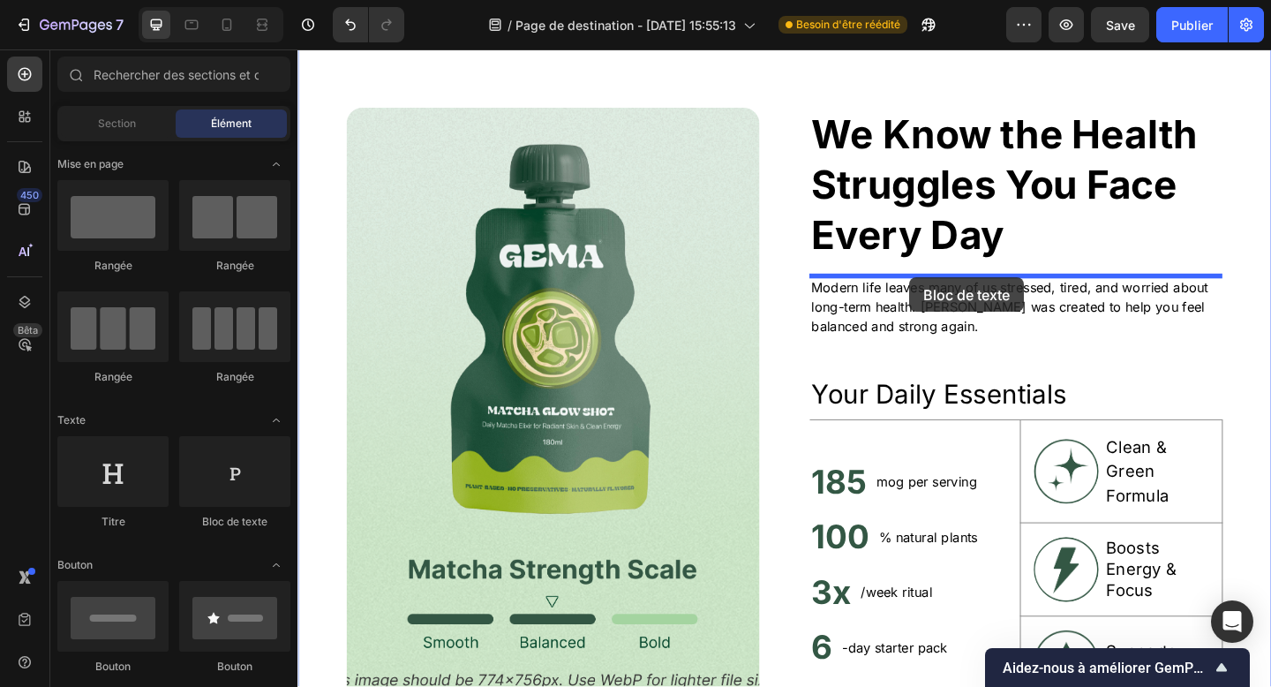
drag, startPoint x: 524, startPoint y: 542, endPoint x: 963, endPoint y: 298, distance: 503.1
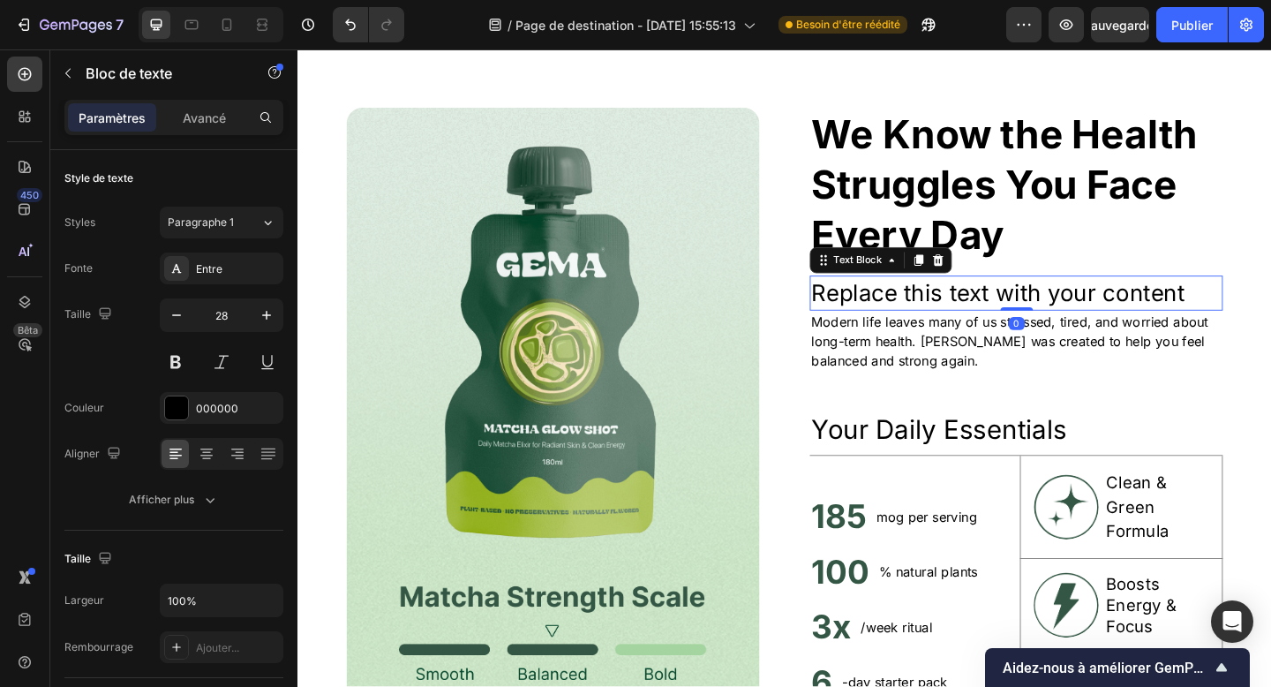
click at [972, 320] on div "Replace this text with your content" at bounding box center [1079, 315] width 449 height 38
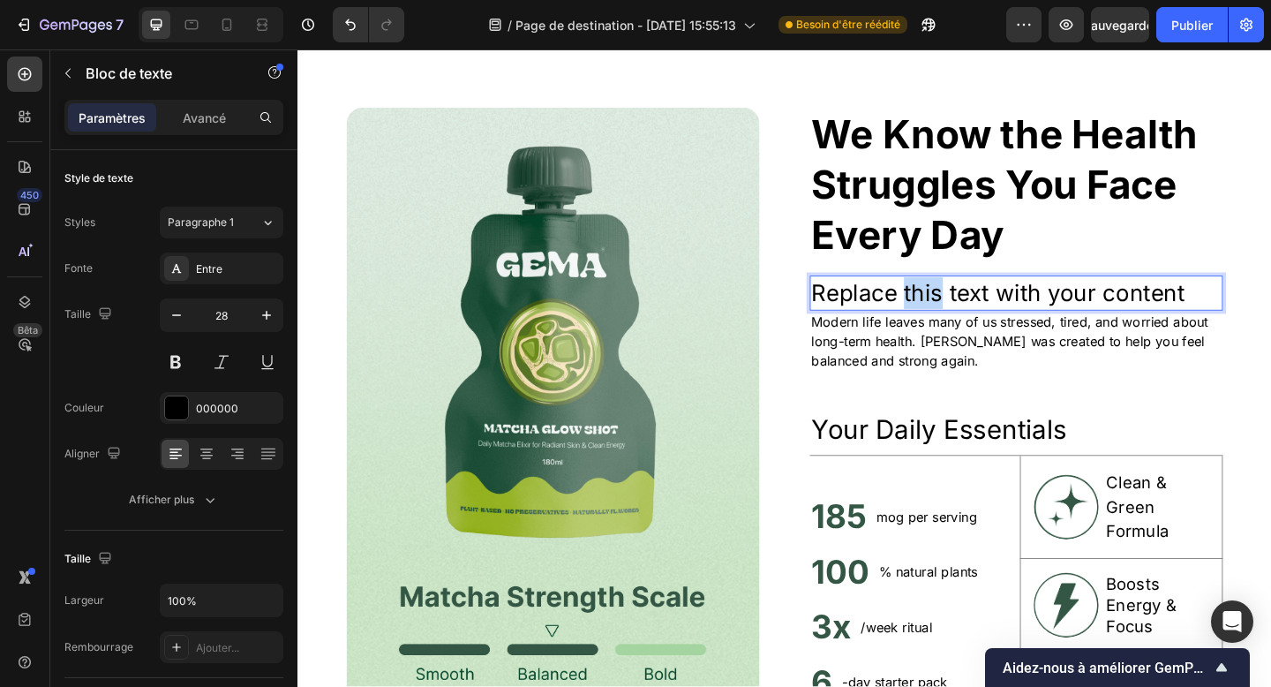
click at [972, 320] on p "Replace this text with your content" at bounding box center [1079, 315] width 446 height 34
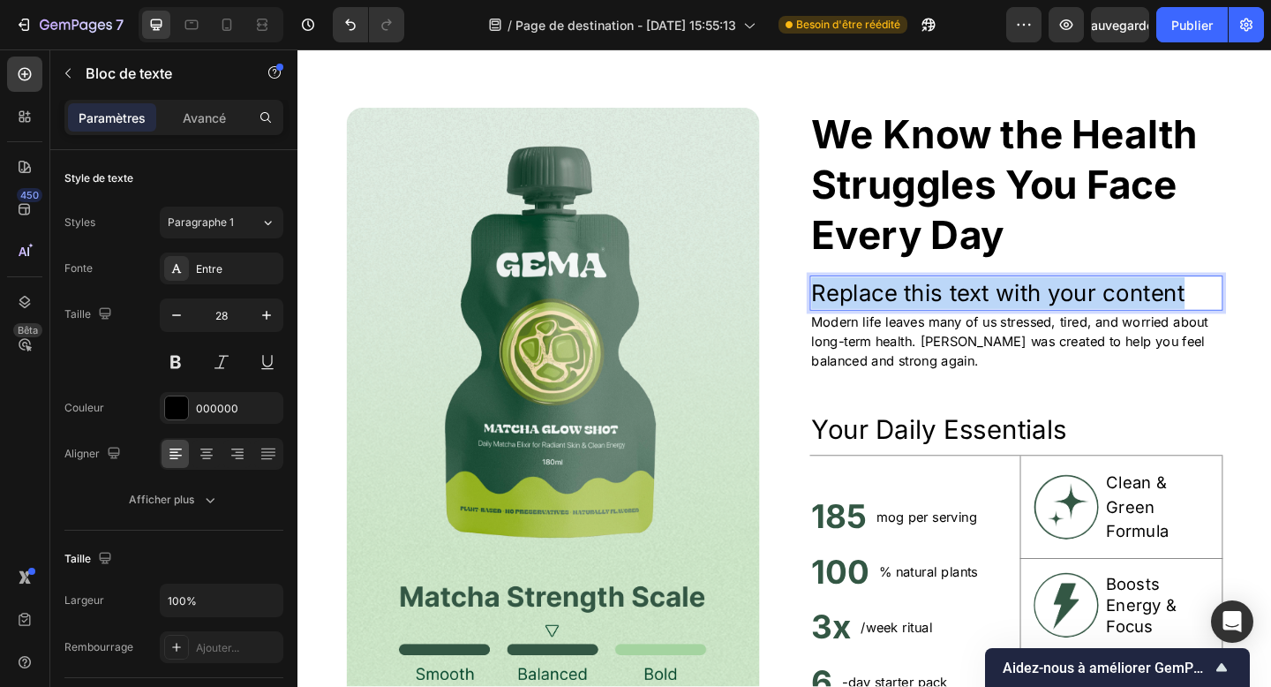
click at [972, 320] on p "Replace this text with your content" at bounding box center [1079, 315] width 446 height 34
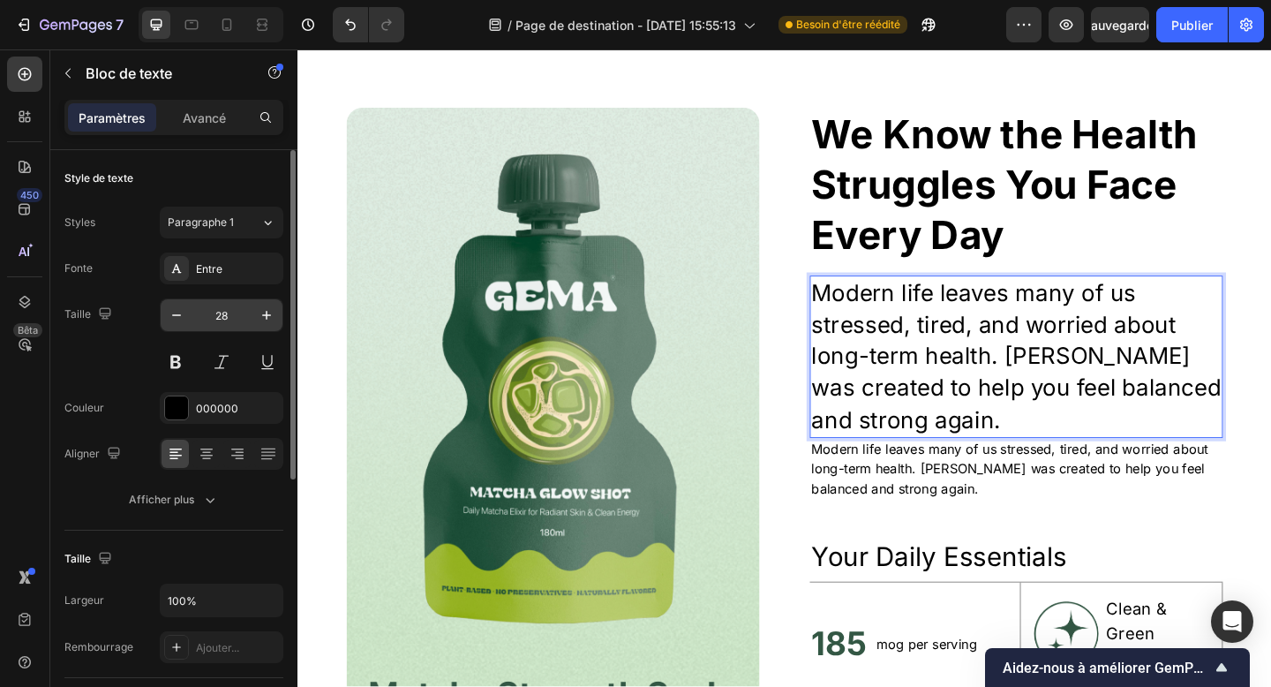
click at [220, 320] on input "28" at bounding box center [221, 315] width 58 height 32
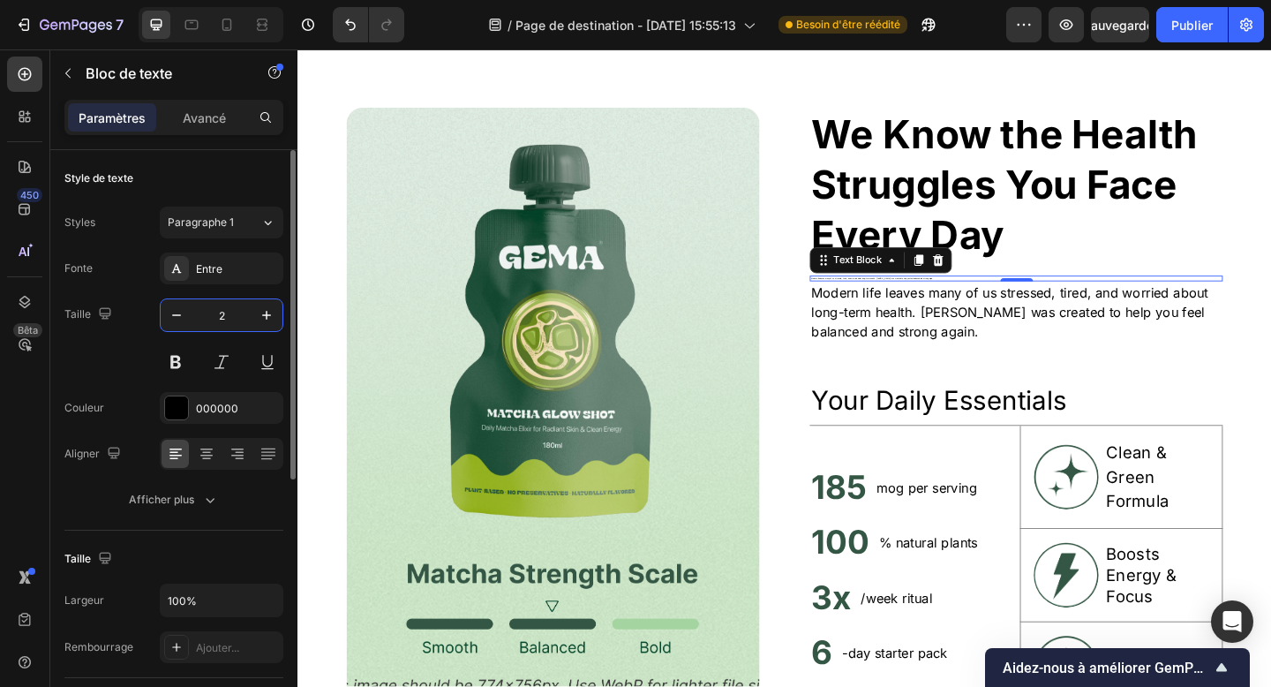
type input "20"
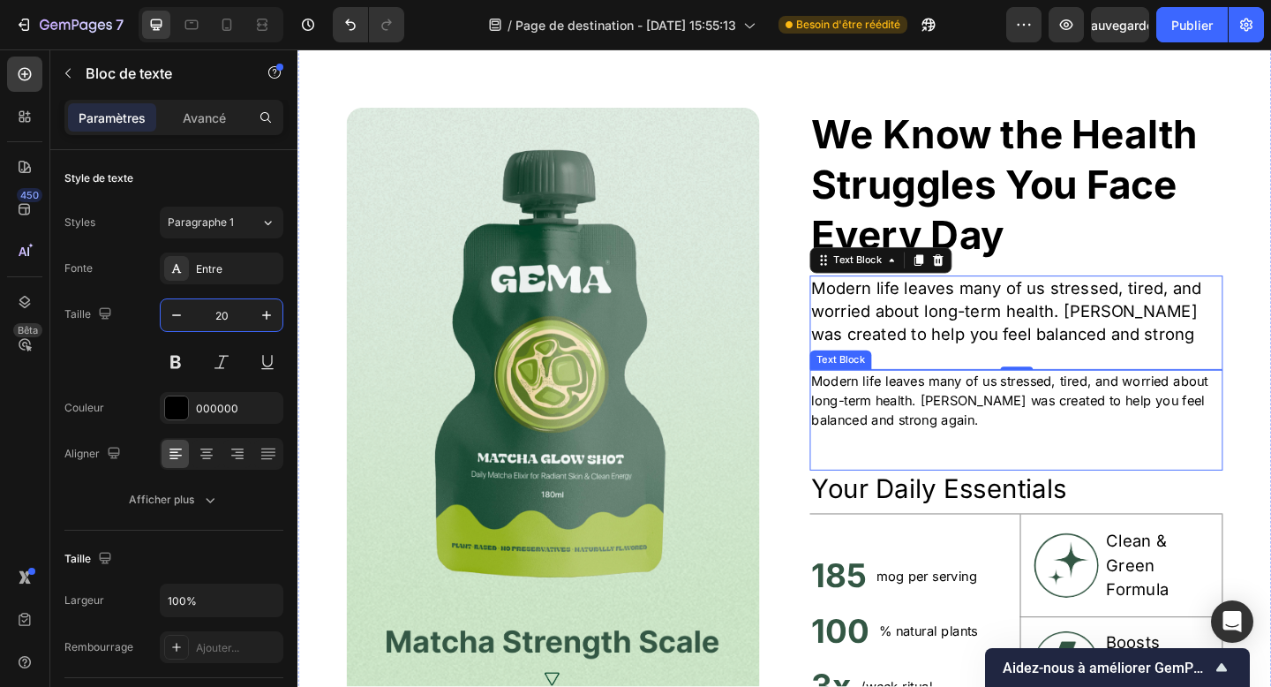
click at [954, 400] on p "Modern life leaves many of us stressed, tired, and worried about long-term heal…" at bounding box center [1079, 432] width 446 height 64
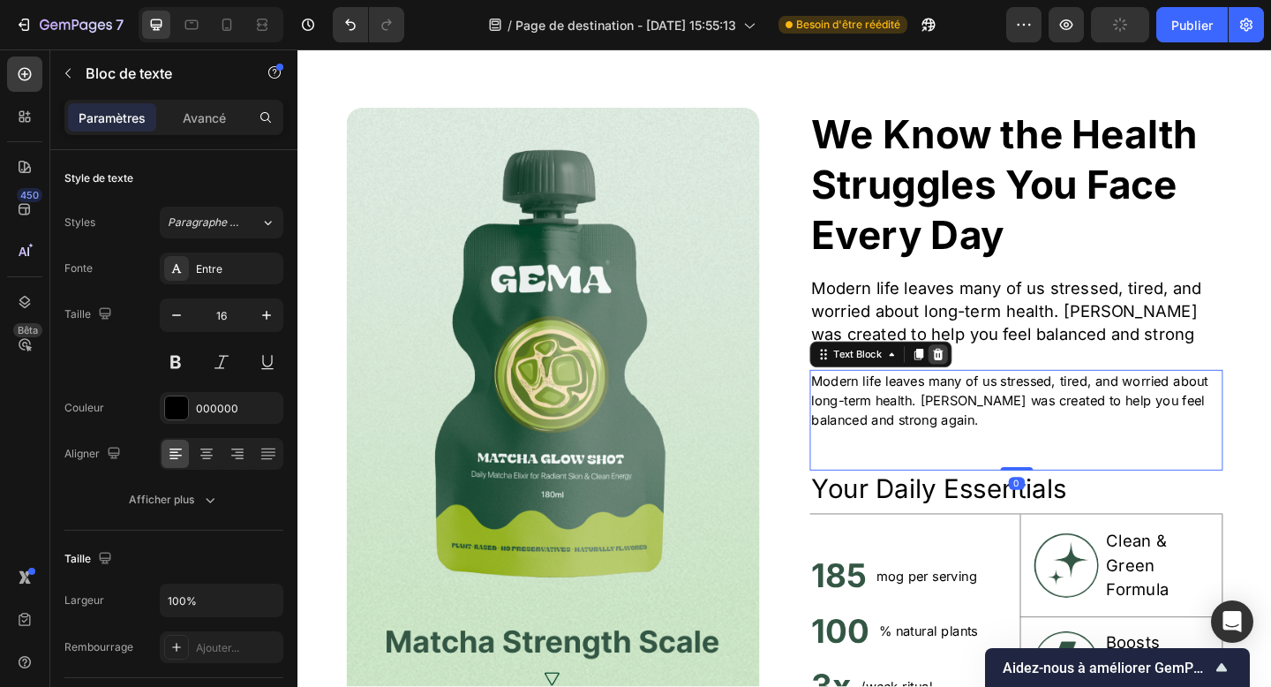
click at [998, 375] on icon at bounding box center [994, 381] width 11 height 12
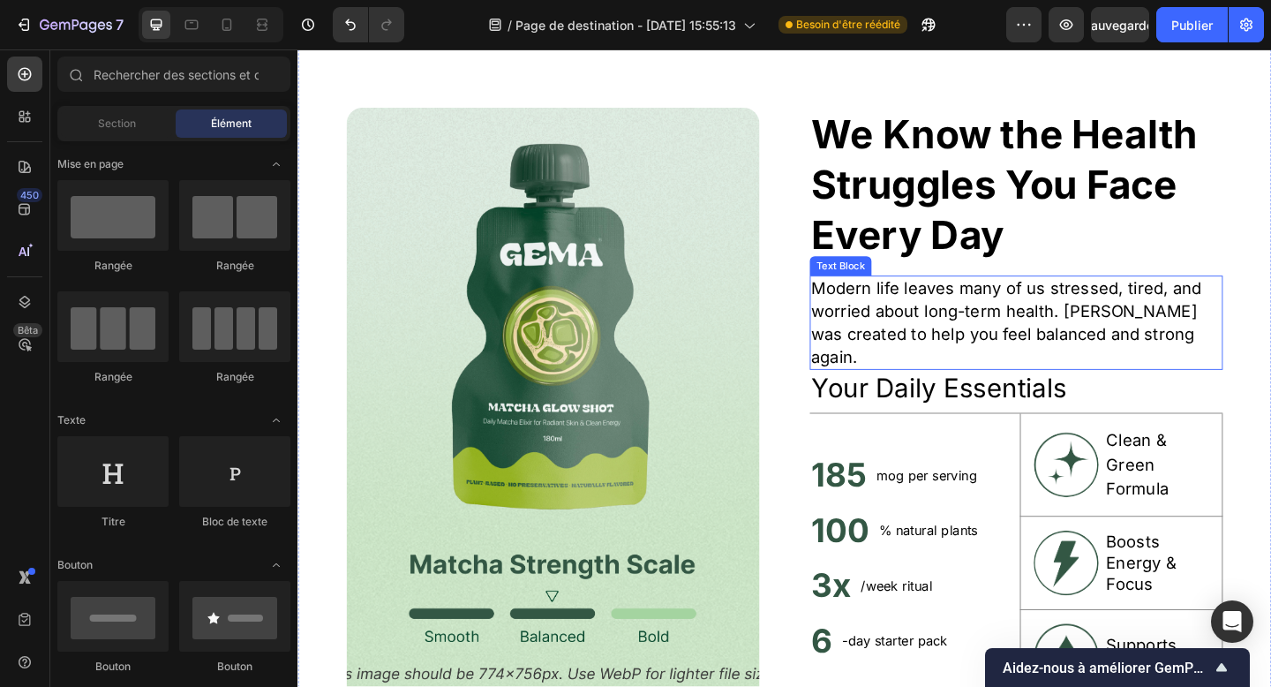
click at [1024, 341] on p "Modern life leaves many of us stressed, tired, and worried about long-term heal…" at bounding box center [1079, 347] width 446 height 99
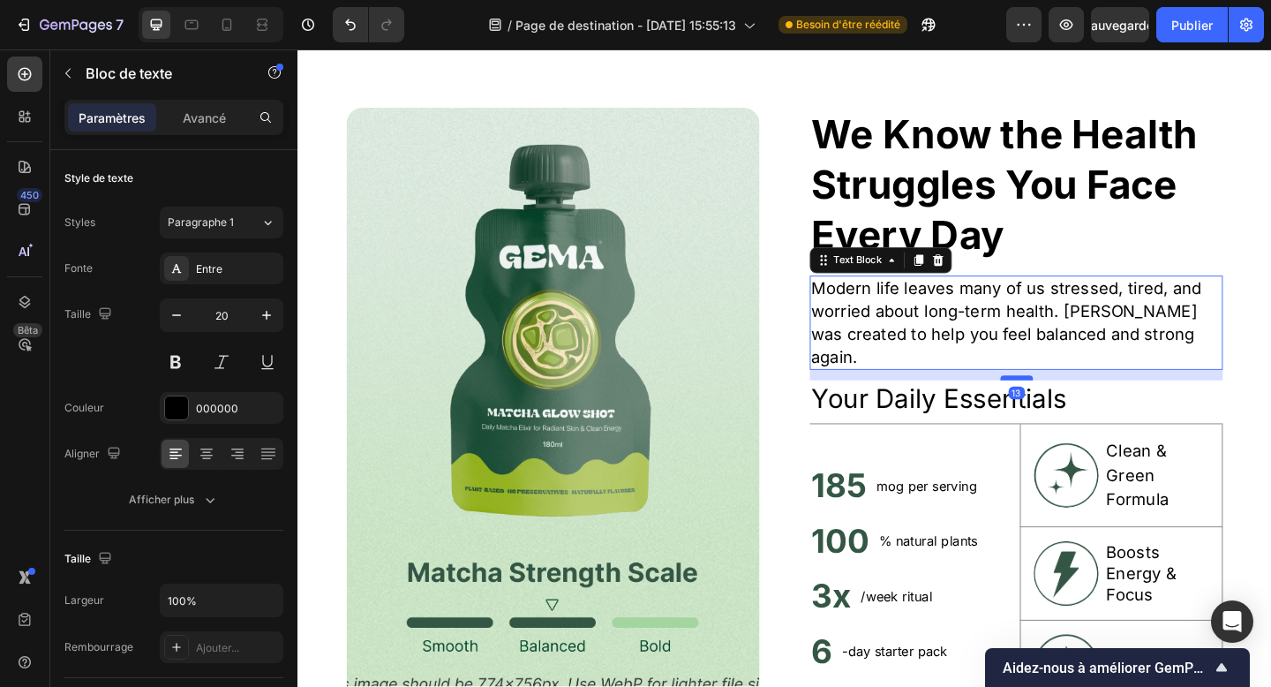
drag, startPoint x: 1088, startPoint y: 368, endPoint x: 1088, endPoint y: 380, distance: 11.5
click at [1088, 404] on div at bounding box center [1079, 406] width 35 height 5
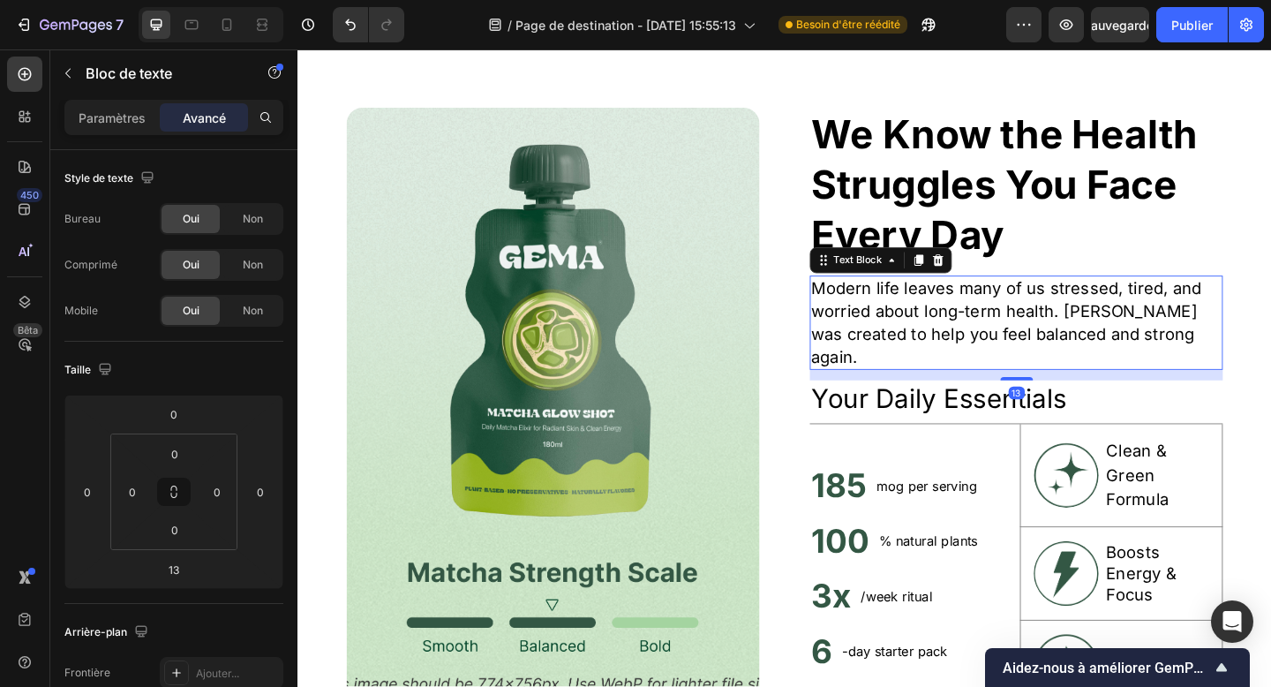
click at [1072, 336] on p "Modern life leaves many of us stressed, tired, and worried about long-term heal…" at bounding box center [1079, 347] width 446 height 99
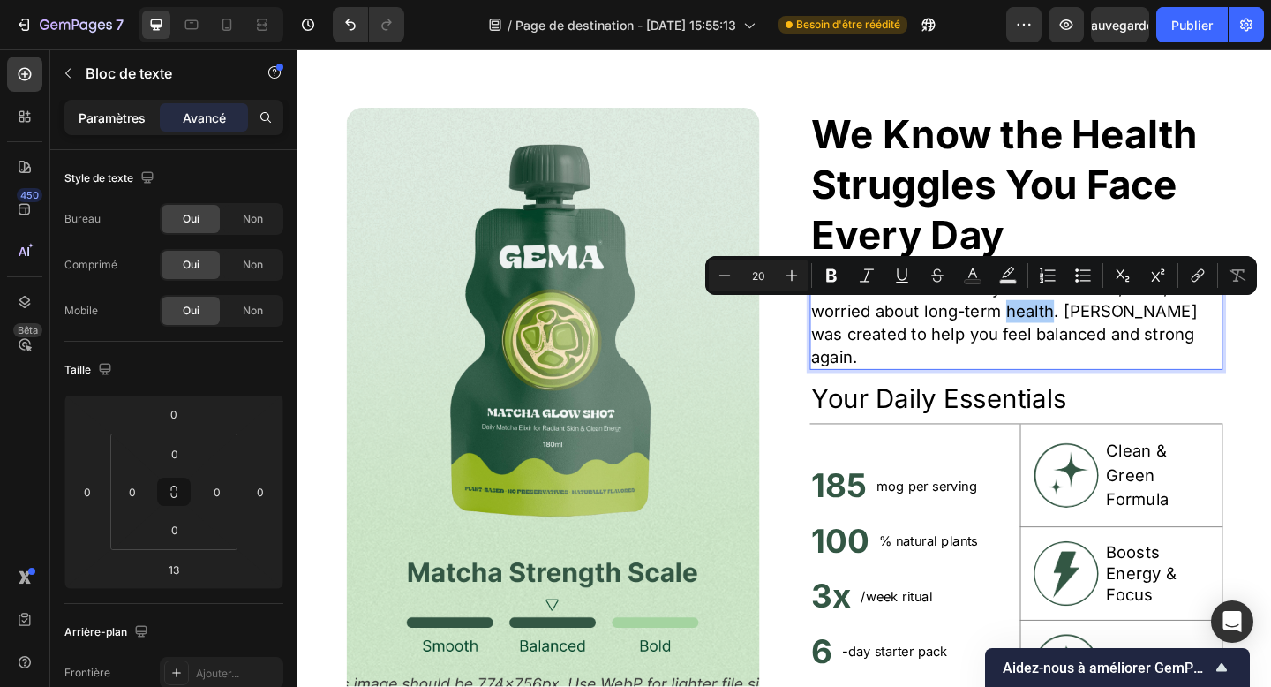
click at [80, 122] on font "Paramètres" at bounding box center [112, 117] width 67 height 15
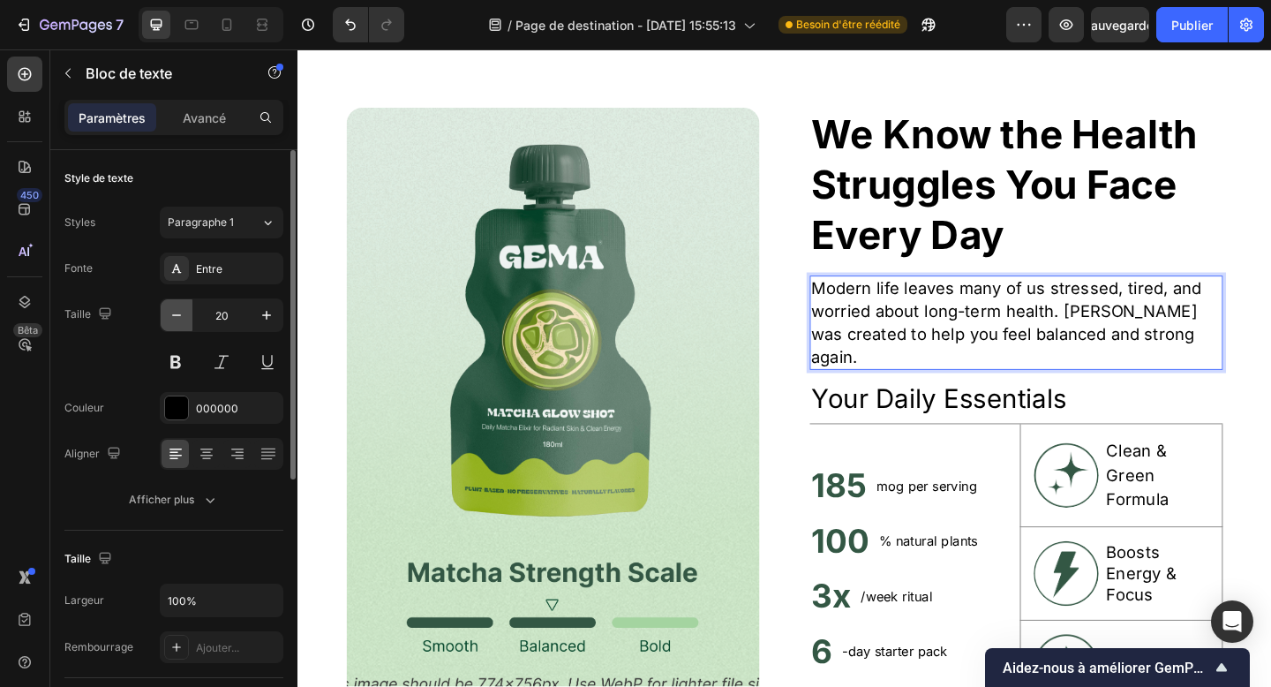
click at [183, 317] on icon "button" at bounding box center [177, 315] width 18 height 18
type input "19"
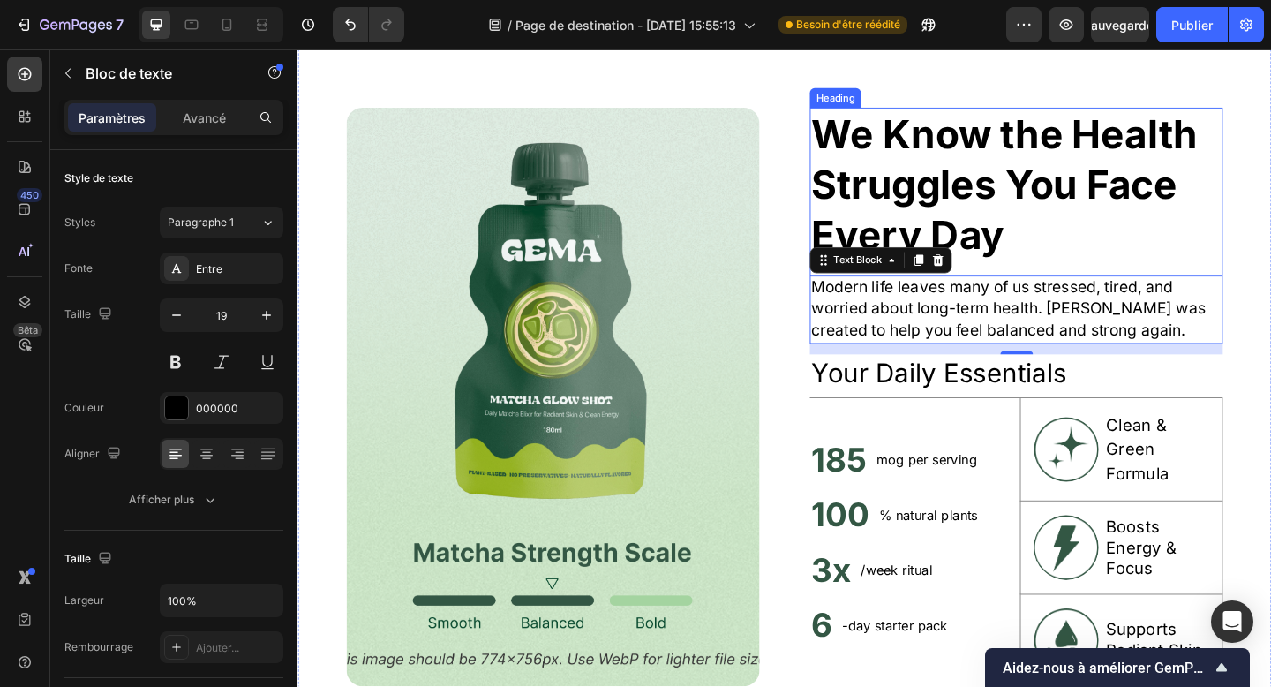
click at [945, 202] on strong "We Know the Health Struggles You Face Every Day" at bounding box center [1066, 197] width 420 height 162
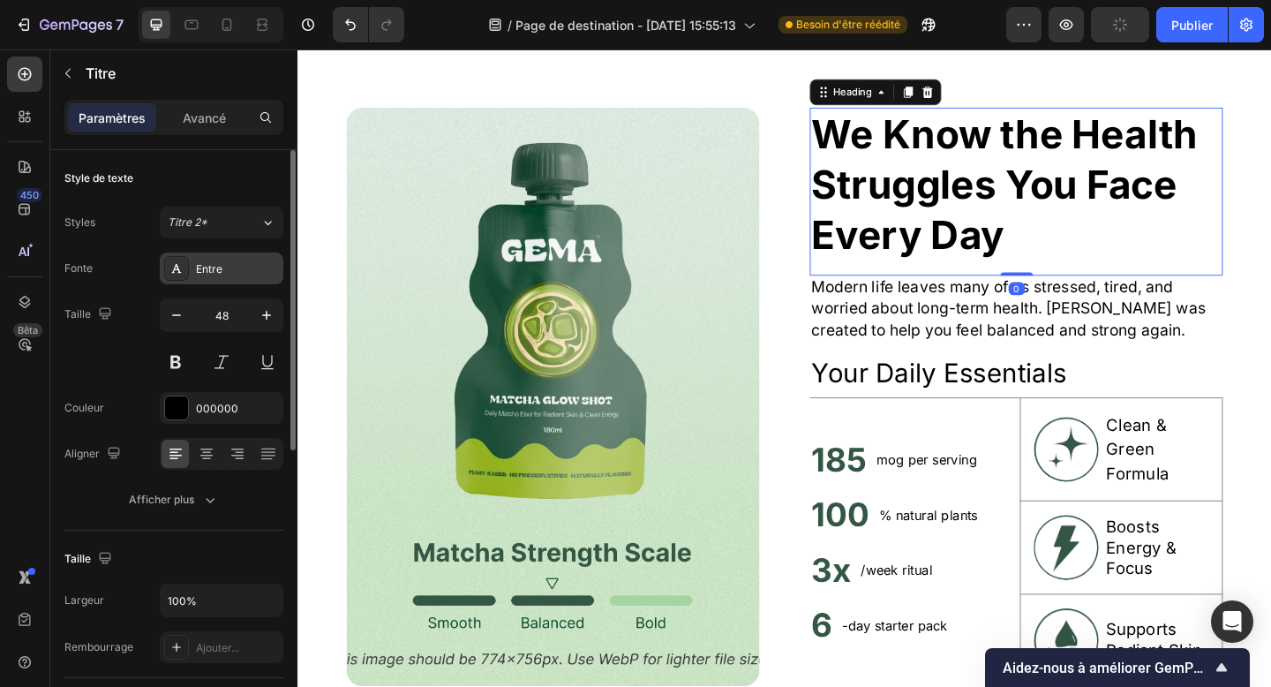
click at [229, 275] on div "Entre" at bounding box center [237, 269] width 83 height 16
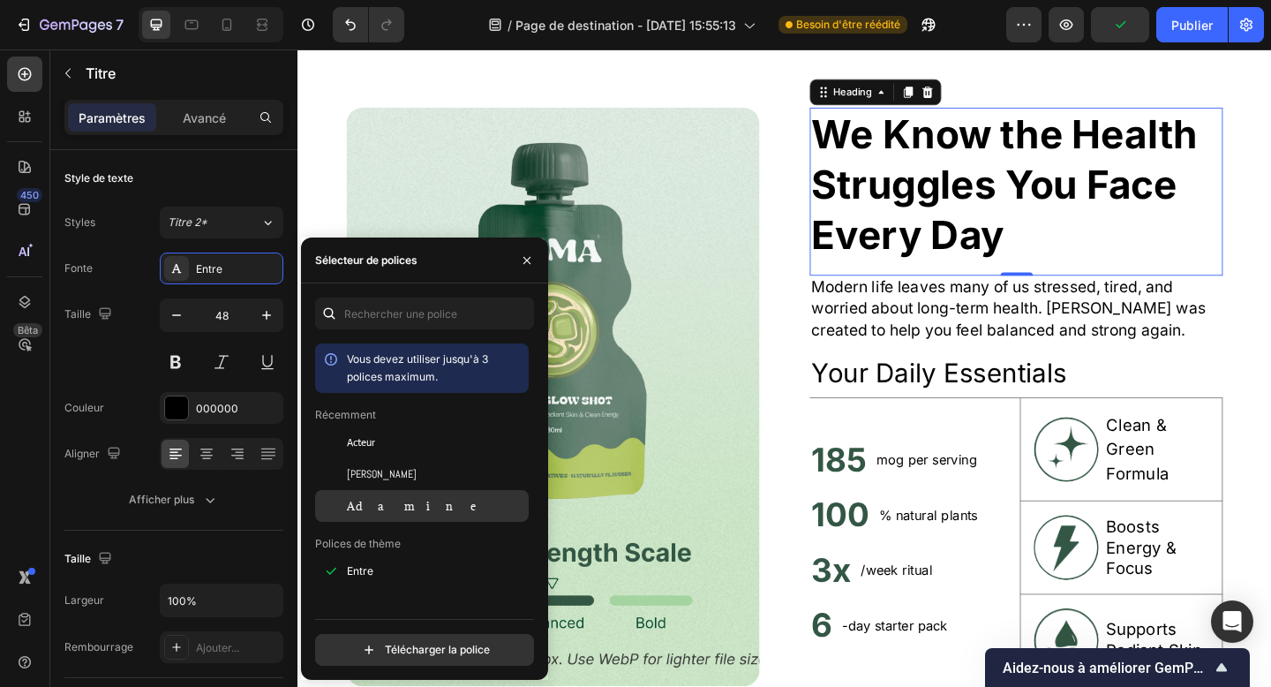
click at [360, 504] on font "Adamine" at bounding box center [419, 506] width 144 height 14
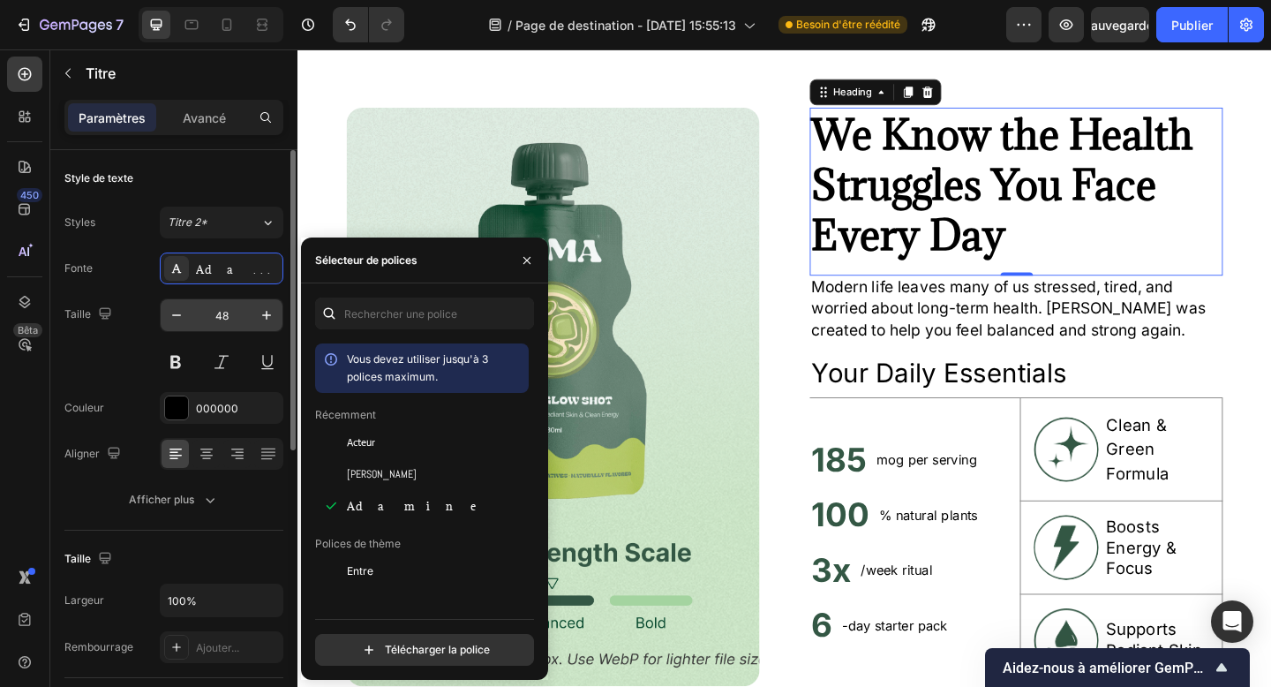
click at [213, 316] on input "48" at bounding box center [221, 315] width 58 height 32
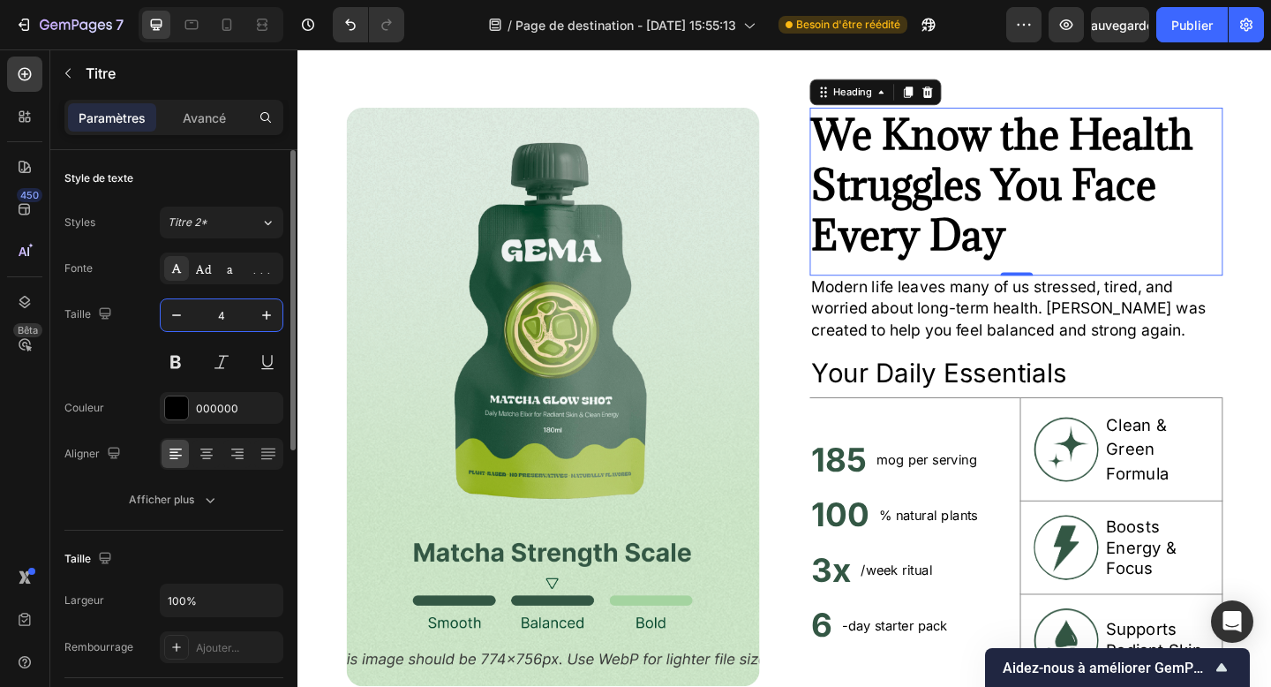
type input "40"
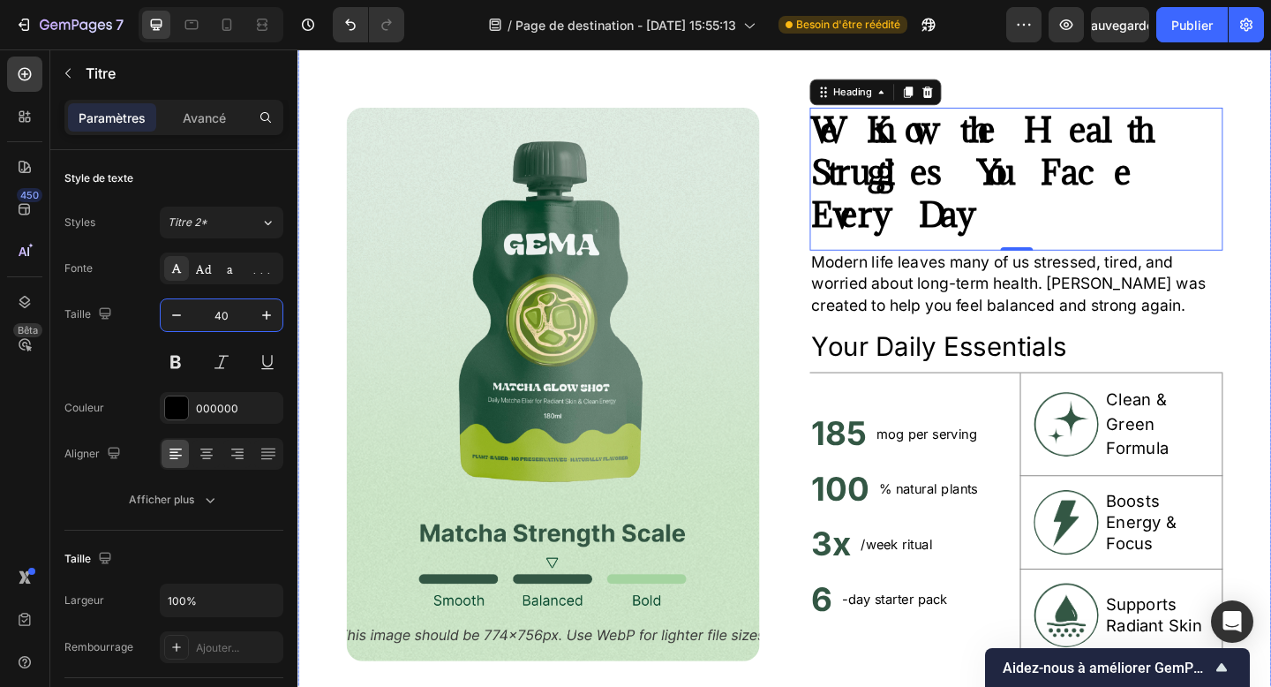
click at [967, 345] on div "⁠⁠⁠⁠⁠⁠⁠ We Know the Health Struggles You Face Every Day Heading 0 Modern life l…" at bounding box center [1079, 414] width 449 height 602
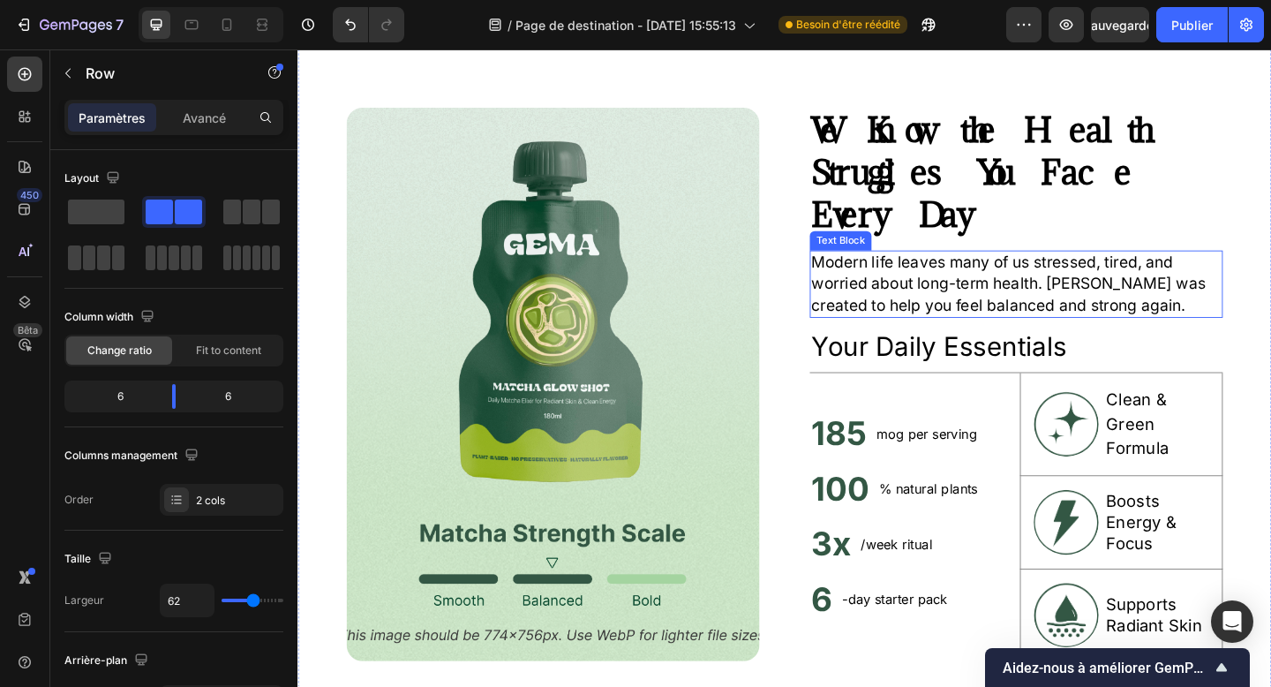
click at [967, 323] on p "Modern life leaves many of us stressed, tired, and worried about long-term heal…" at bounding box center [1079, 305] width 446 height 71
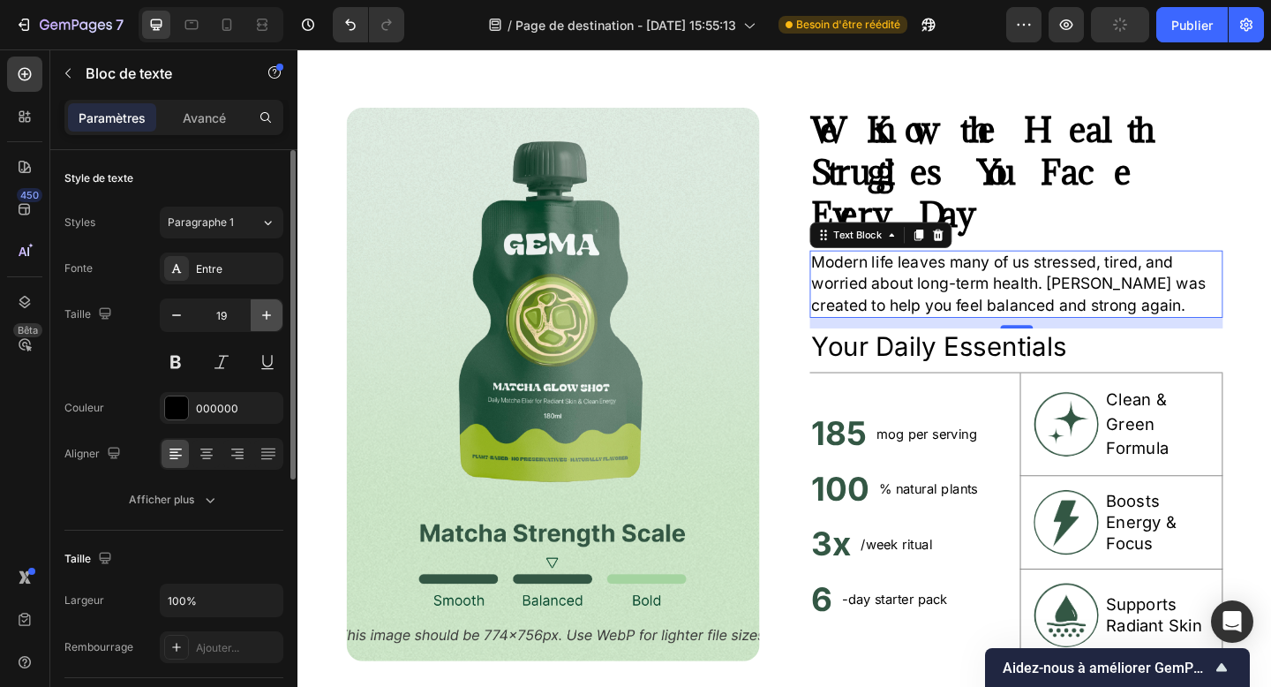
click at [271, 312] on icon "button" at bounding box center [267, 315] width 18 height 18
type input "20"
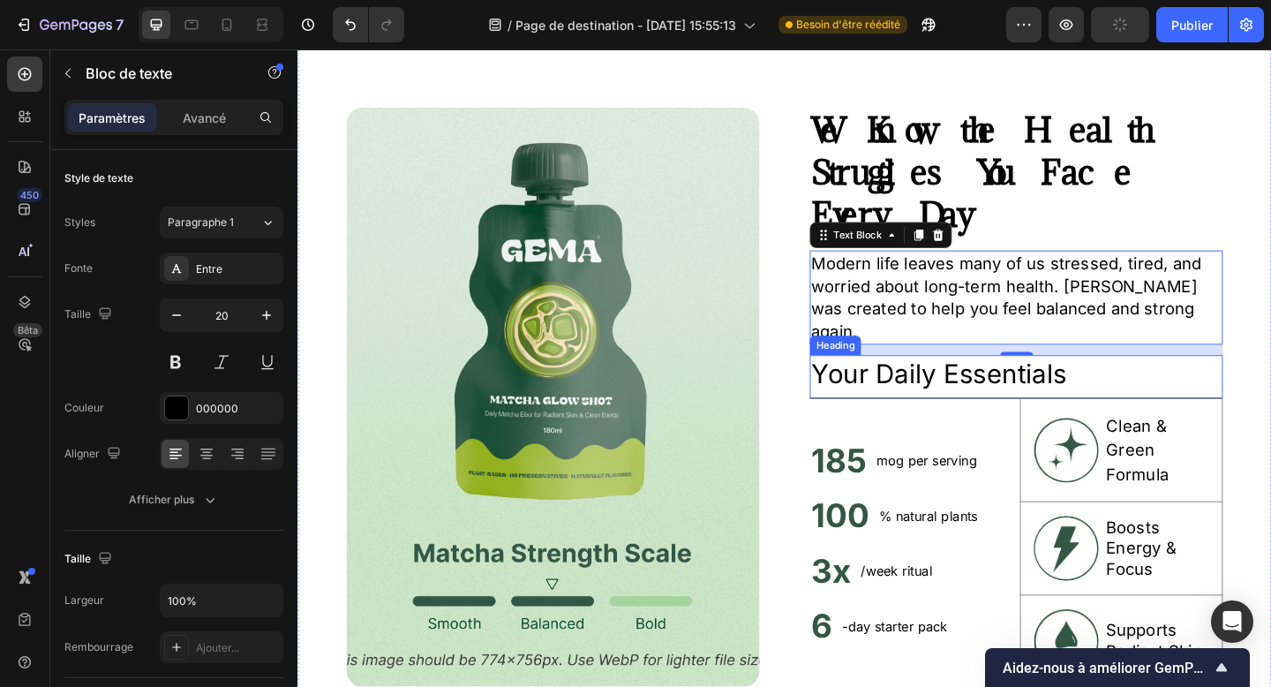
click at [1130, 382] on h2 "Your Daily Essentials" at bounding box center [1079, 402] width 449 height 41
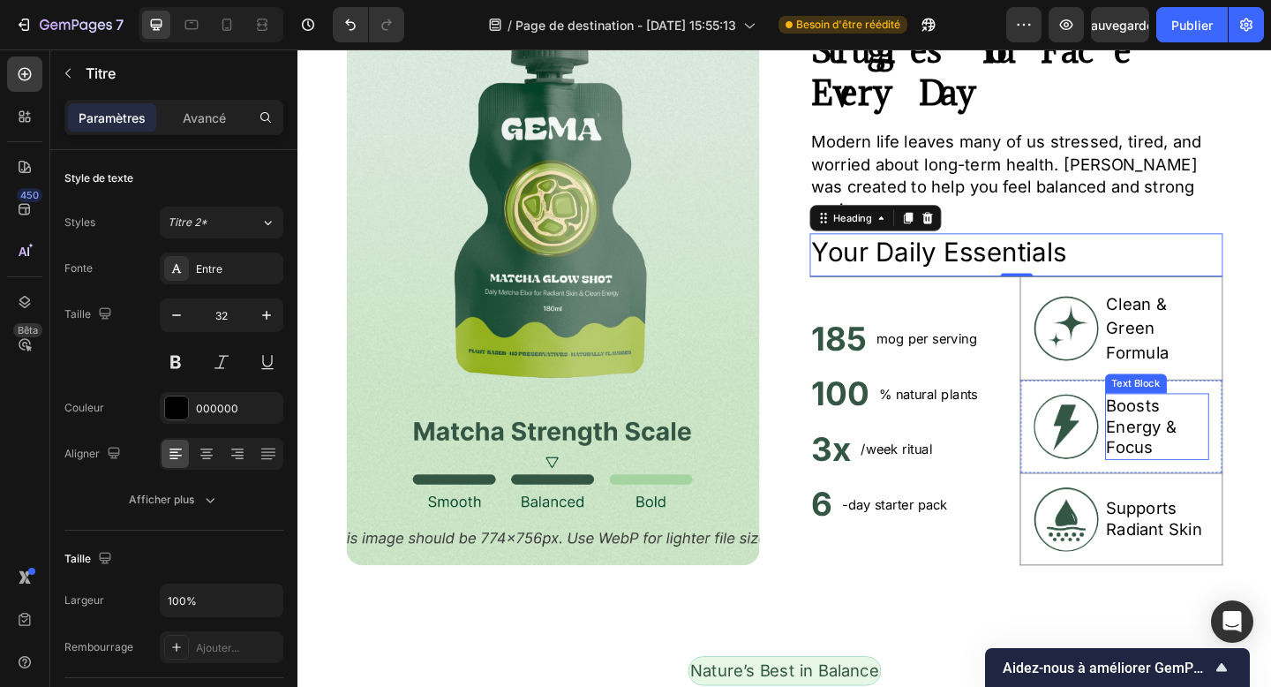
scroll to position [911, 0]
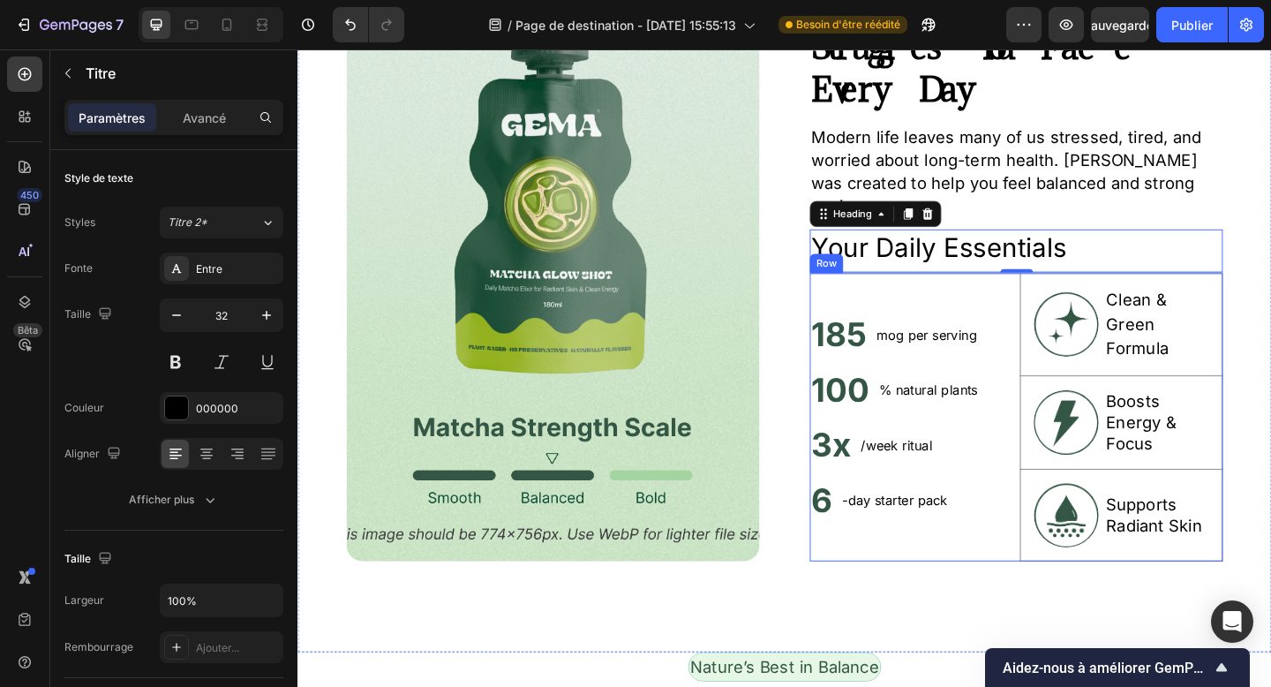
click at [1072, 567] on div "185 Heading mog per serving Text Block Row 100 Heading % natural plants Text Bl…" at bounding box center [966, 449] width 222 height 313
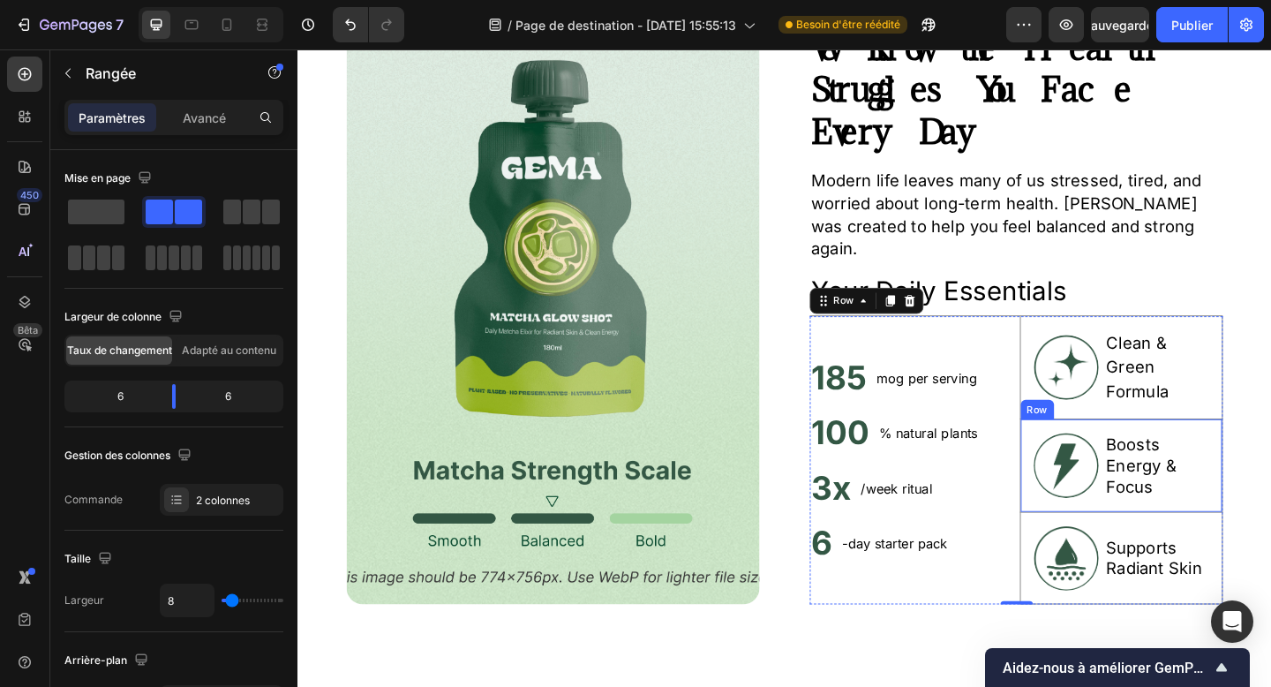
scroll to position [848, 0]
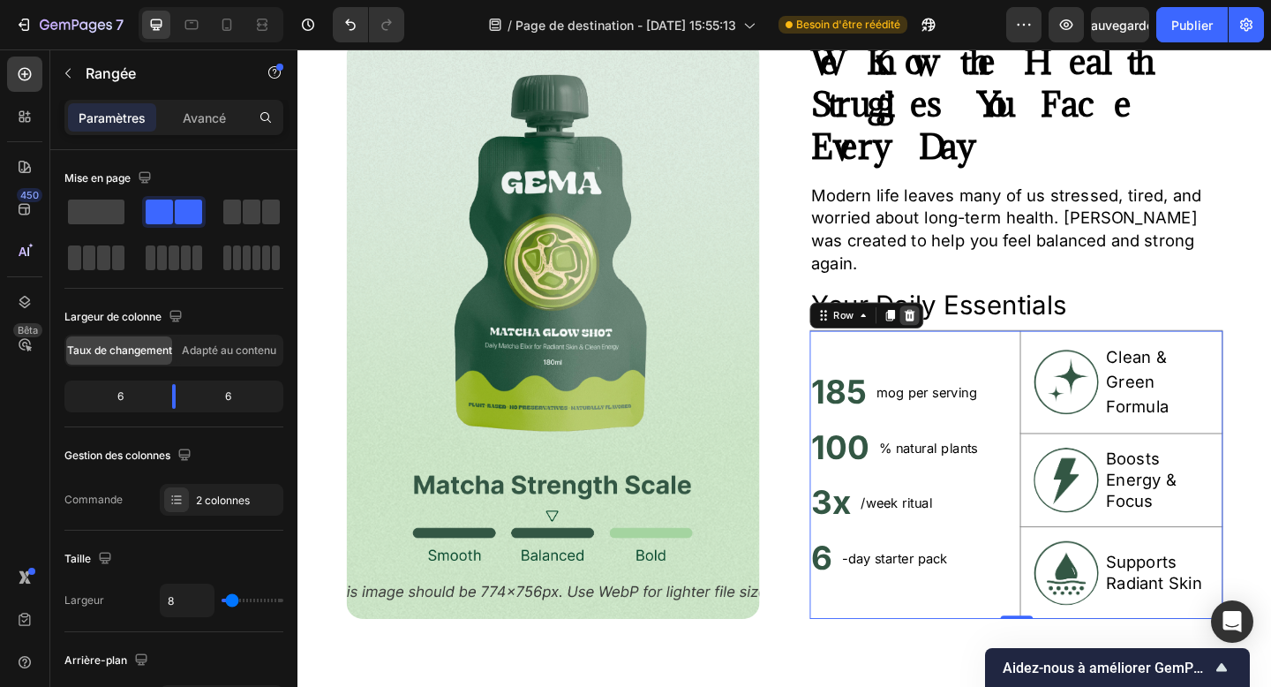
click at [964, 333] on icon at bounding box center [963, 339] width 11 height 12
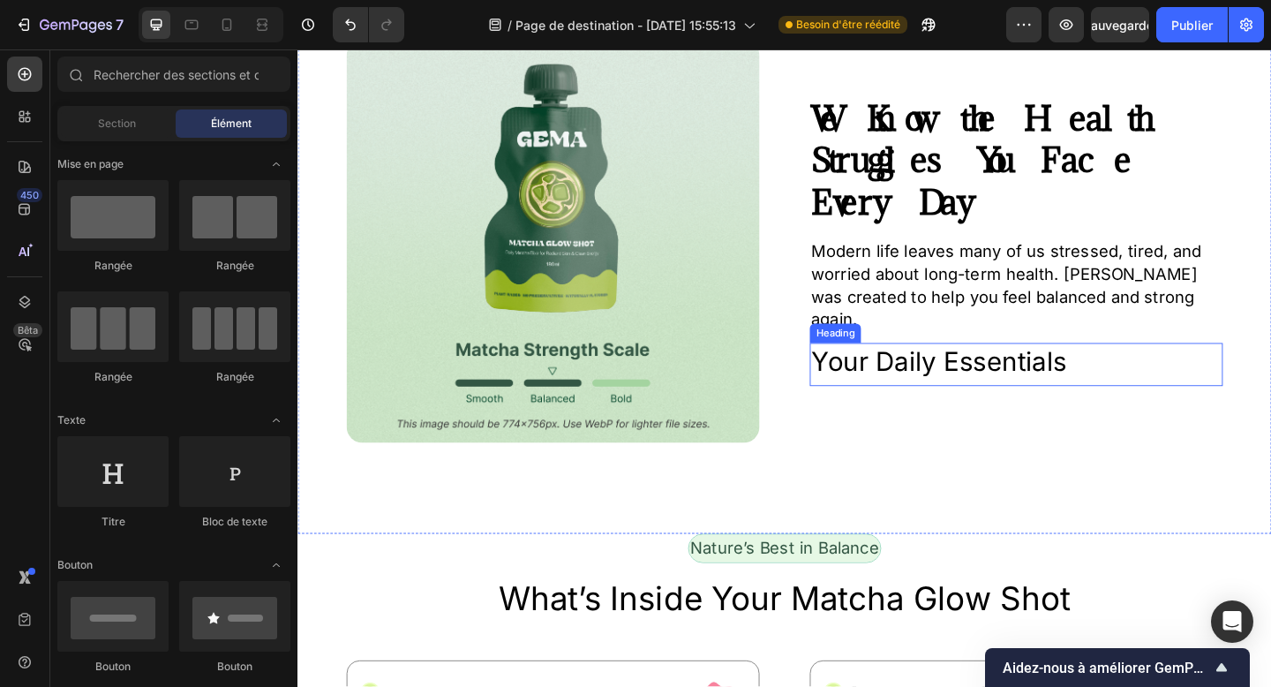
click at [1110, 398] on div "Your Daily Essentials Heading" at bounding box center [1079, 393] width 449 height 48
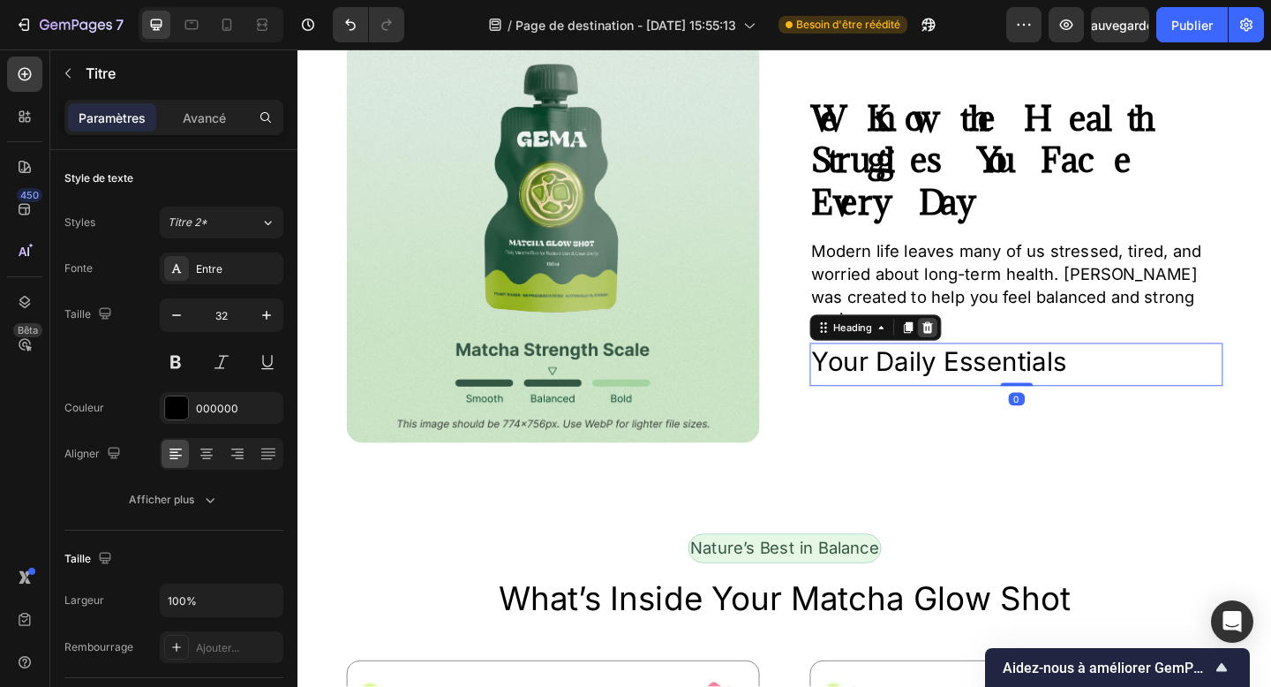
click at [982, 345] on icon at bounding box center [983, 352] width 14 height 14
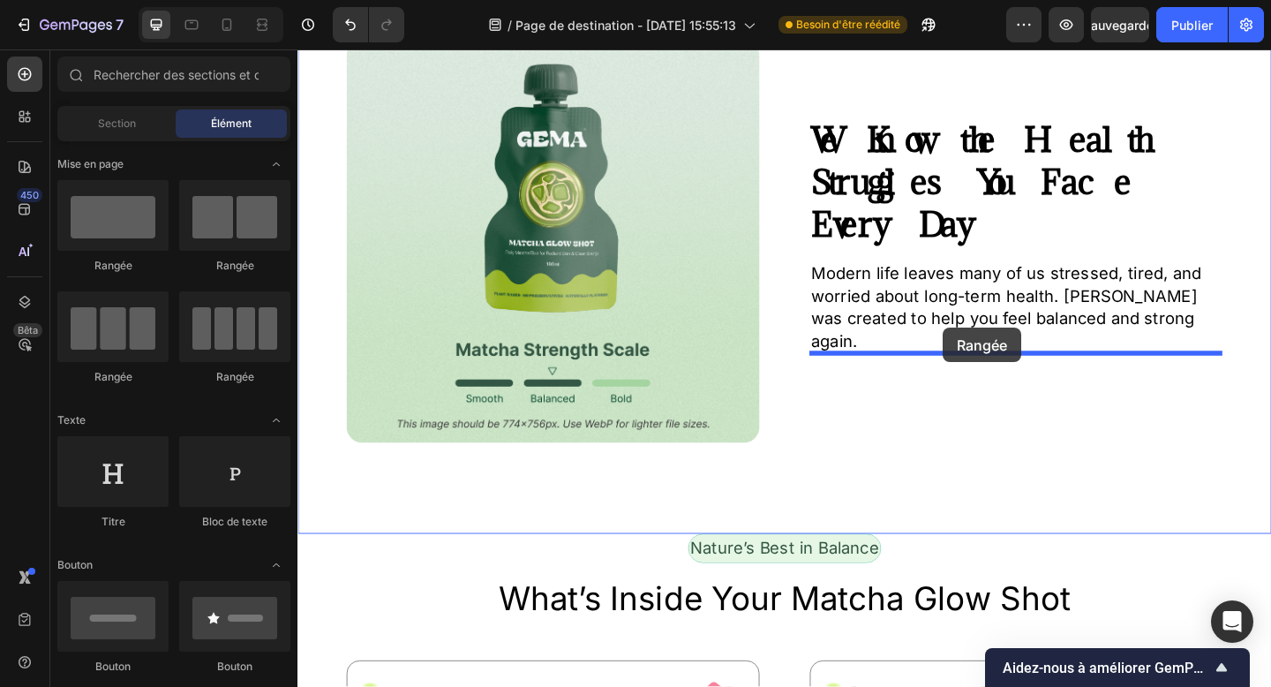
drag, startPoint x: 504, startPoint y: 277, endPoint x: 999, endPoint y: 352, distance: 500.9
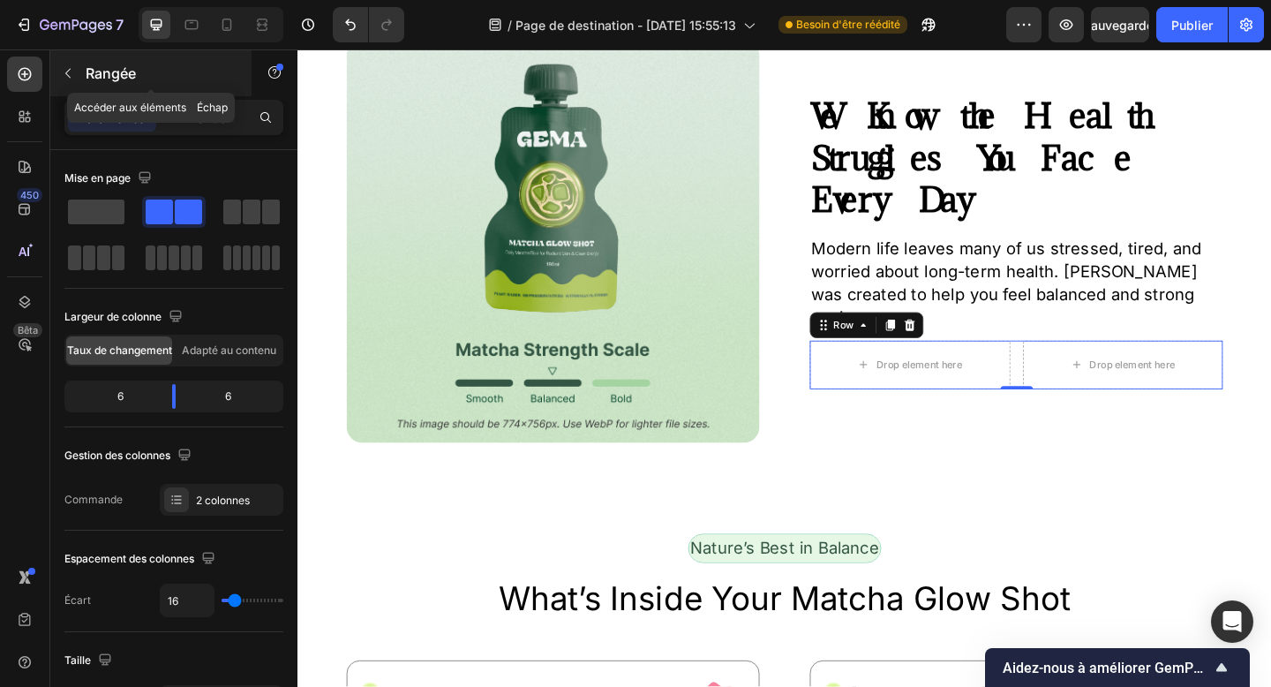
click at [108, 66] on font "Rangée" at bounding box center [111, 73] width 50 height 18
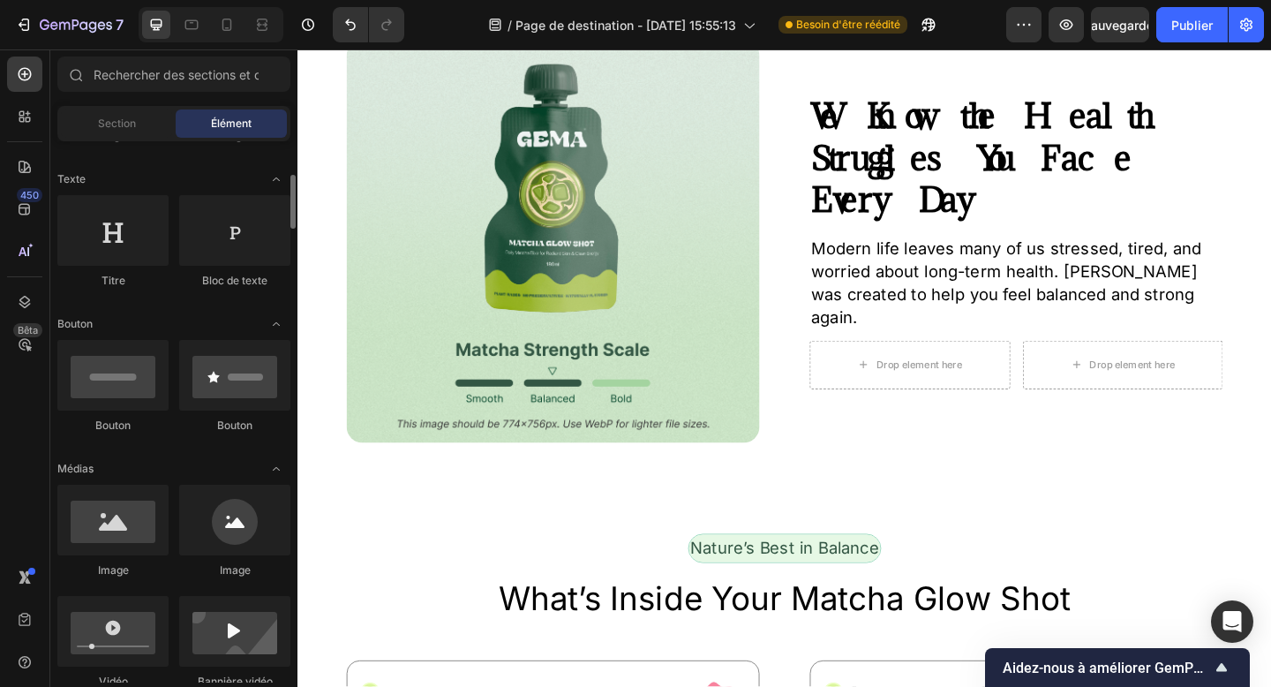
scroll to position [250, 0]
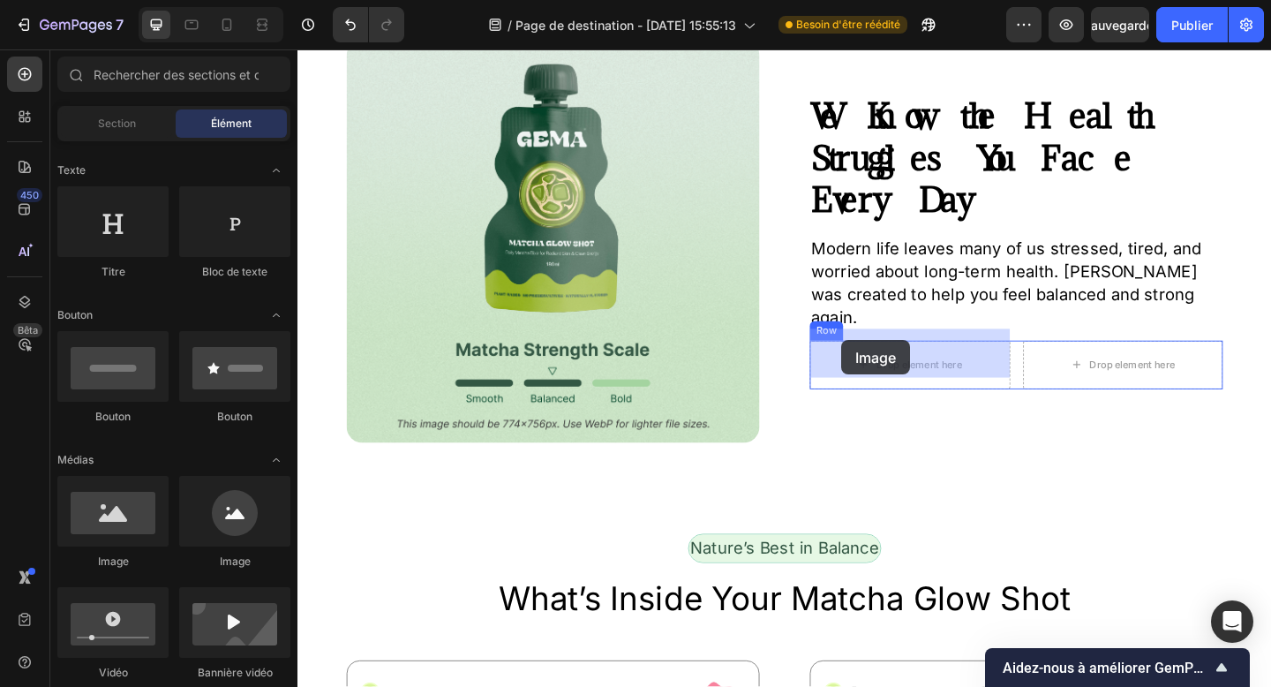
drag, startPoint x: 532, startPoint y: 567, endPoint x: 889, endPoint y: 365, distance: 409.5
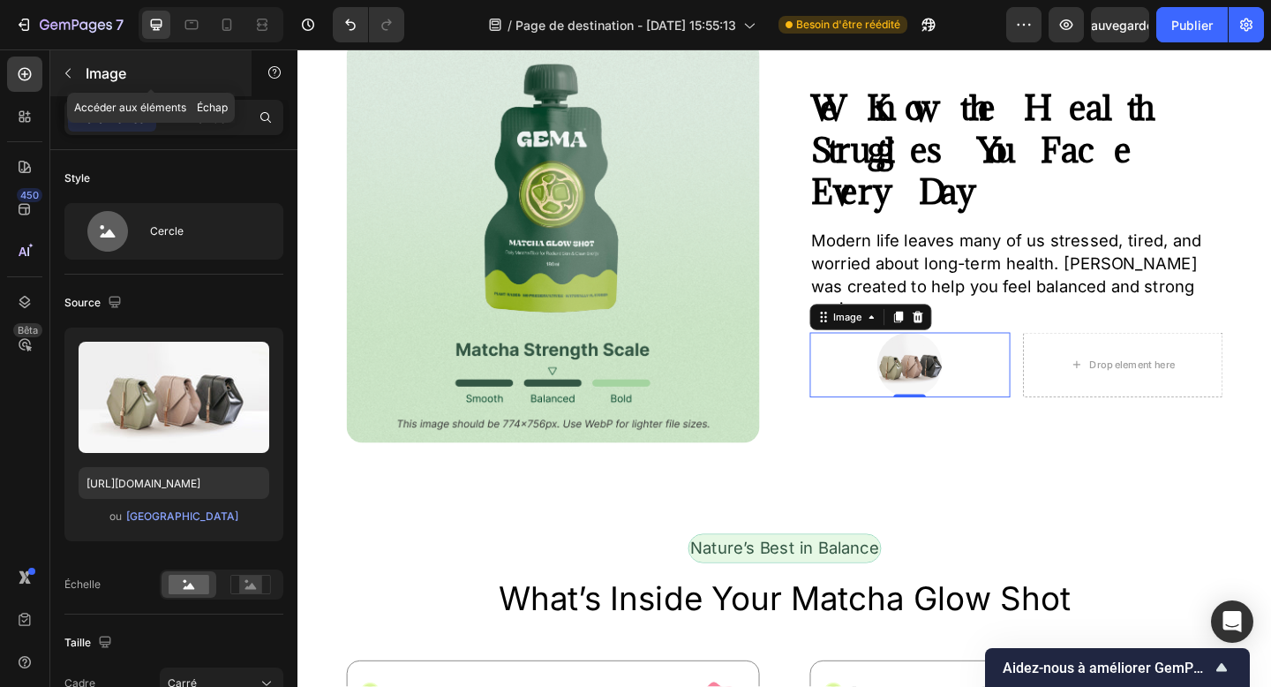
click at [105, 79] on font "Image" at bounding box center [106, 73] width 41 height 18
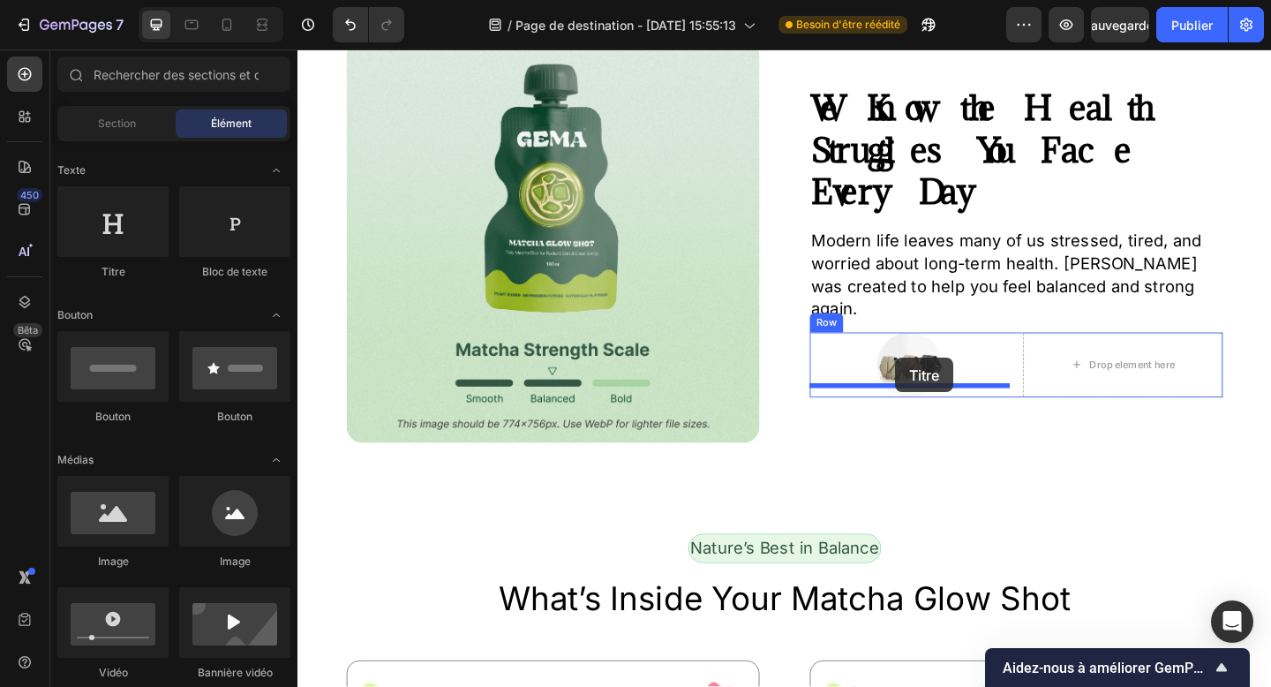
drag, startPoint x: 411, startPoint y: 299, endPoint x: 948, endPoint y: 385, distance: 543.6
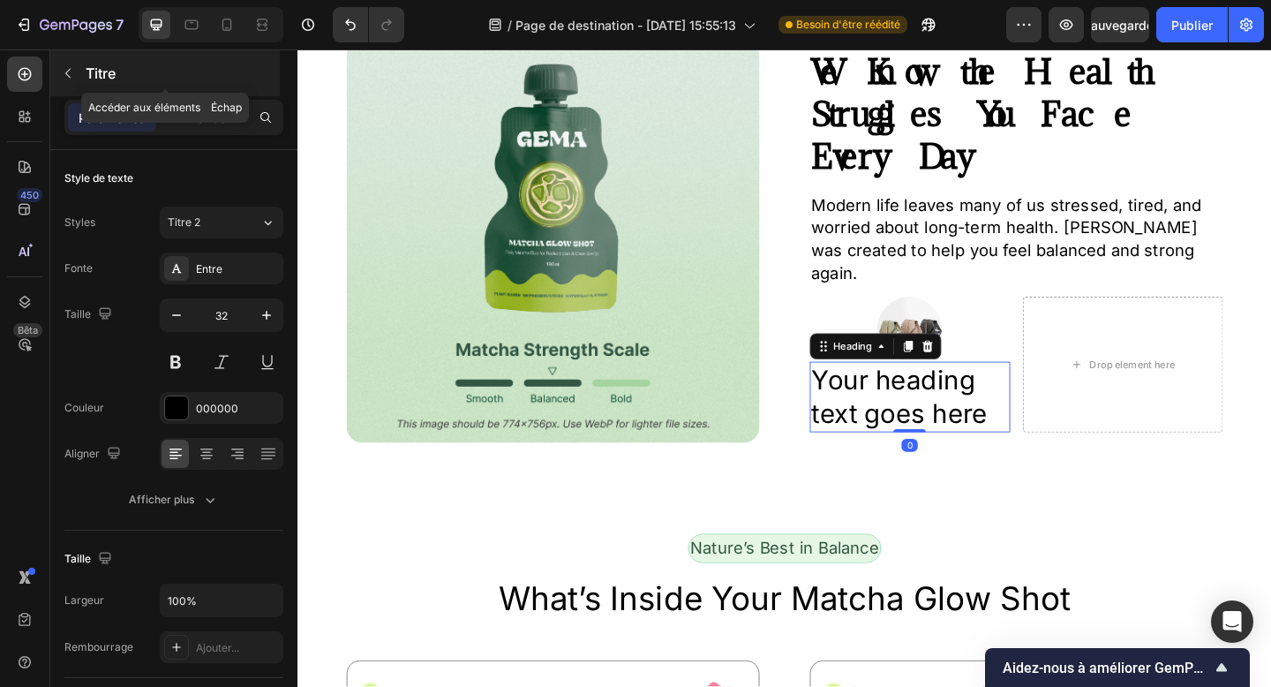
click at [92, 79] on font "Titre" at bounding box center [101, 73] width 30 height 18
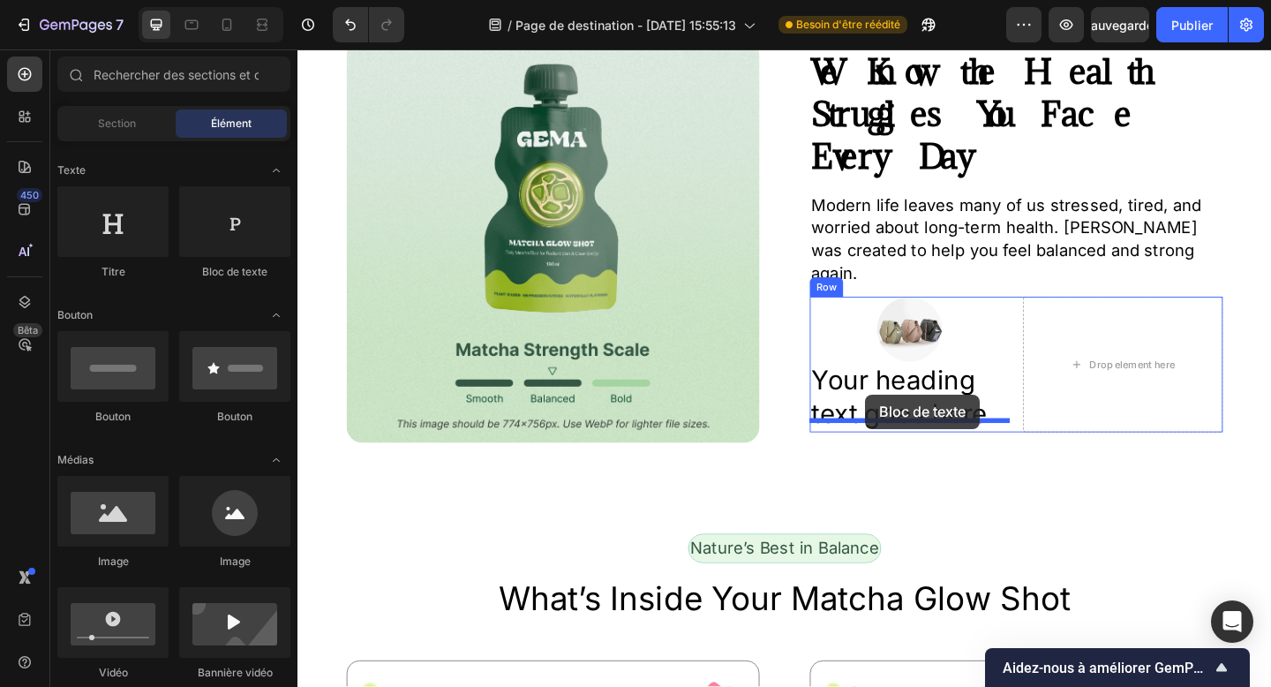
drag, startPoint x: 511, startPoint y: 293, endPoint x: 916, endPoint y: 425, distance: 425.2
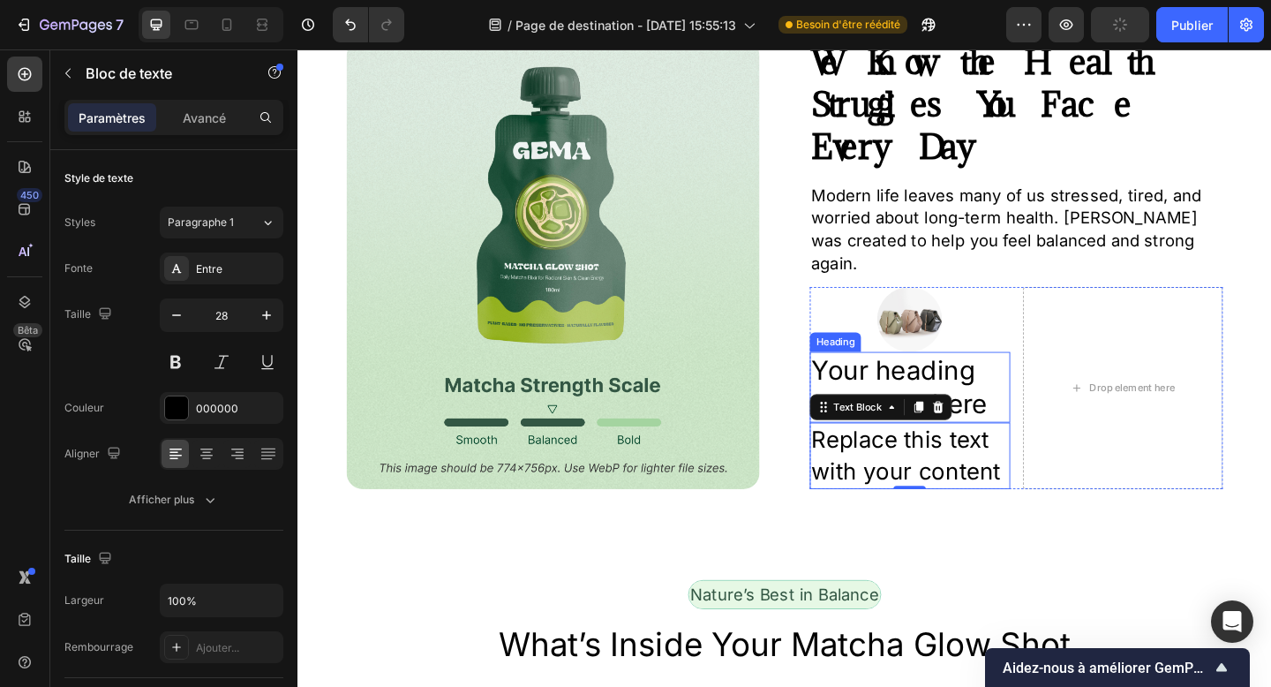
click at [946, 379] on h2 "Your heading text goes here" at bounding box center [964, 417] width 218 height 77
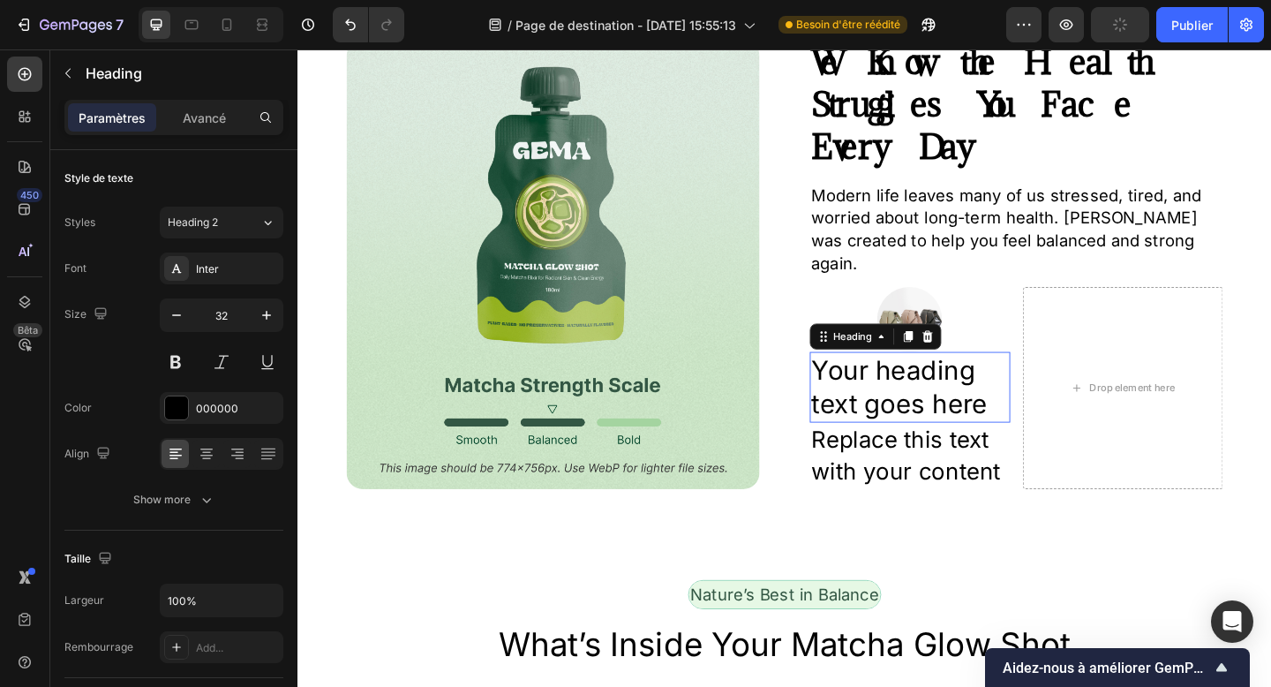
click at [946, 381] on p "Your heading text goes here" at bounding box center [963, 417] width 215 height 73
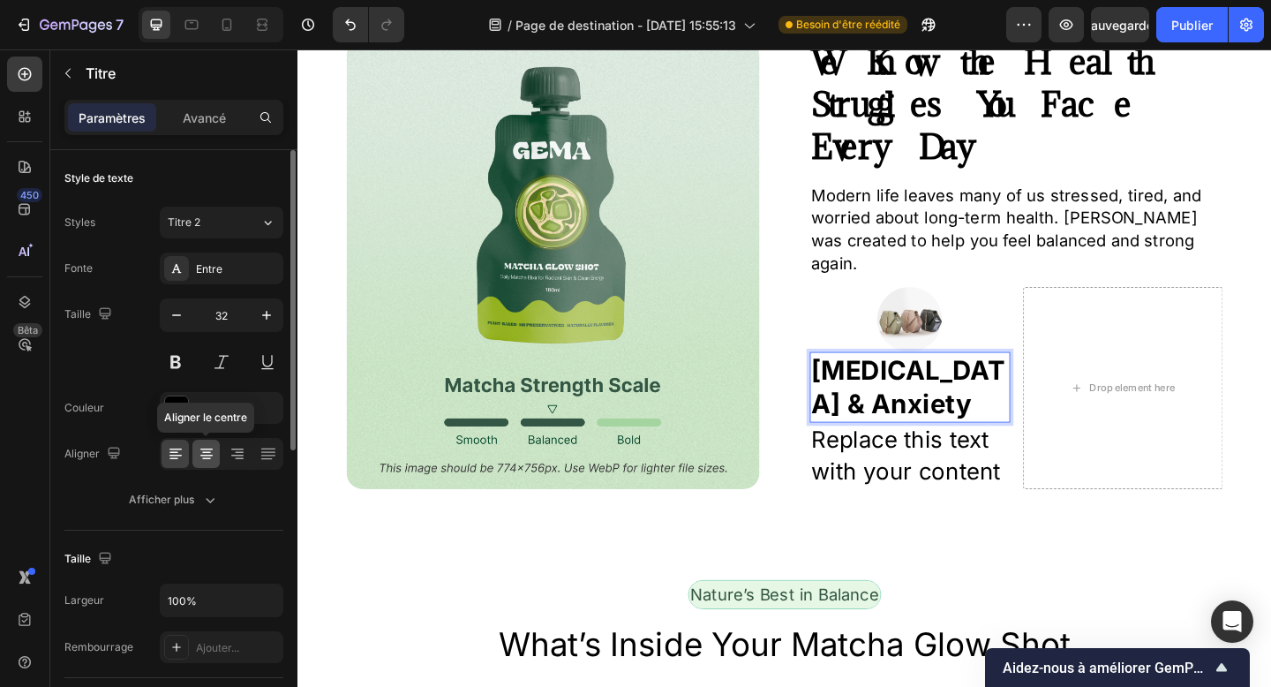
click at [200, 451] on icon at bounding box center [207, 454] width 18 height 18
click at [176, 456] on icon at bounding box center [176, 456] width 12 height 2
click at [218, 448] on div at bounding box center [205, 454] width 27 height 28
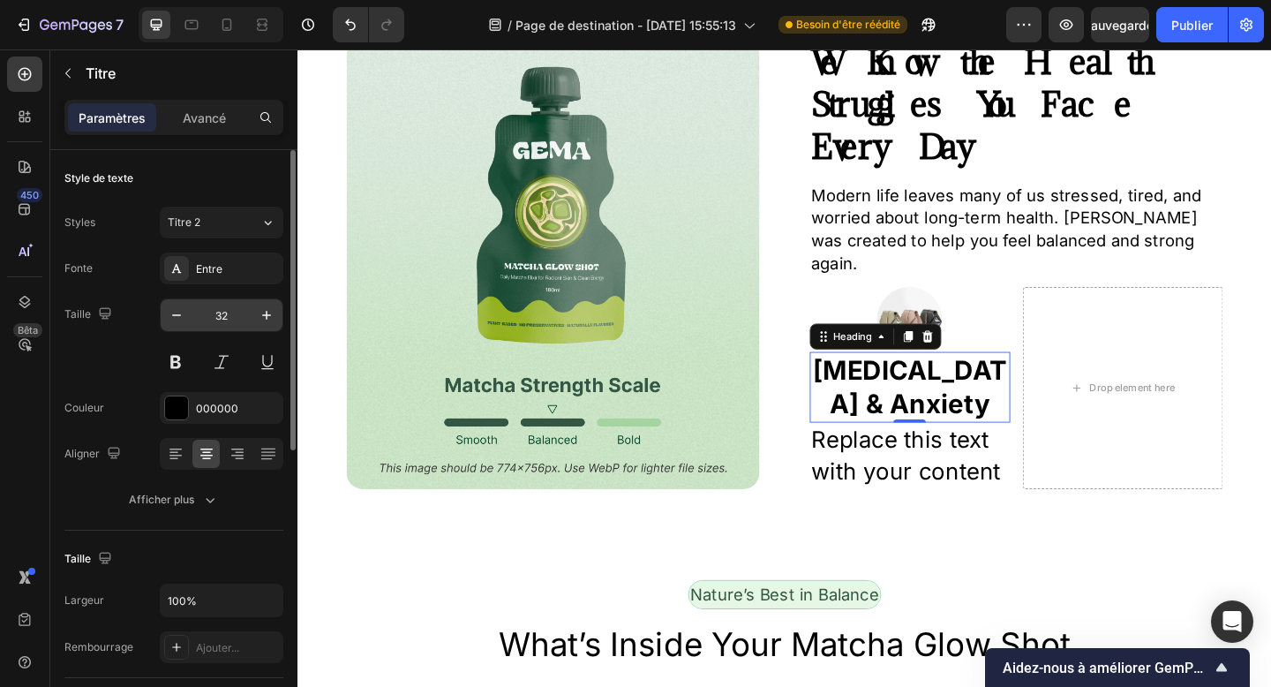
click at [221, 313] on input "32" at bounding box center [221, 315] width 58 height 32
type input "18"
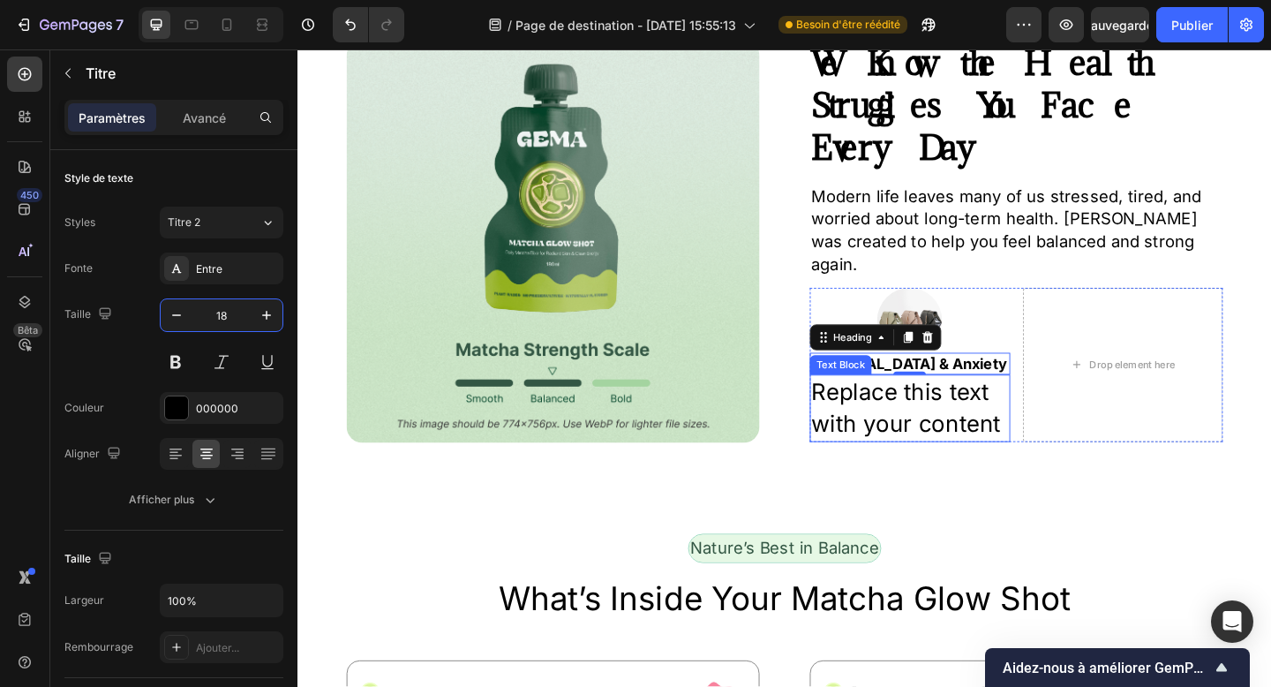
click at [868, 416] on div "Replace this text with your content" at bounding box center [964, 439] width 218 height 72
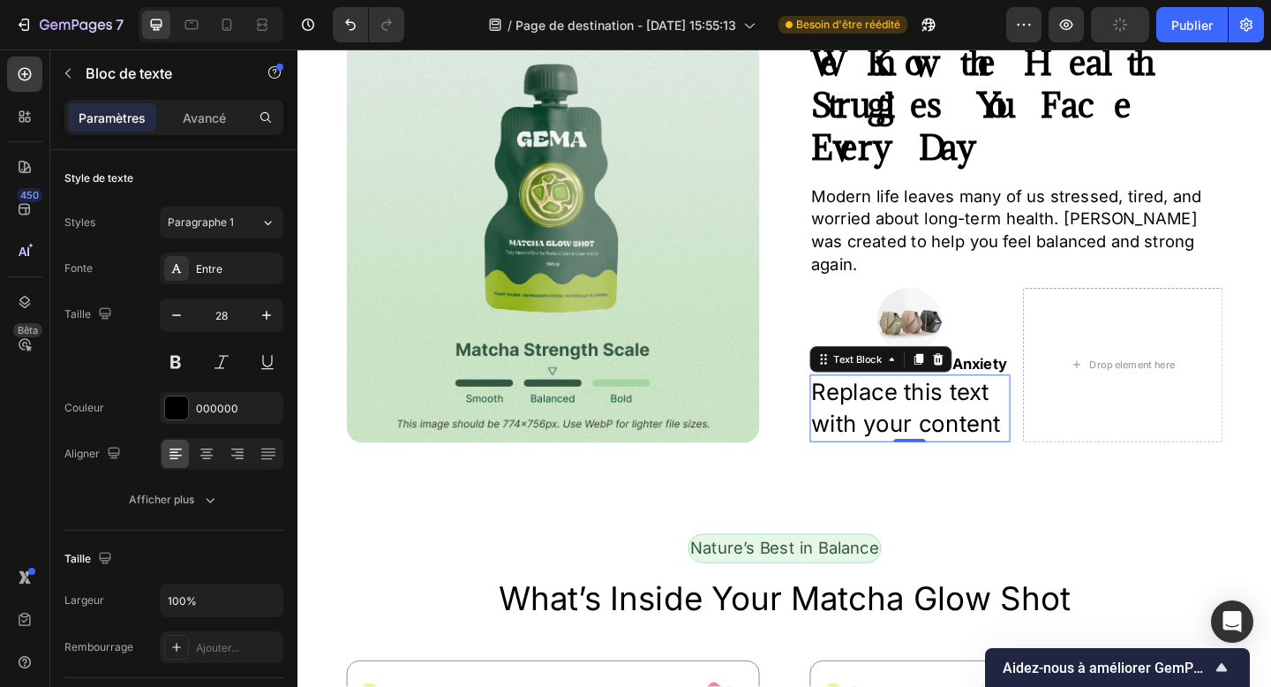
click at [964, 435] on div "Replace this text with your content" at bounding box center [964, 439] width 218 height 72
click at [964, 435] on p "Replace this text with your content" at bounding box center [963, 439] width 215 height 69
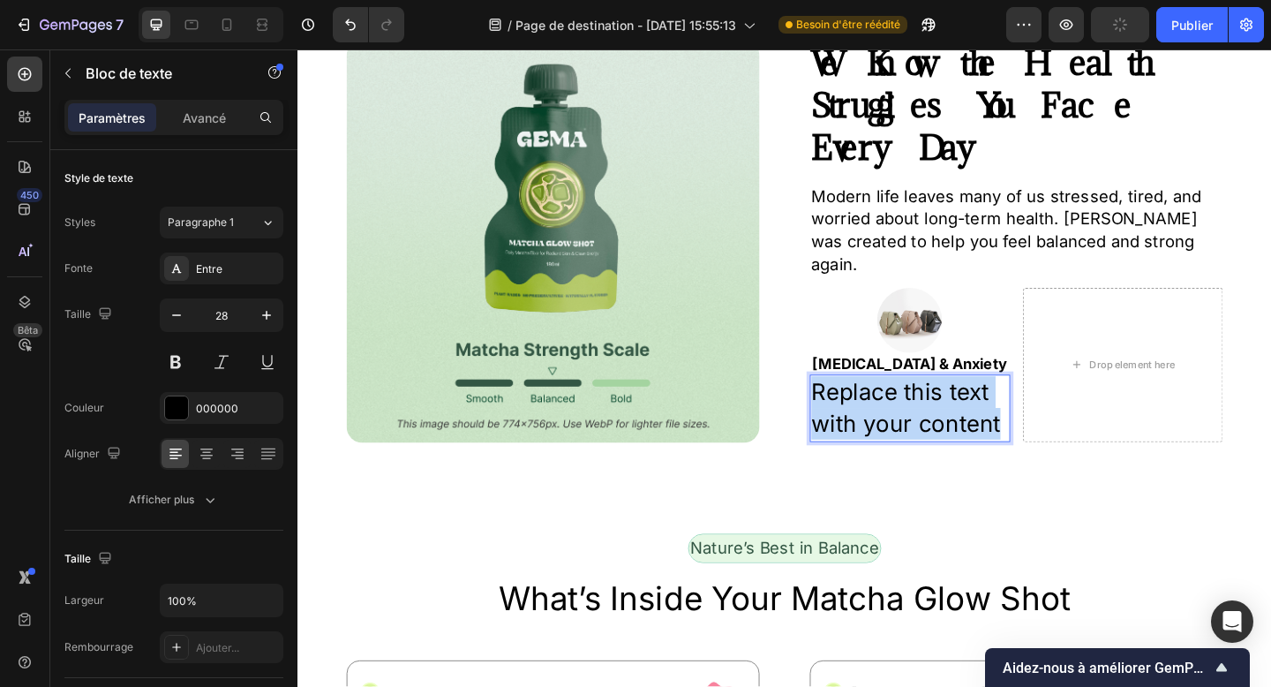
click at [964, 435] on p "Replace this text with your content" at bounding box center [963, 439] width 215 height 69
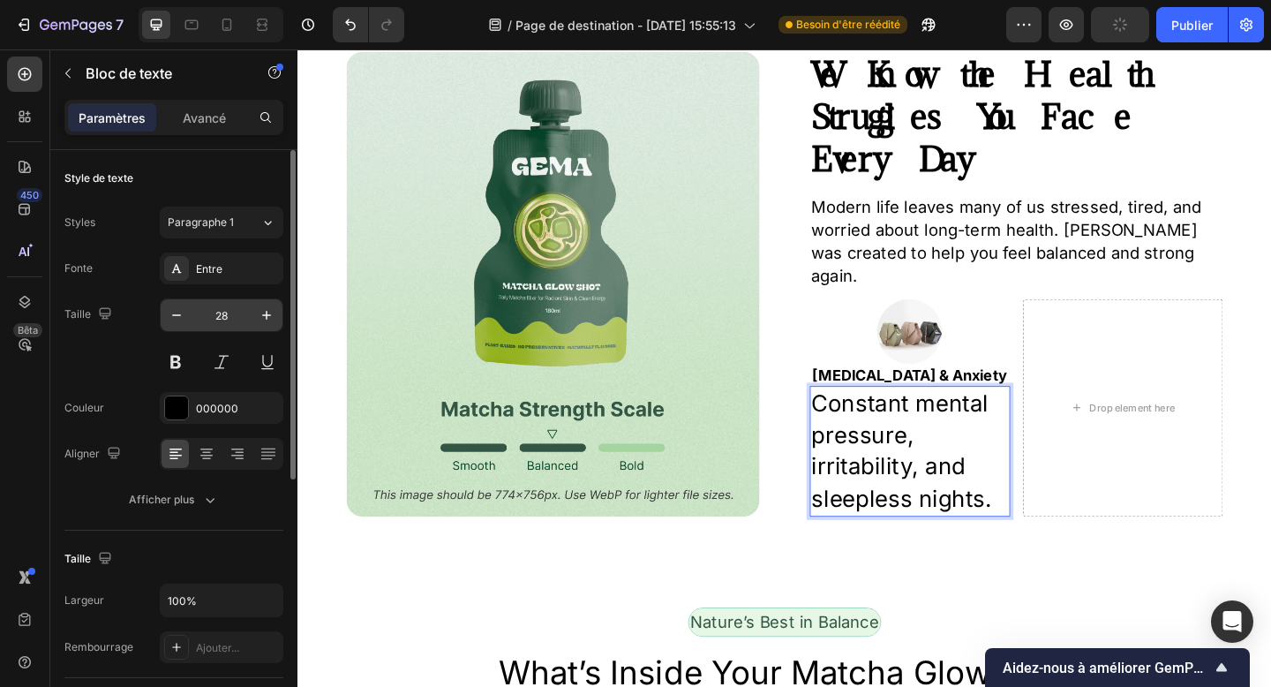
click at [222, 308] on input "28" at bounding box center [221, 315] width 58 height 32
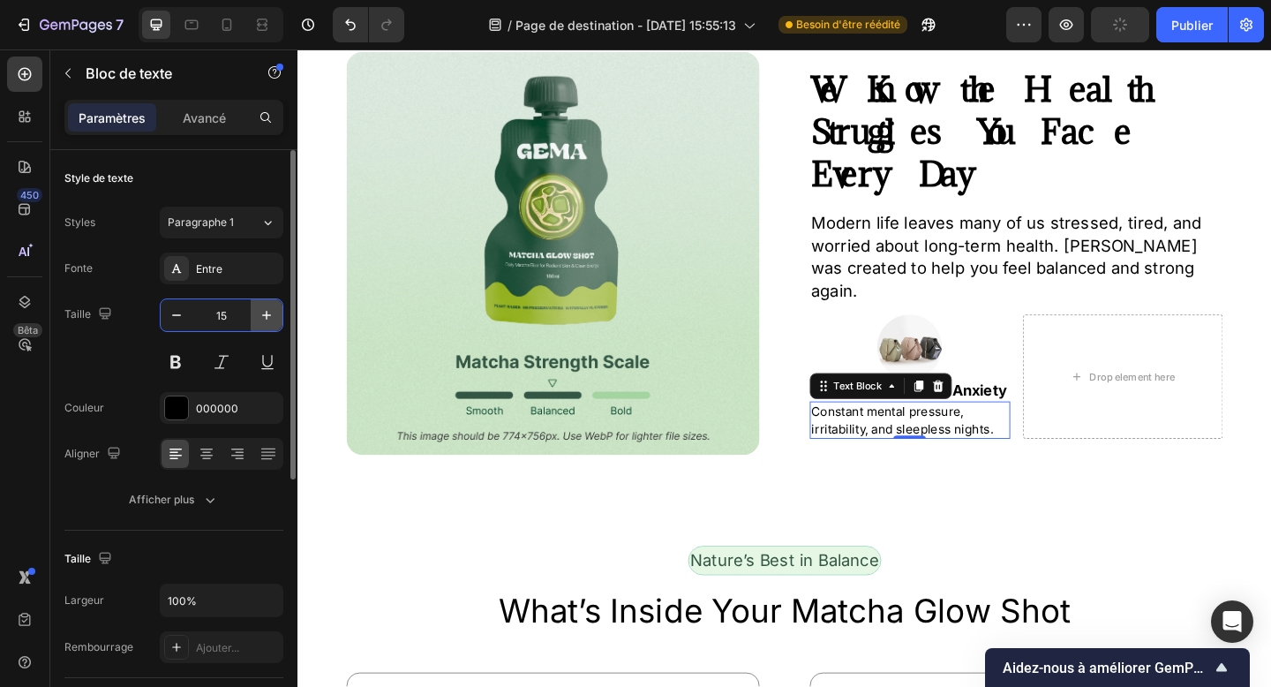
click at [271, 324] on button "button" at bounding box center [267, 315] width 32 height 32
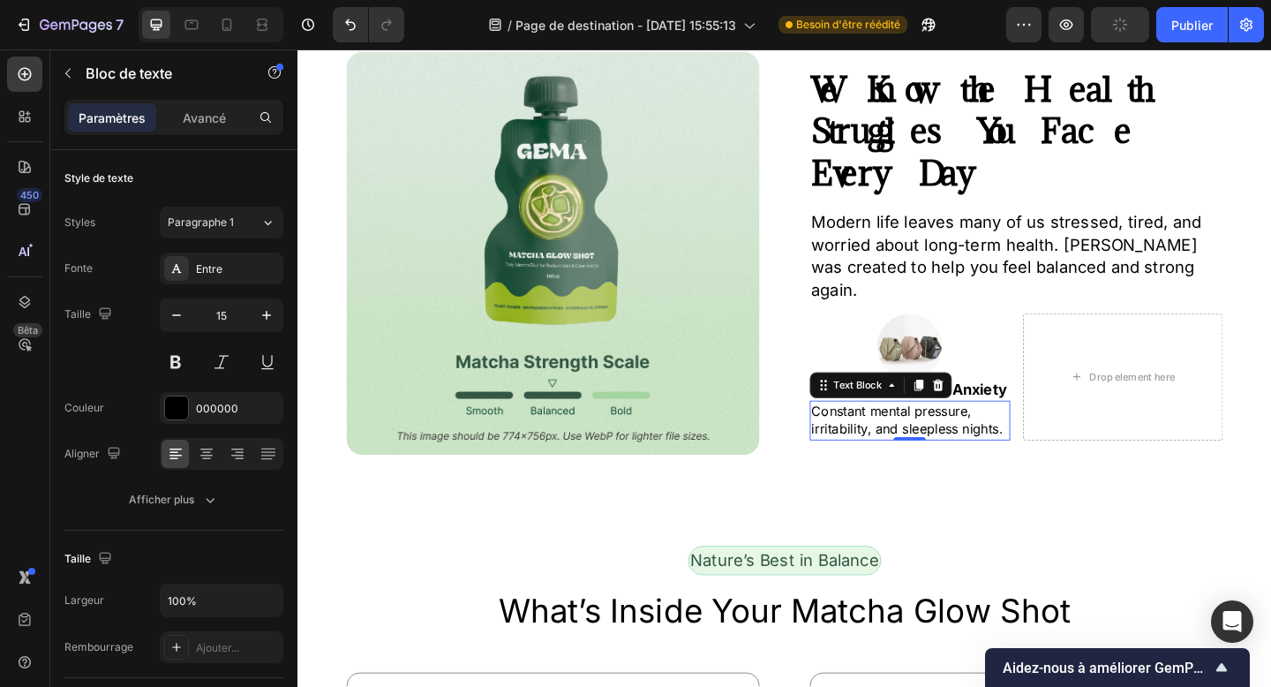
type input "16"
click at [1013, 411] on strong "[MEDICAL_DATA] & Anxiety" at bounding box center [963, 420] width 212 height 19
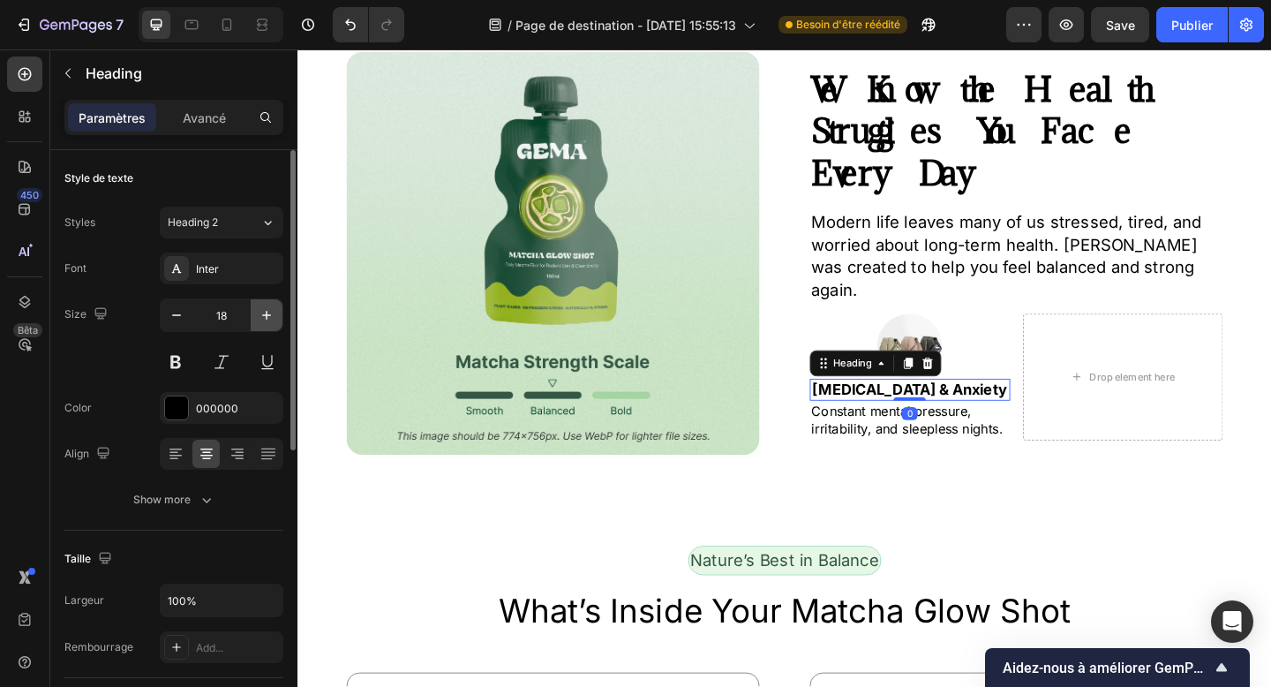
click at [261, 316] on icon "button" at bounding box center [267, 315] width 18 height 18
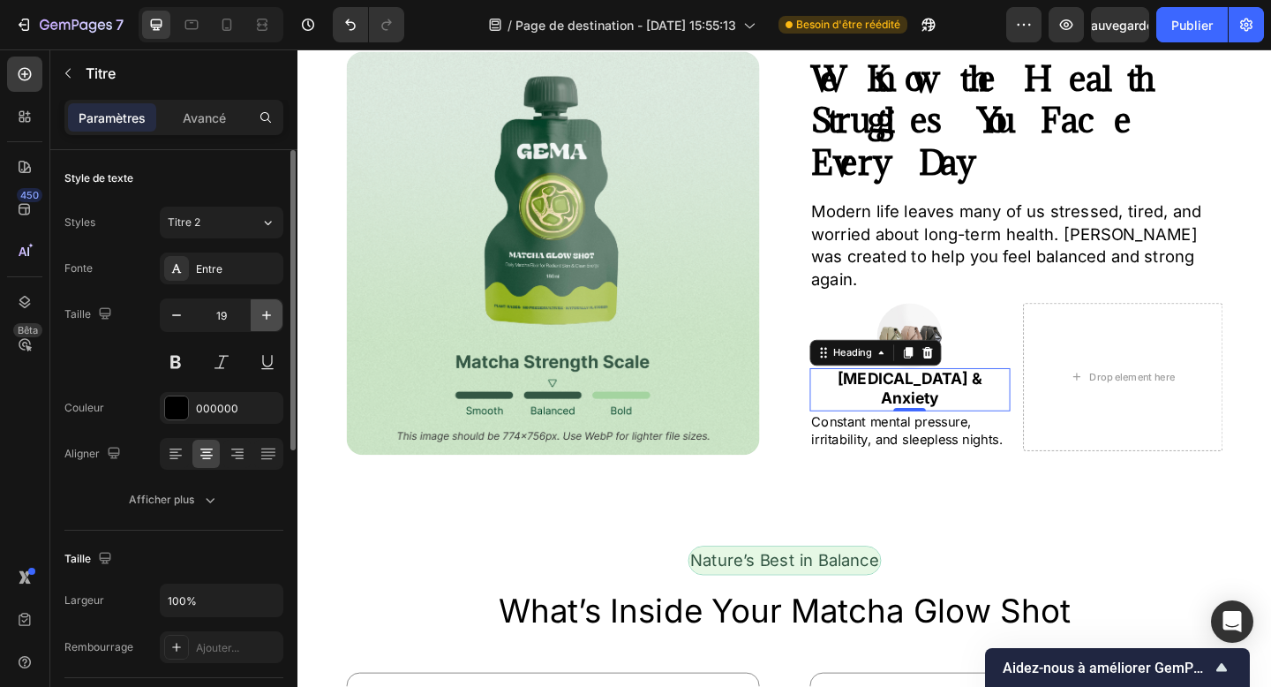
click at [261, 316] on icon "button" at bounding box center [267, 315] width 18 height 18
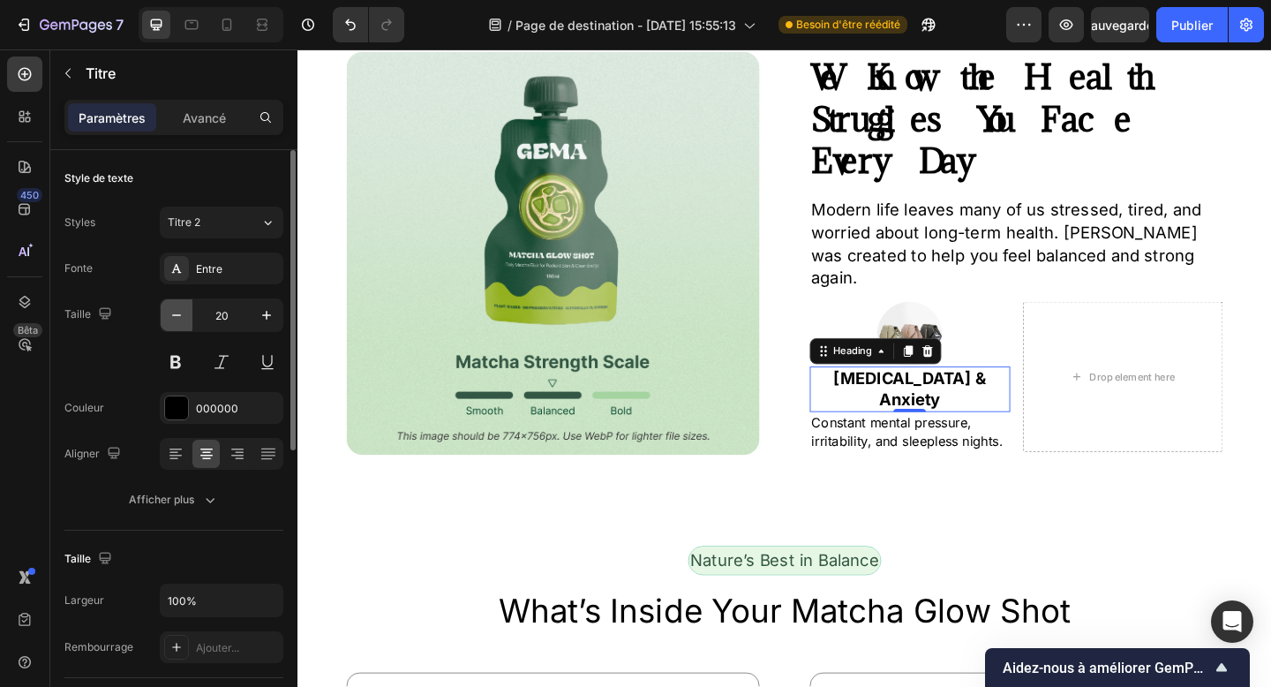
click at [186, 318] on button "button" at bounding box center [177, 315] width 32 height 32
type input "19"
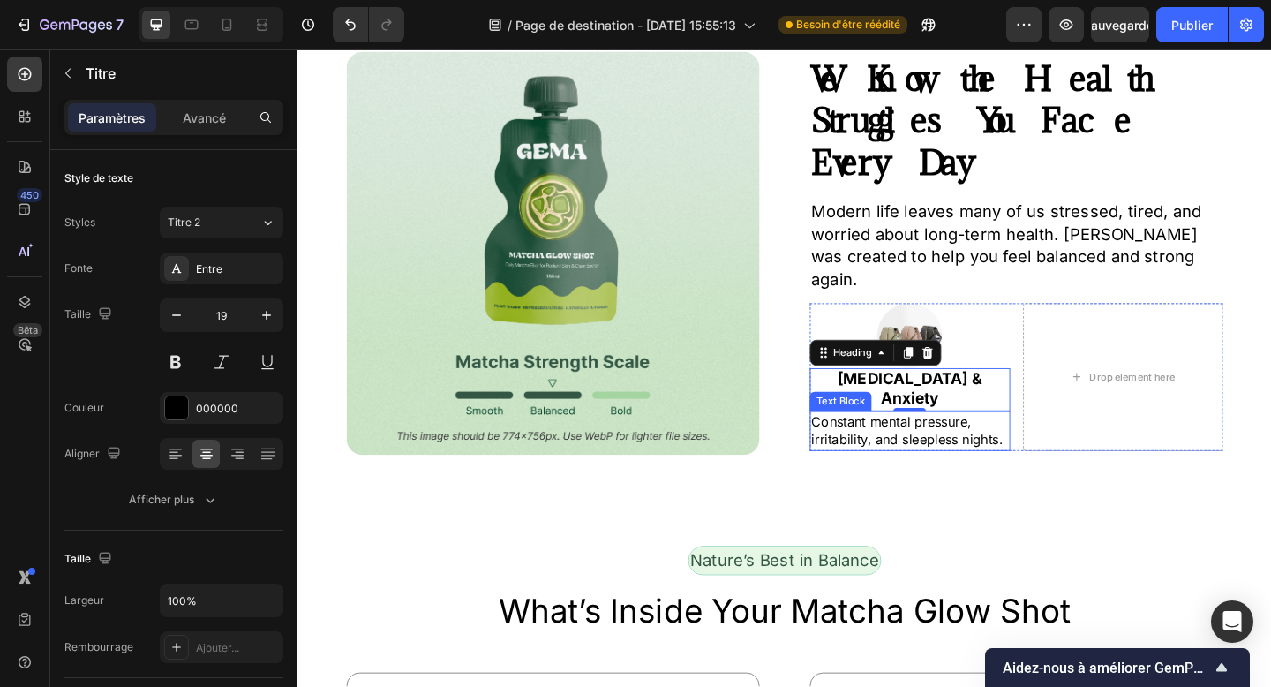
click at [944, 445] on p "Constant mental pressure, irritability, and sleepless nights." at bounding box center [963, 465] width 215 height 40
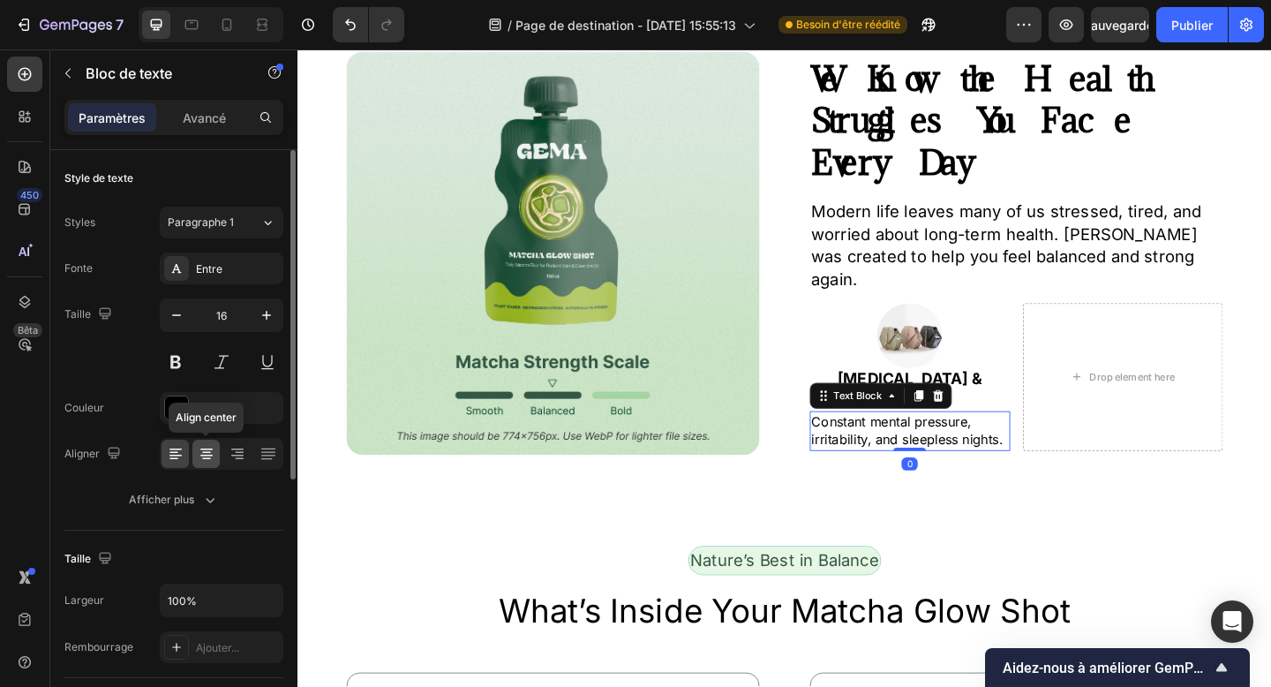
click at [207, 458] on icon at bounding box center [206, 459] width 9 height 2
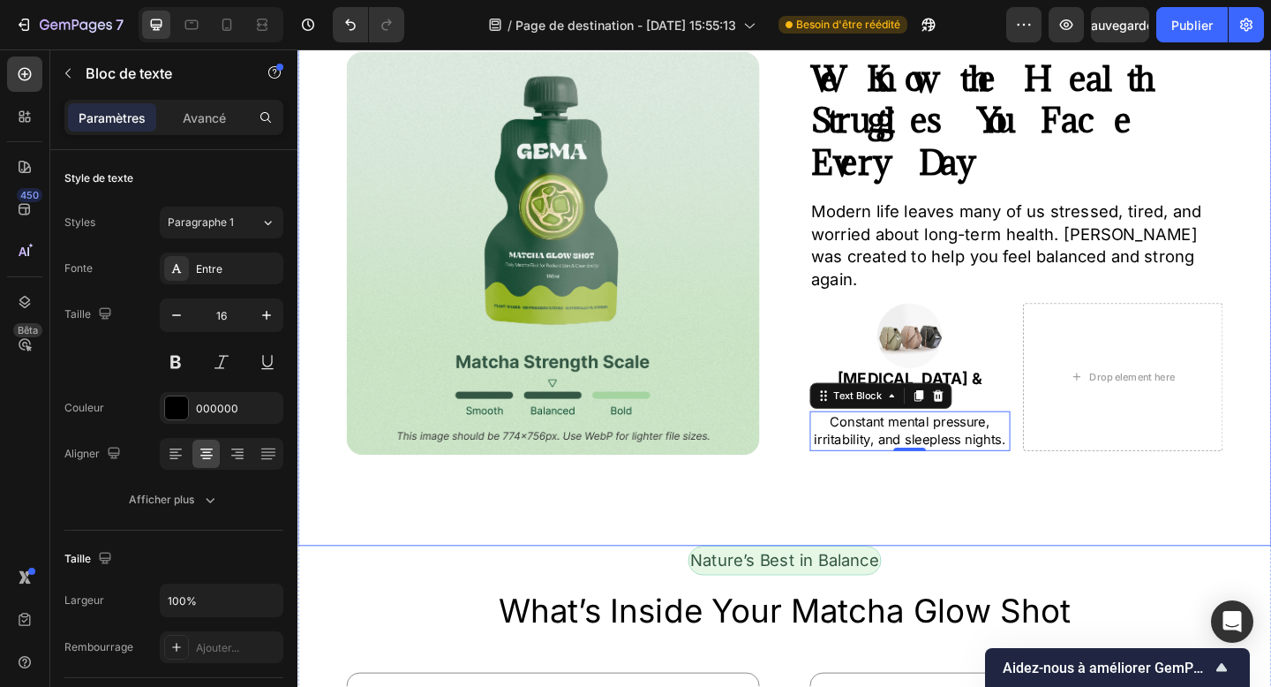
click at [1041, 507] on div "Image ⁠⁠⁠⁠⁠⁠⁠ We Know the Health Struggles You Face Every Day Heading Modern li…" at bounding box center [827, 271] width 1059 height 637
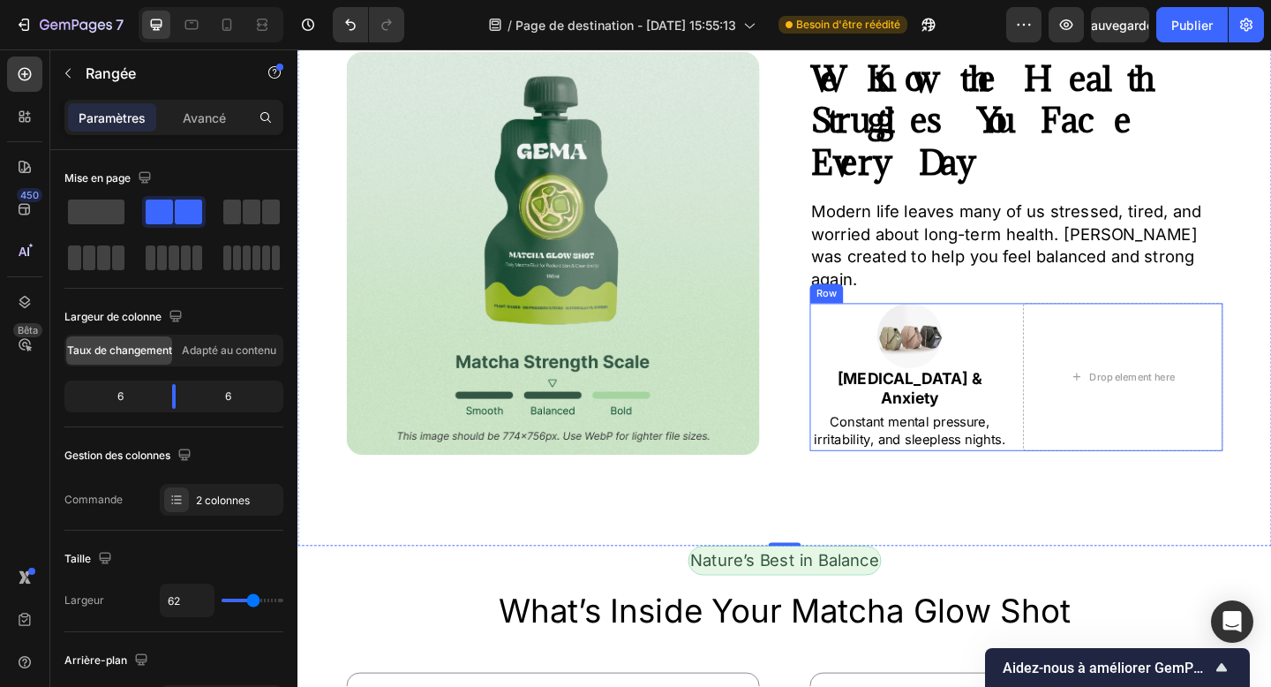
click at [1073, 404] on div "Image ⁠⁠⁠⁠⁠⁠⁠ [MEDICAL_DATA] & Anxiety Heading Constant mental pressure, irrita…" at bounding box center [1079, 406] width 449 height 161
click at [1038, 331] on div at bounding box center [964, 361] width 218 height 71
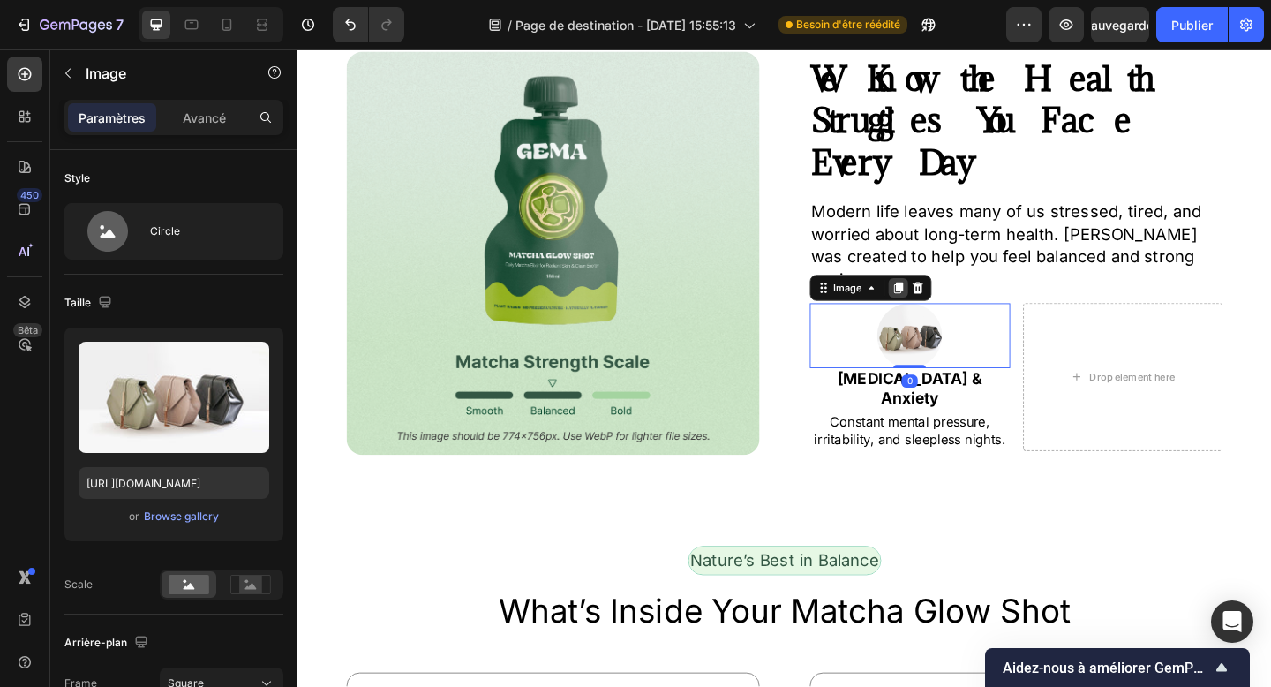
click at [956, 309] on icon at bounding box center [951, 309] width 10 height 12
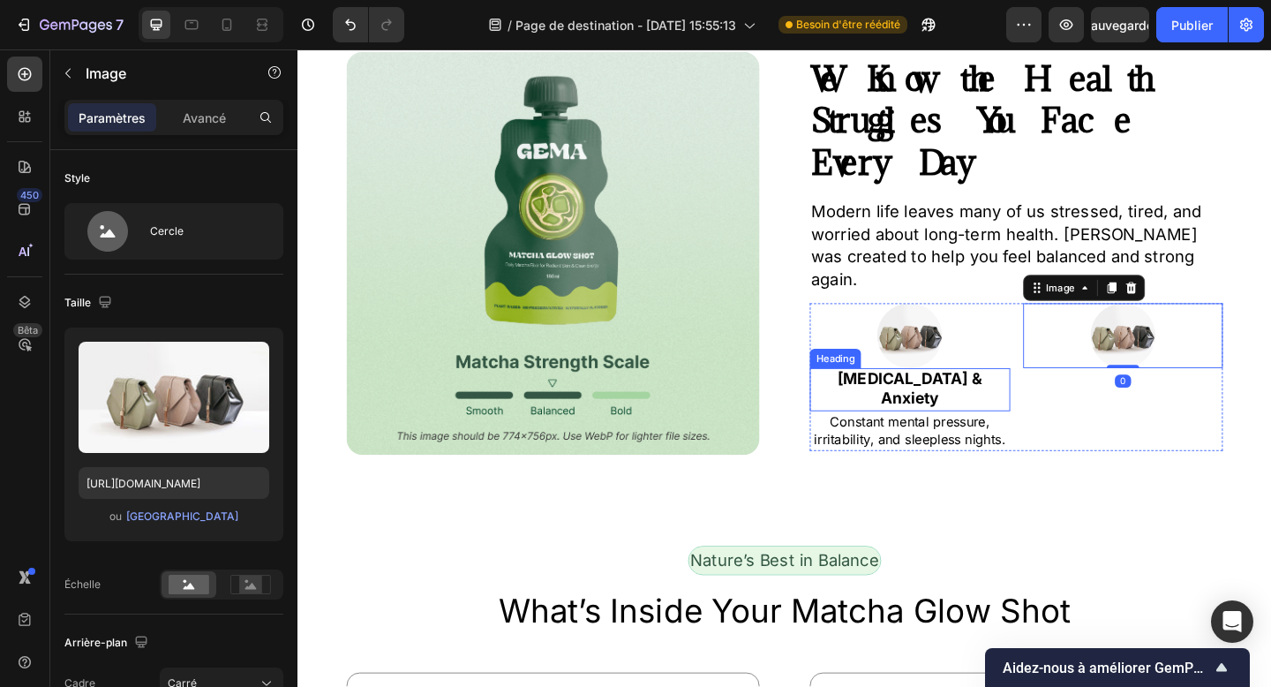
click at [1043, 398] on strong "[MEDICAL_DATA] & Anxiety" at bounding box center [964, 419] width 158 height 42
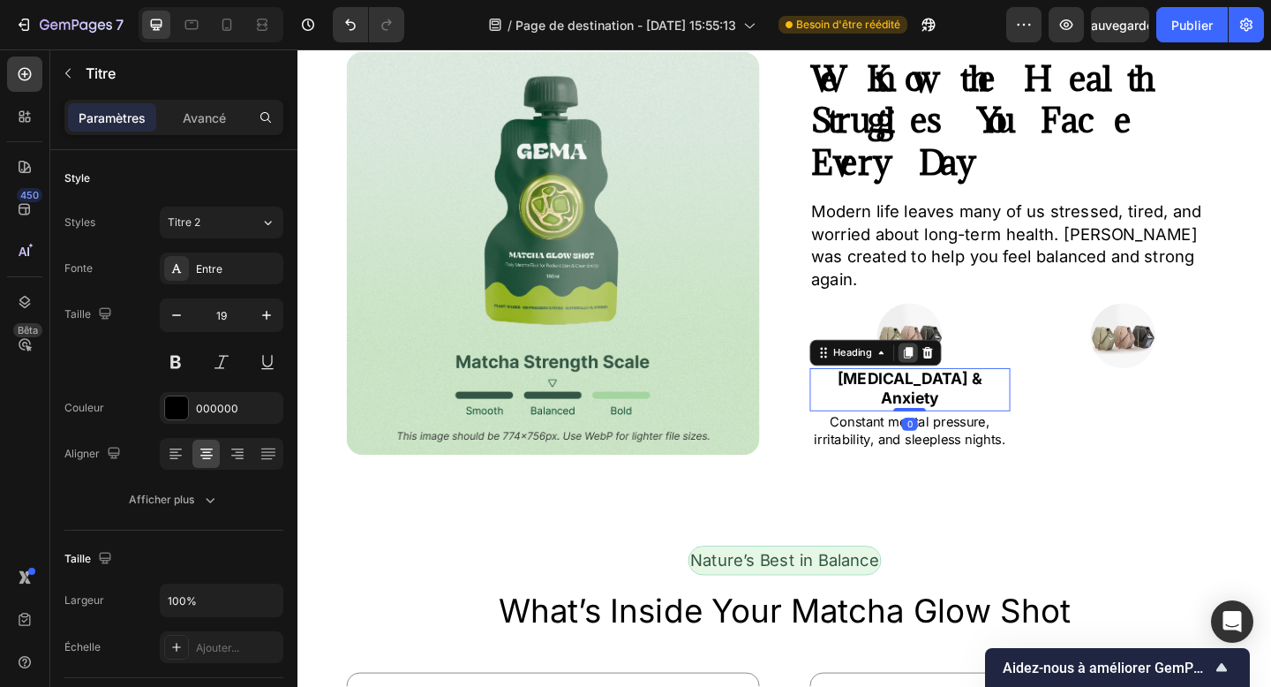
click at [968, 379] on icon at bounding box center [961, 380] width 14 height 14
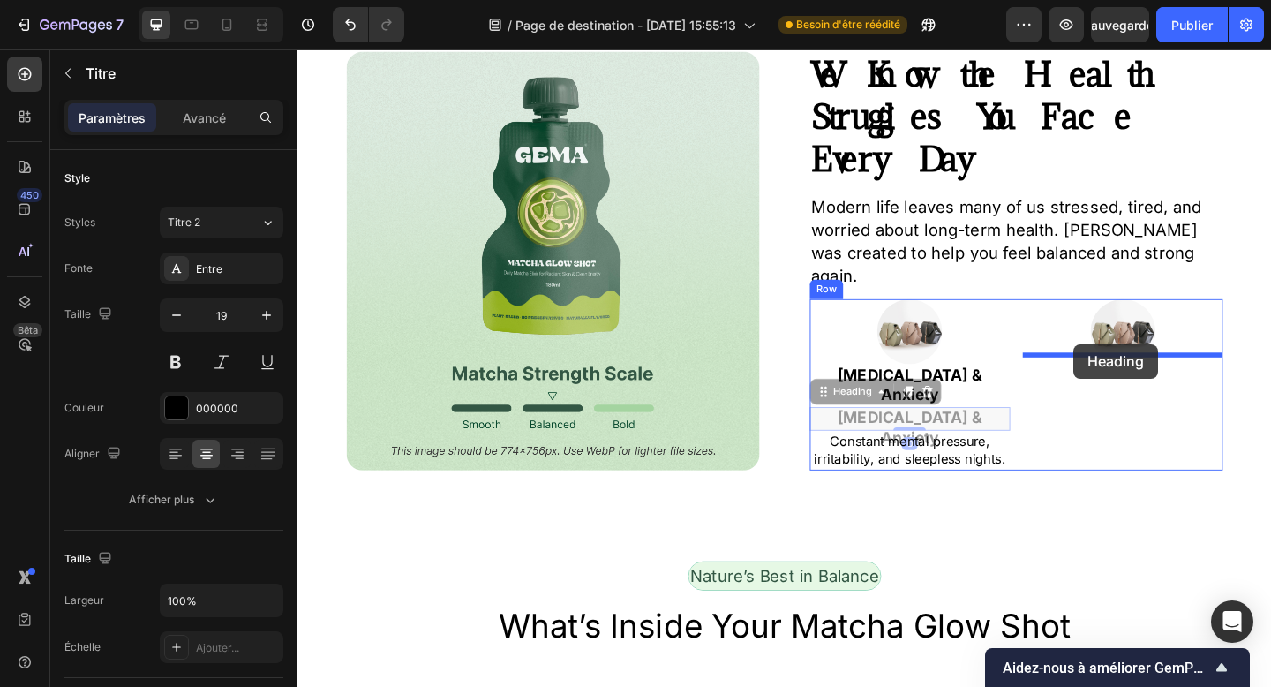
drag, startPoint x: 908, startPoint y: 396, endPoint x: 1149, endPoint y: 369, distance: 242.5
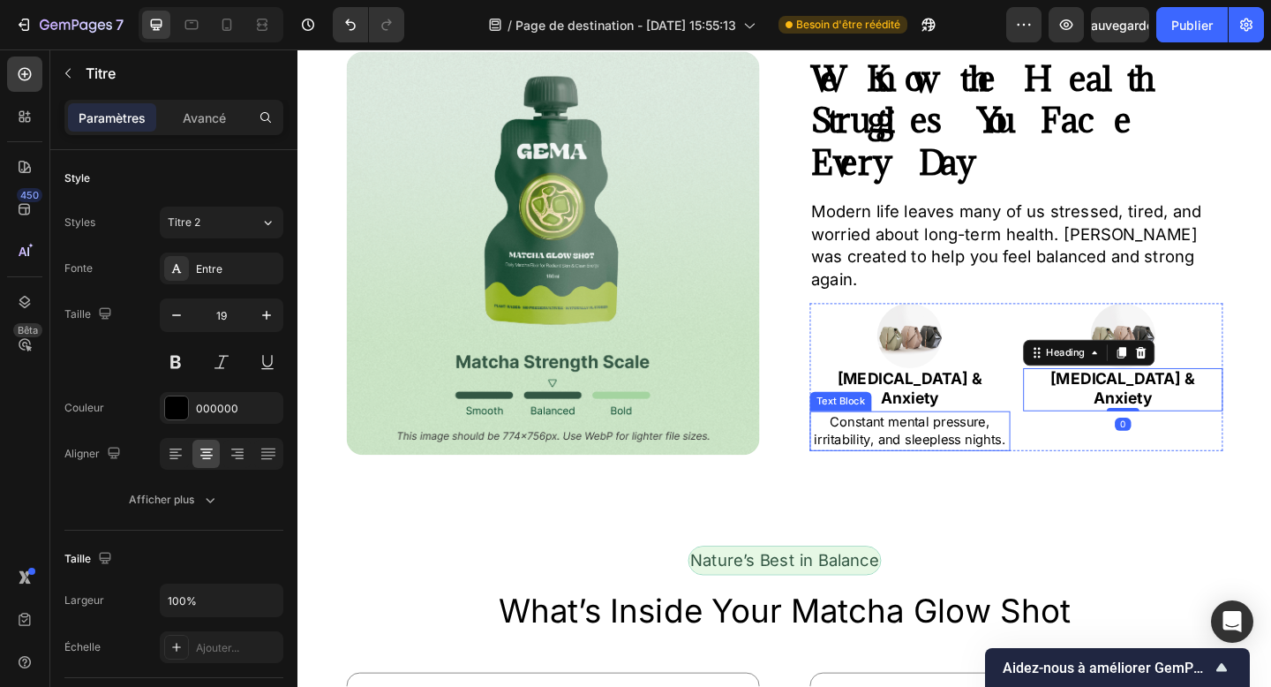
click at [1003, 445] on p "Constant mental pressure, irritability, and sleepless nights." at bounding box center [963, 465] width 215 height 40
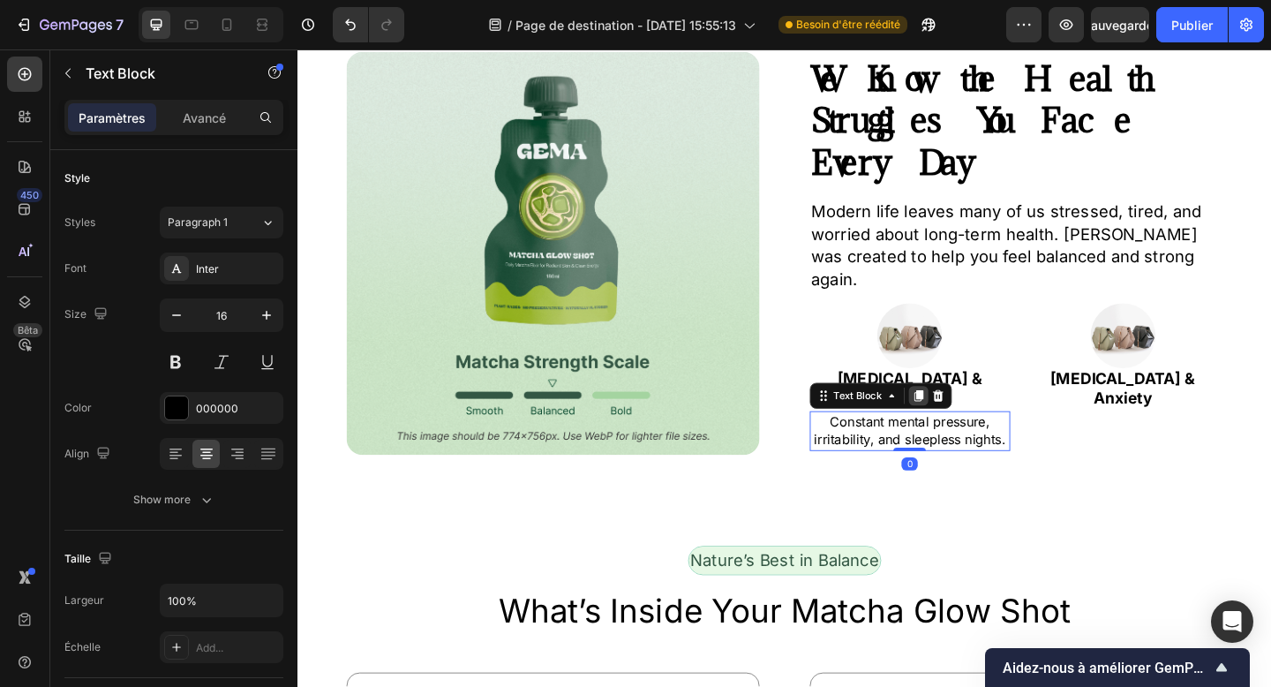
click at [974, 420] on icon at bounding box center [973, 426] width 10 height 12
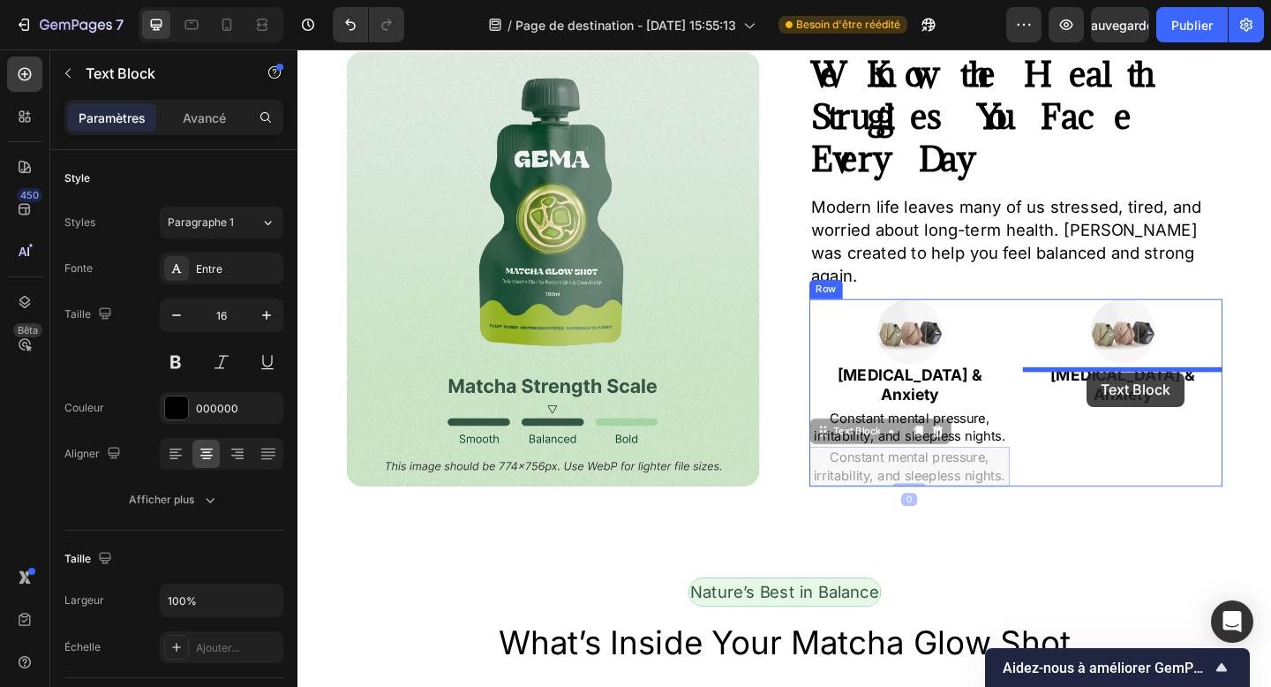
drag, startPoint x: 919, startPoint y: 431, endPoint x: 1157, endPoint y: 401, distance: 239.4
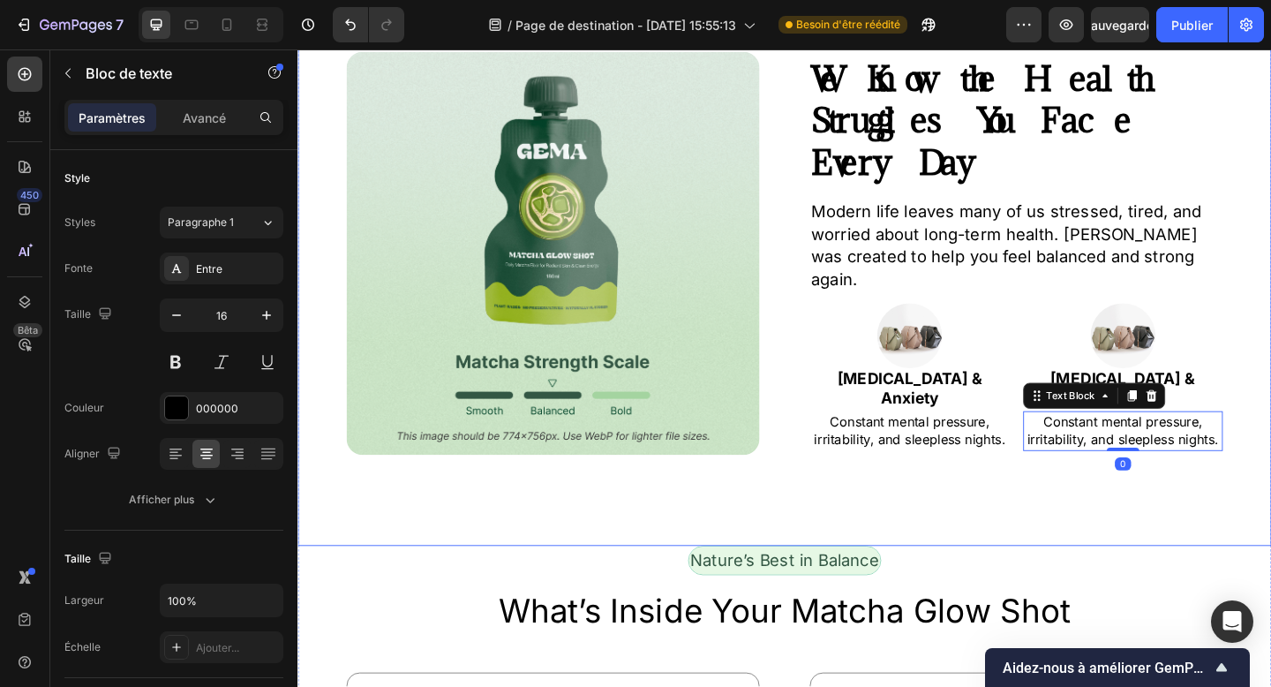
click at [1081, 496] on div "Image ⁠⁠⁠⁠⁠⁠⁠ We Know the Health Struggles You Face Every Day Heading Modern li…" at bounding box center [827, 271] width 1059 height 637
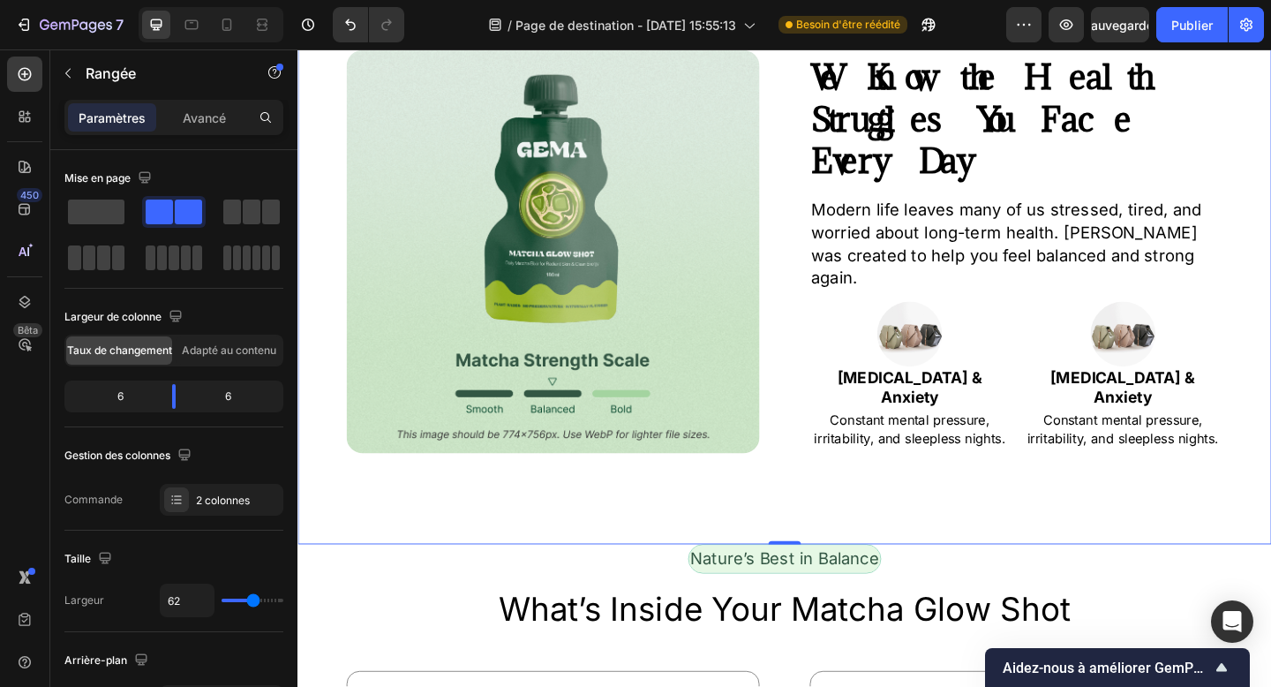
scroll to position [842, 0]
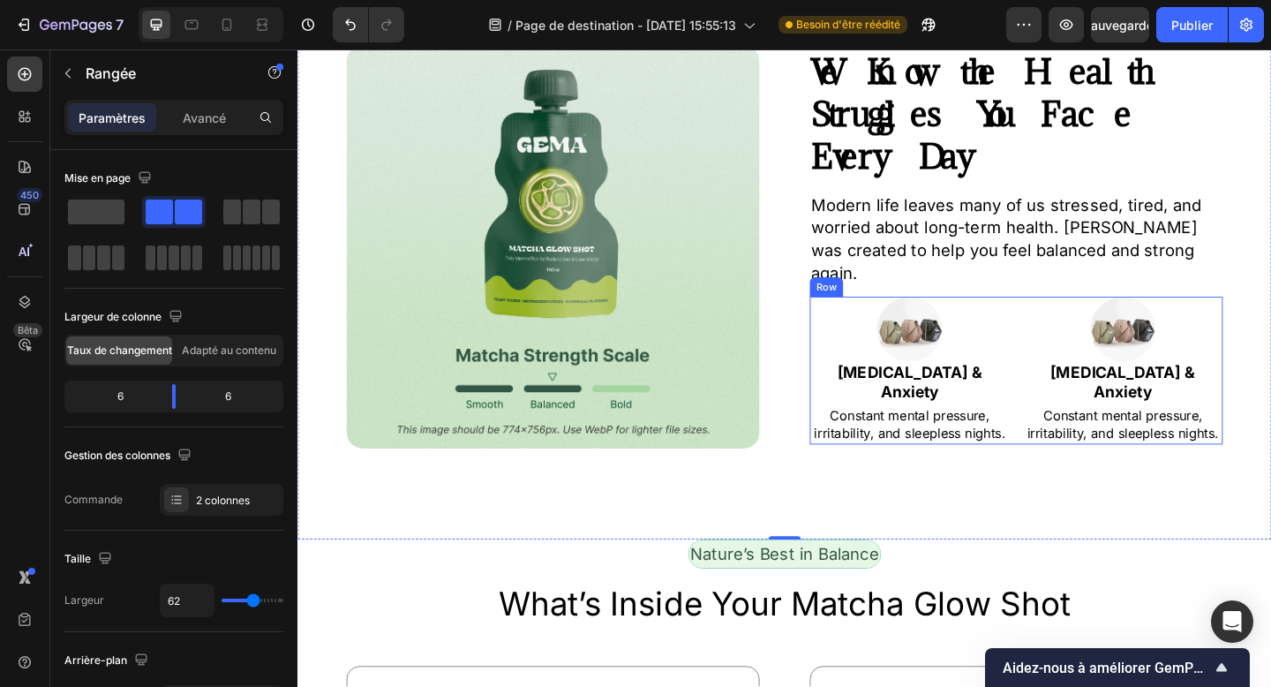
click at [1077, 345] on div "Image ⁠⁠⁠⁠⁠⁠⁠ [MEDICAL_DATA] & Anxiety Heading Constant mental pressure, irrita…" at bounding box center [1079, 399] width 449 height 161
click at [939, 297] on icon at bounding box center [943, 302] width 10 height 12
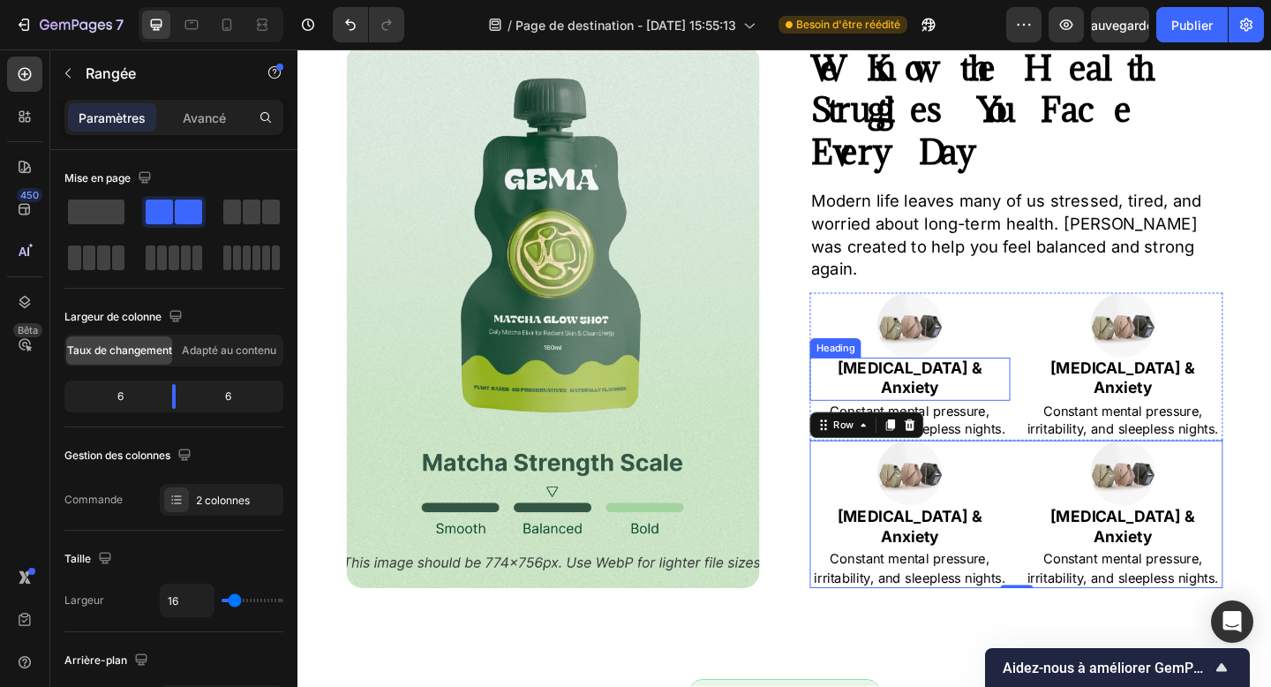
scroll to position [883, 0]
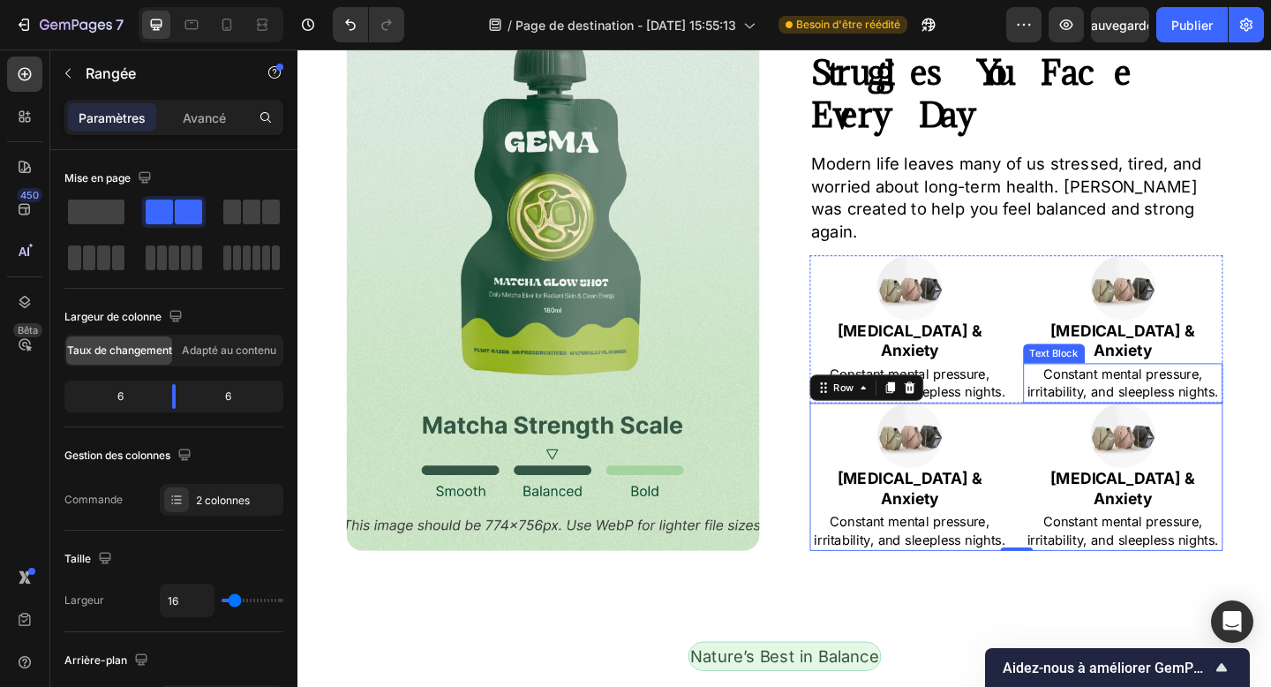
click at [1149, 370] on div "Text Block" at bounding box center [1120, 380] width 67 height 21
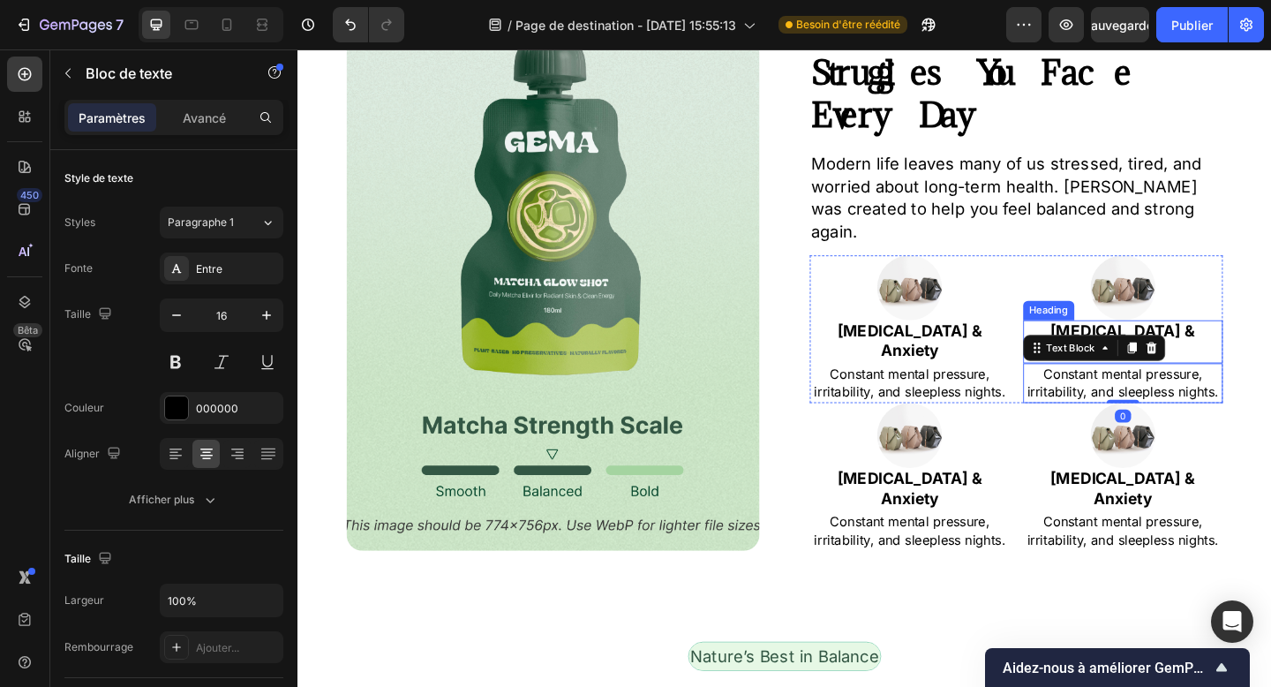
click at [1255, 346] on strong "[MEDICAL_DATA] & Anxiety" at bounding box center [1195, 367] width 158 height 42
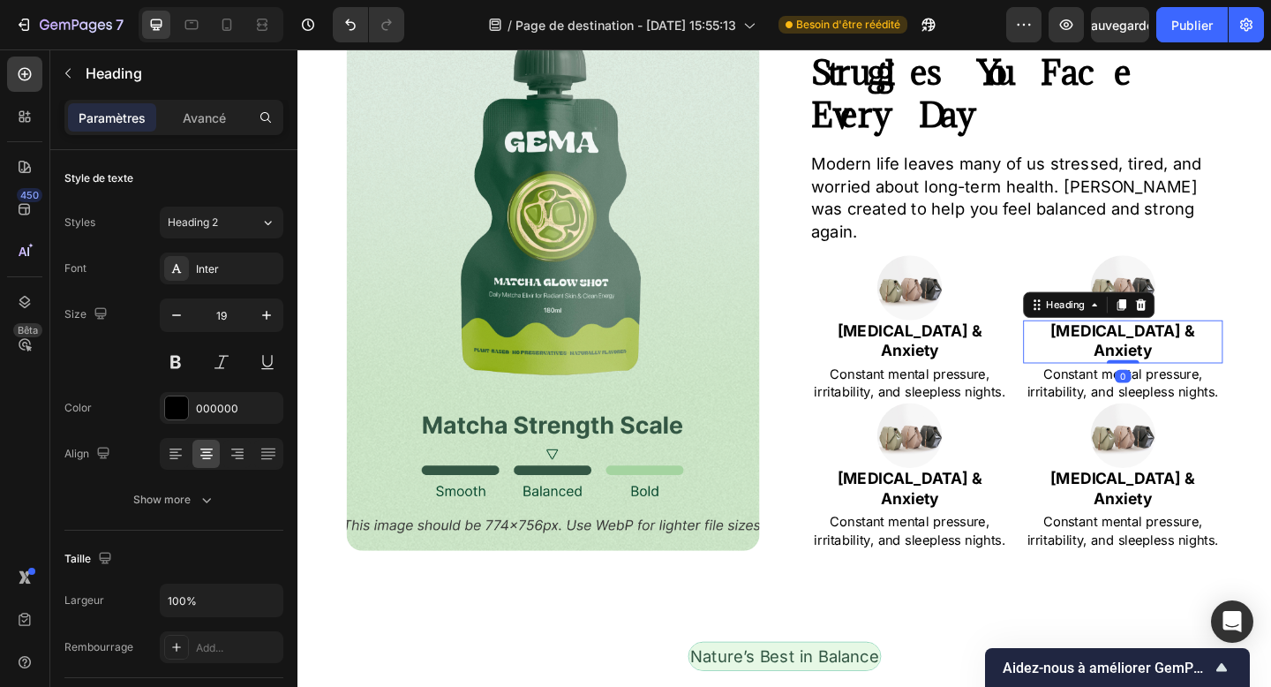
click at [1255, 346] on strong "[MEDICAL_DATA] & Anxiety" at bounding box center [1195, 367] width 158 height 42
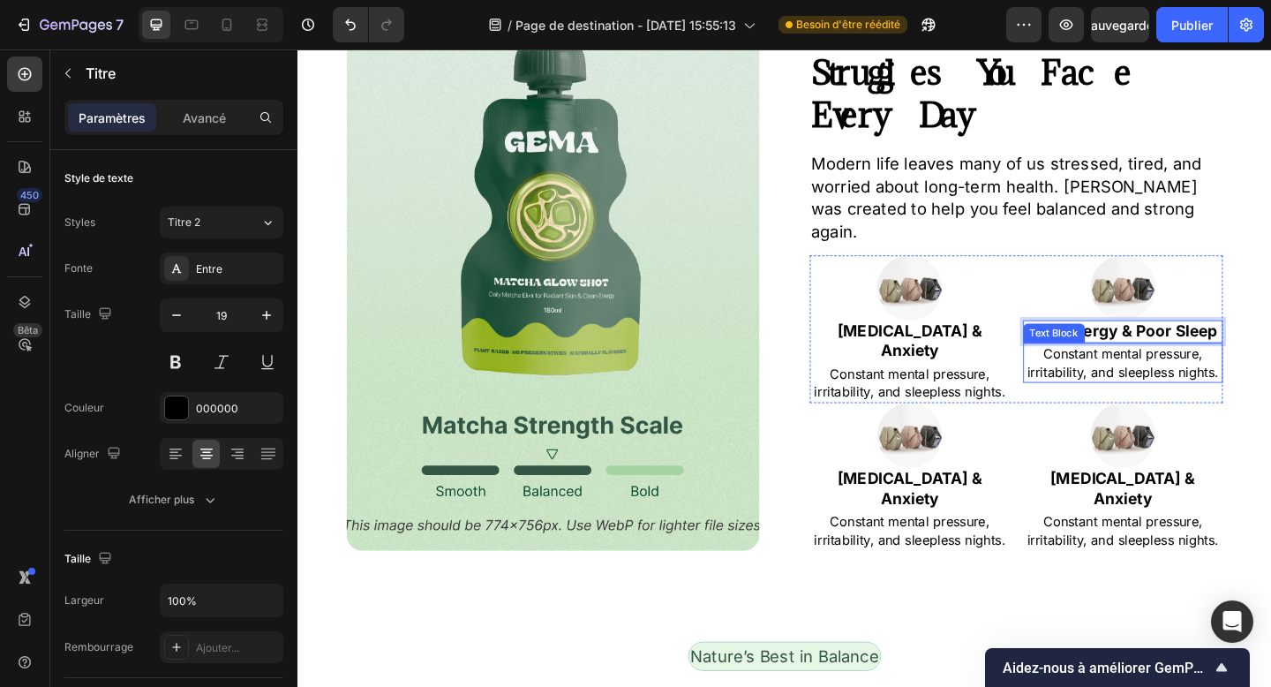
click at [1217, 371] on p "Constant mental pressure, irritability, and sleepless nights." at bounding box center [1196, 391] width 215 height 40
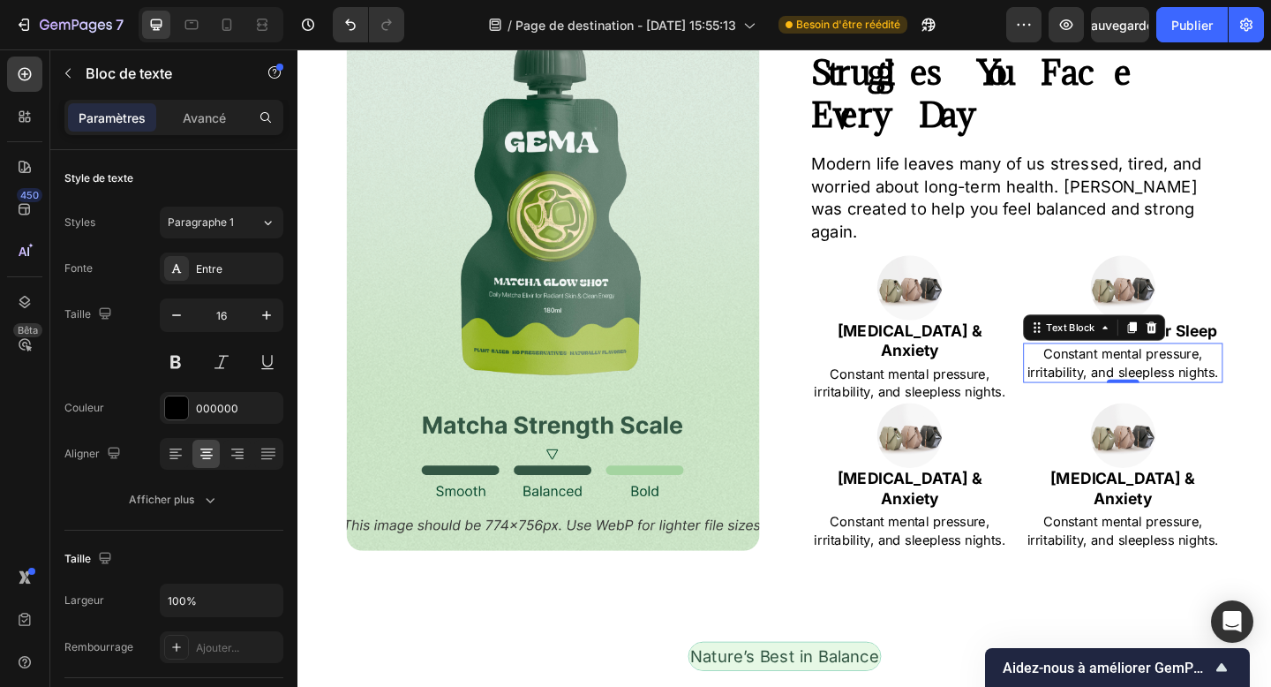
click at [1132, 371] on p "Constant mental pressure, irritability, and sleepless nights." at bounding box center [1196, 391] width 215 height 40
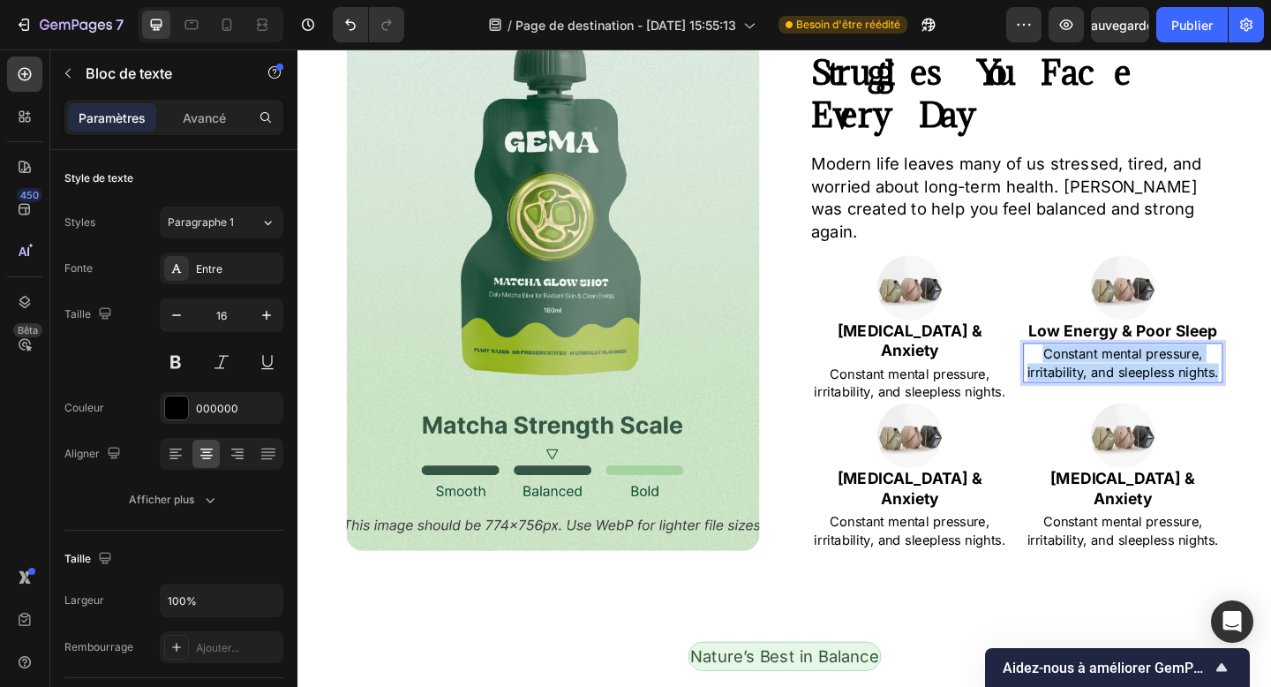
click at [1132, 371] on p "Constant mental pressure, irritability, and sleepless nights." at bounding box center [1196, 391] width 215 height 40
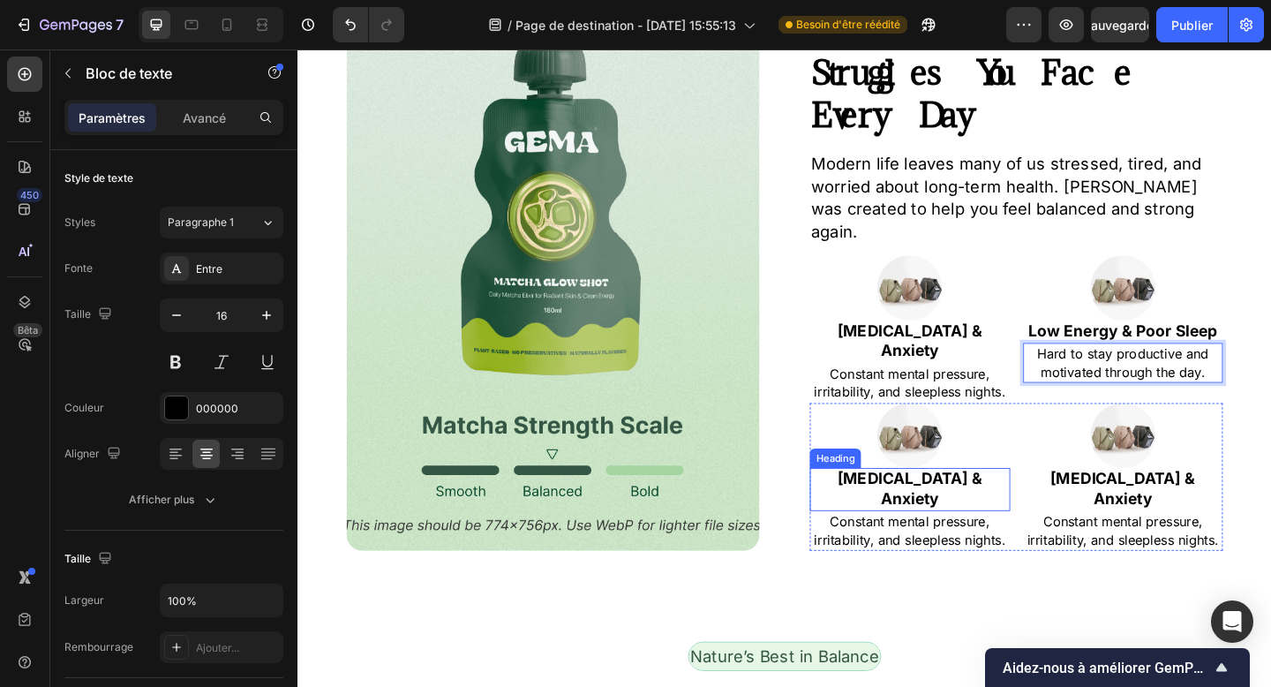
click at [952, 507] on strong "[MEDICAL_DATA] & Anxiety" at bounding box center [964, 528] width 158 height 42
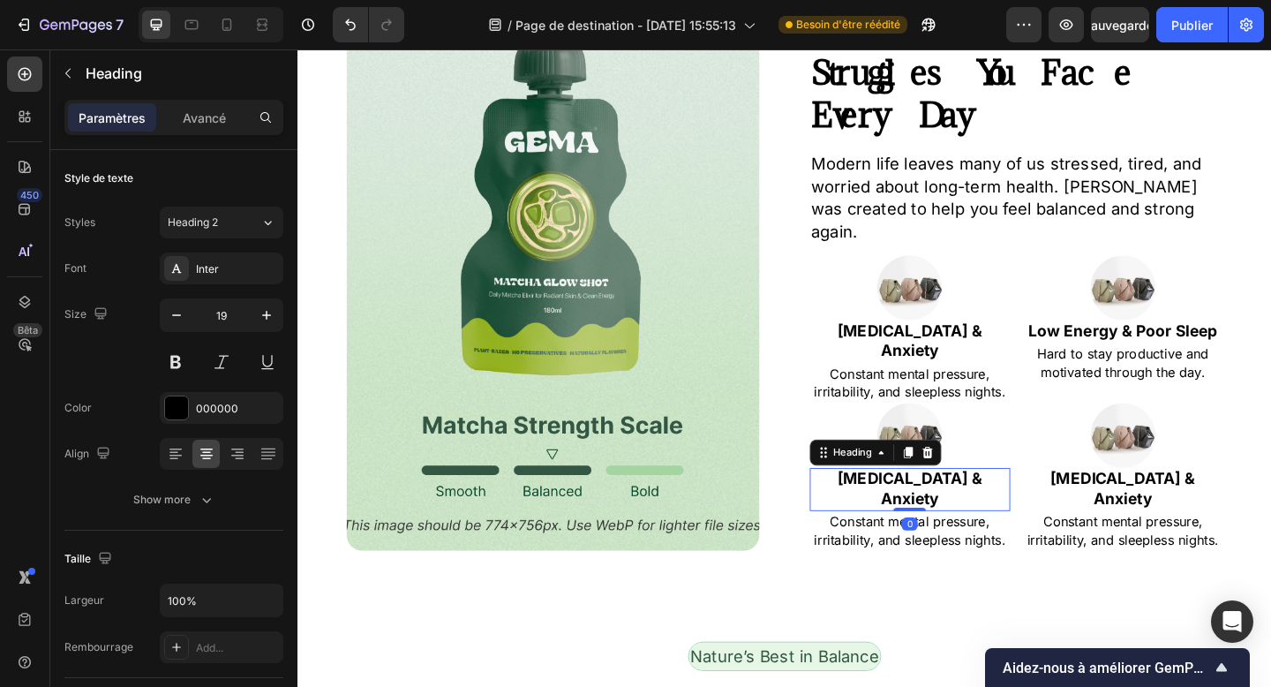
click at [952, 507] on strong "[MEDICAL_DATA] & Anxiety" at bounding box center [964, 528] width 158 height 42
